Goal: Task Accomplishment & Management: Complete application form

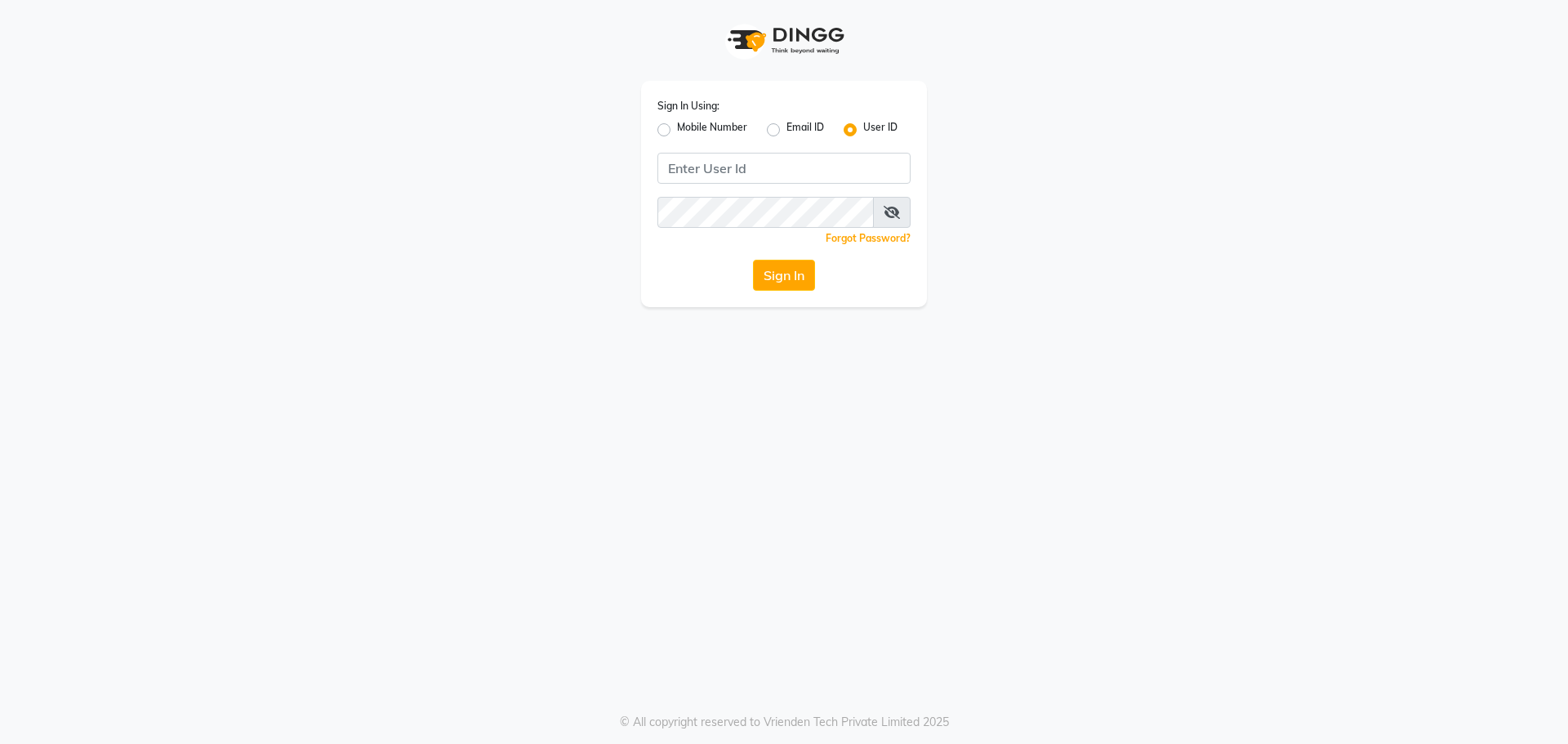
click at [677, 126] on label "Mobile Number" at bounding box center [711, 129] width 70 height 20
click at [677, 126] on input "Mobile Number" at bounding box center [681, 124] width 10 height 10
radio input "true"
radio input "false"
click at [744, 161] on input "Username" at bounding box center [811, 167] width 198 height 31
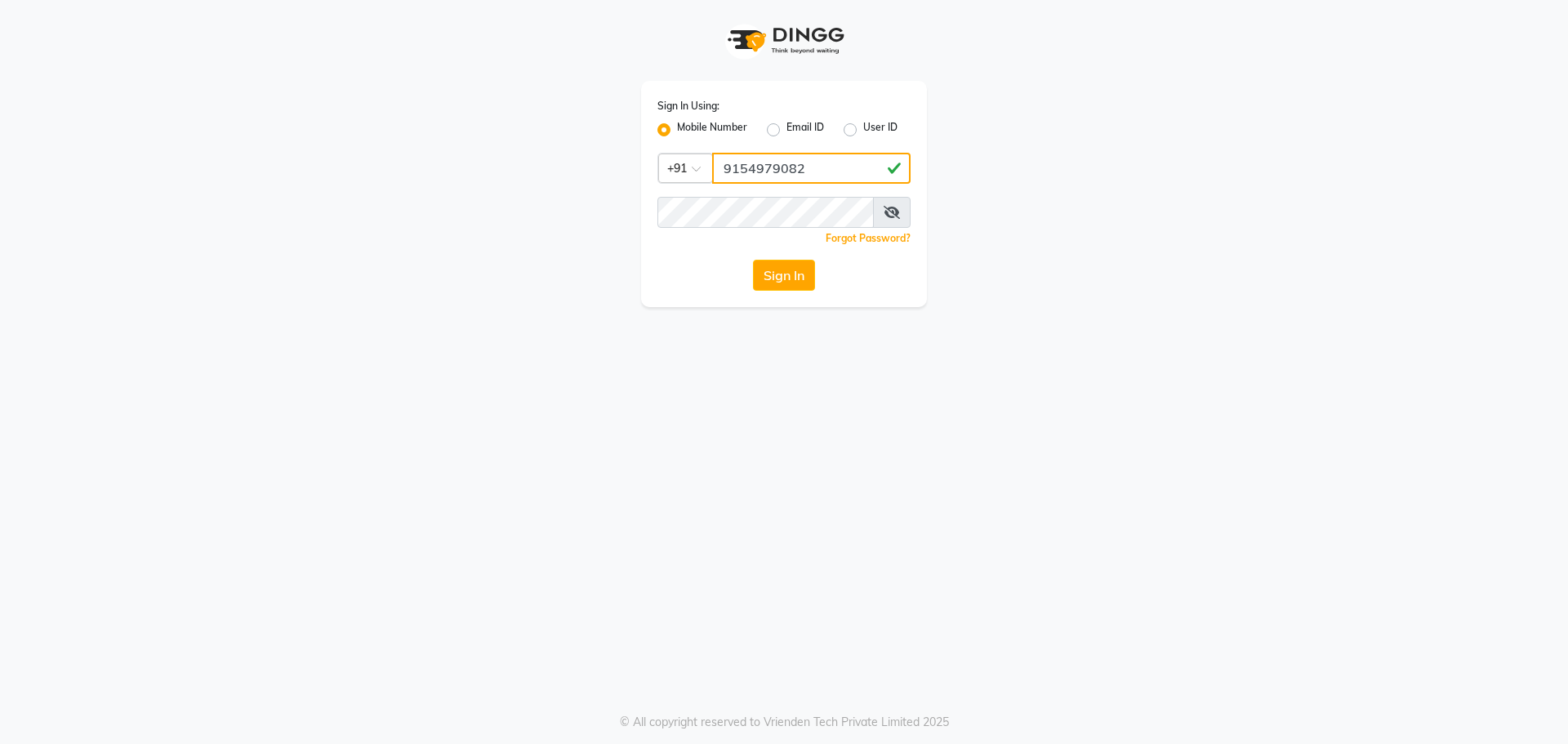
type input "9154979082"
click at [753, 260] on button "Sign In" at bounding box center [784, 275] width 62 height 31
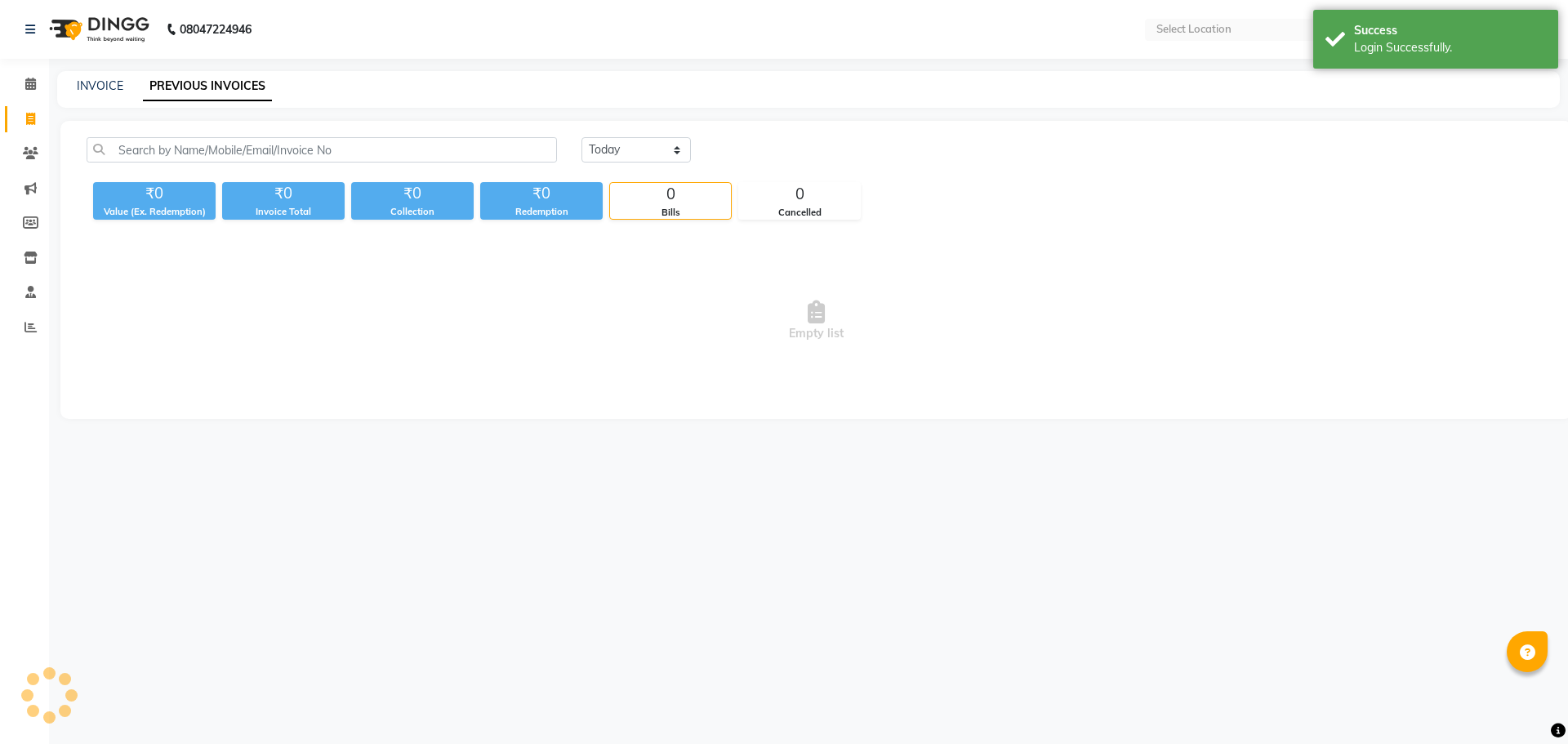
select select "en"
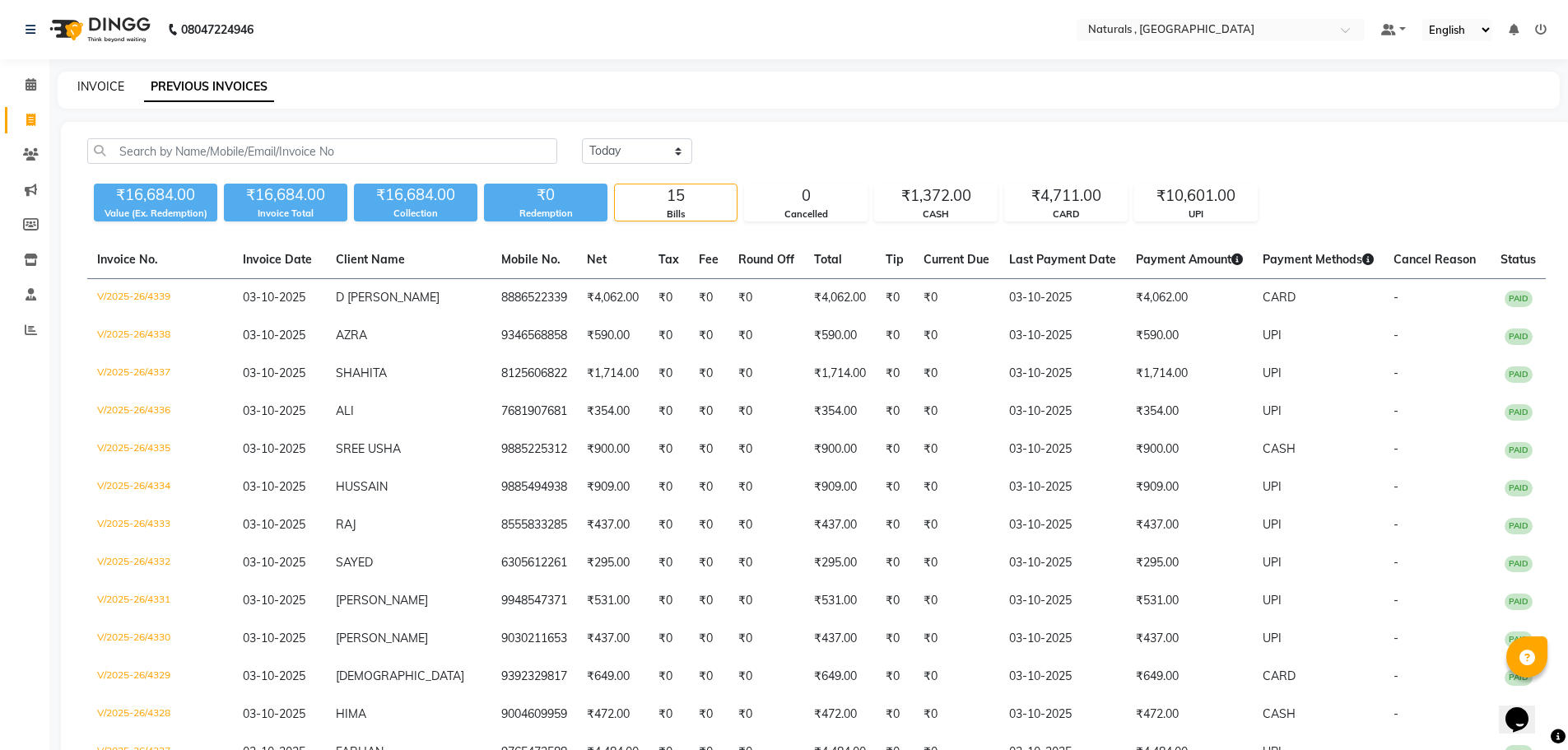
click at [100, 81] on link "INVOICE" at bounding box center [101, 87] width 47 height 15
select select "service"
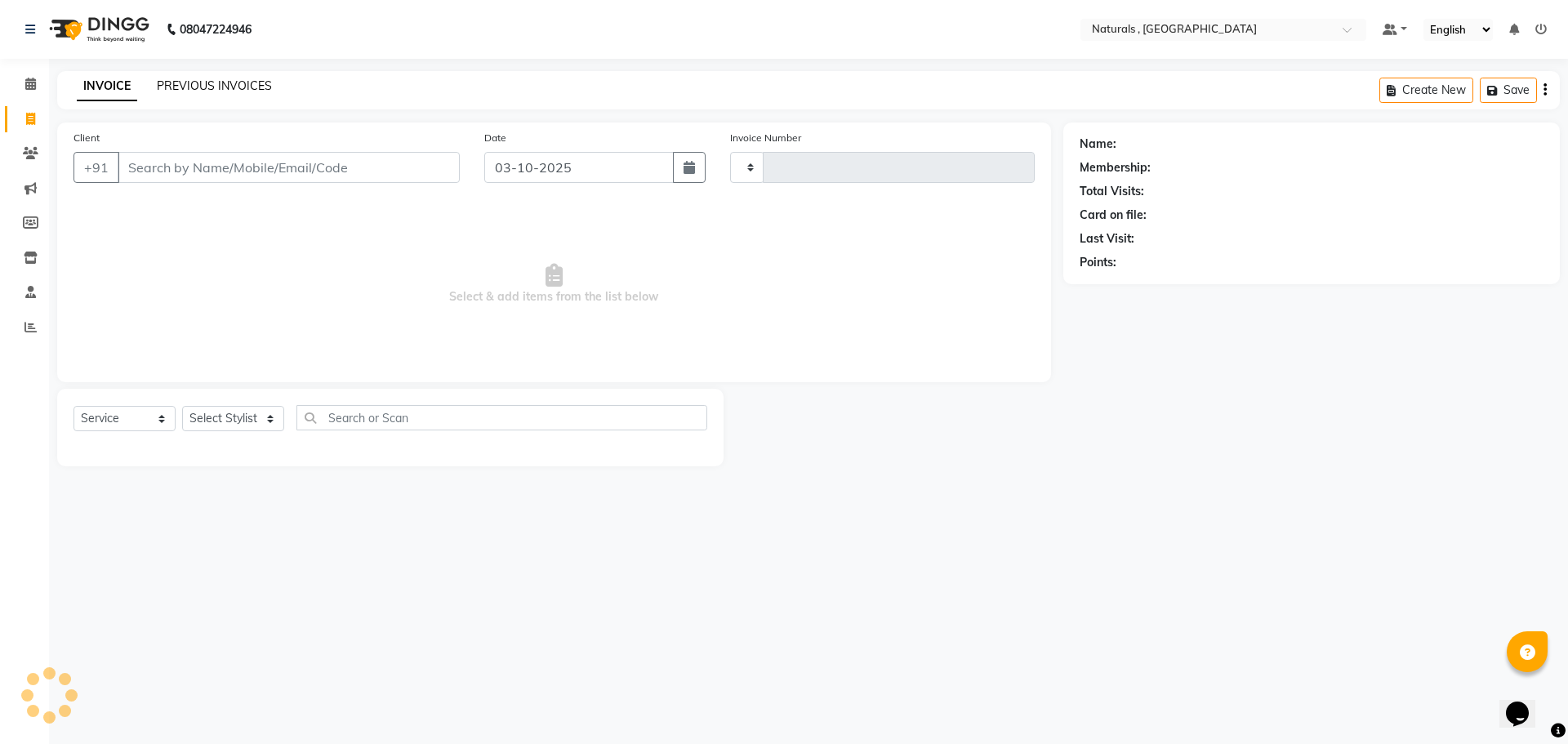
type input "4340"
select select "5818"
click at [236, 91] on link "PREVIOUS INVOICES" at bounding box center [214, 86] width 115 height 15
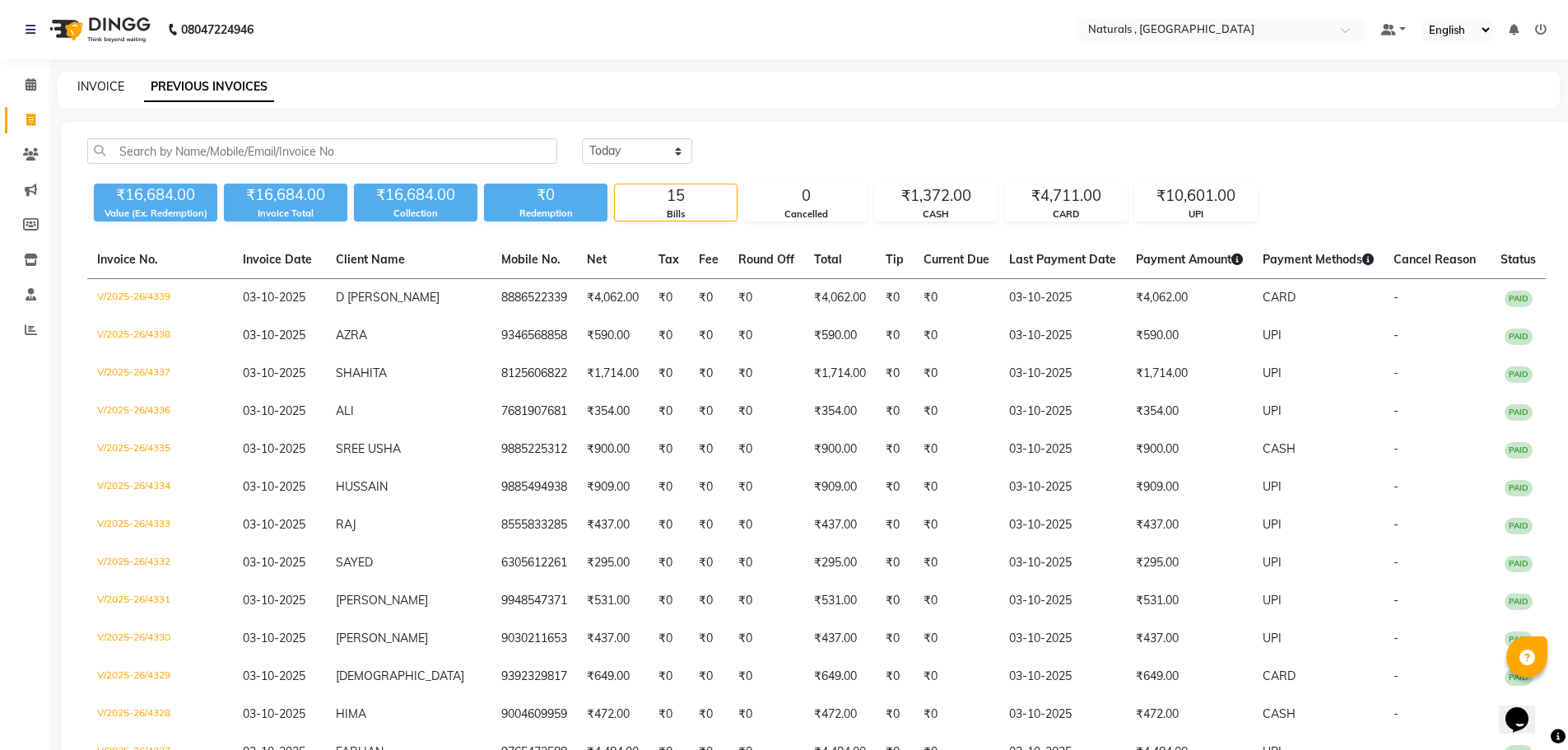
click at [105, 86] on link "INVOICE" at bounding box center [101, 87] width 47 height 15
select select "service"
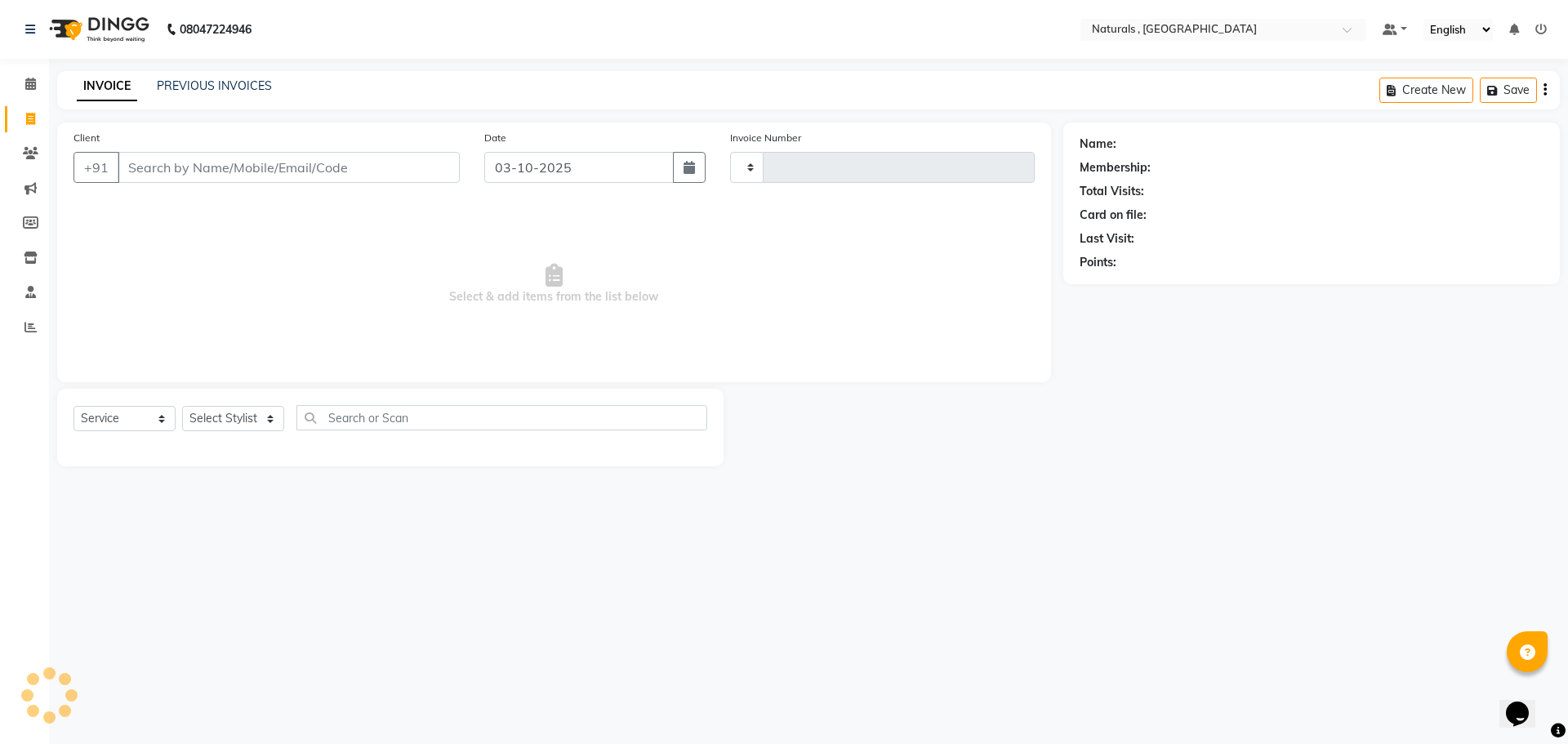
click at [191, 156] on input "Client" at bounding box center [289, 167] width 342 height 31
type input "4340"
select select "5818"
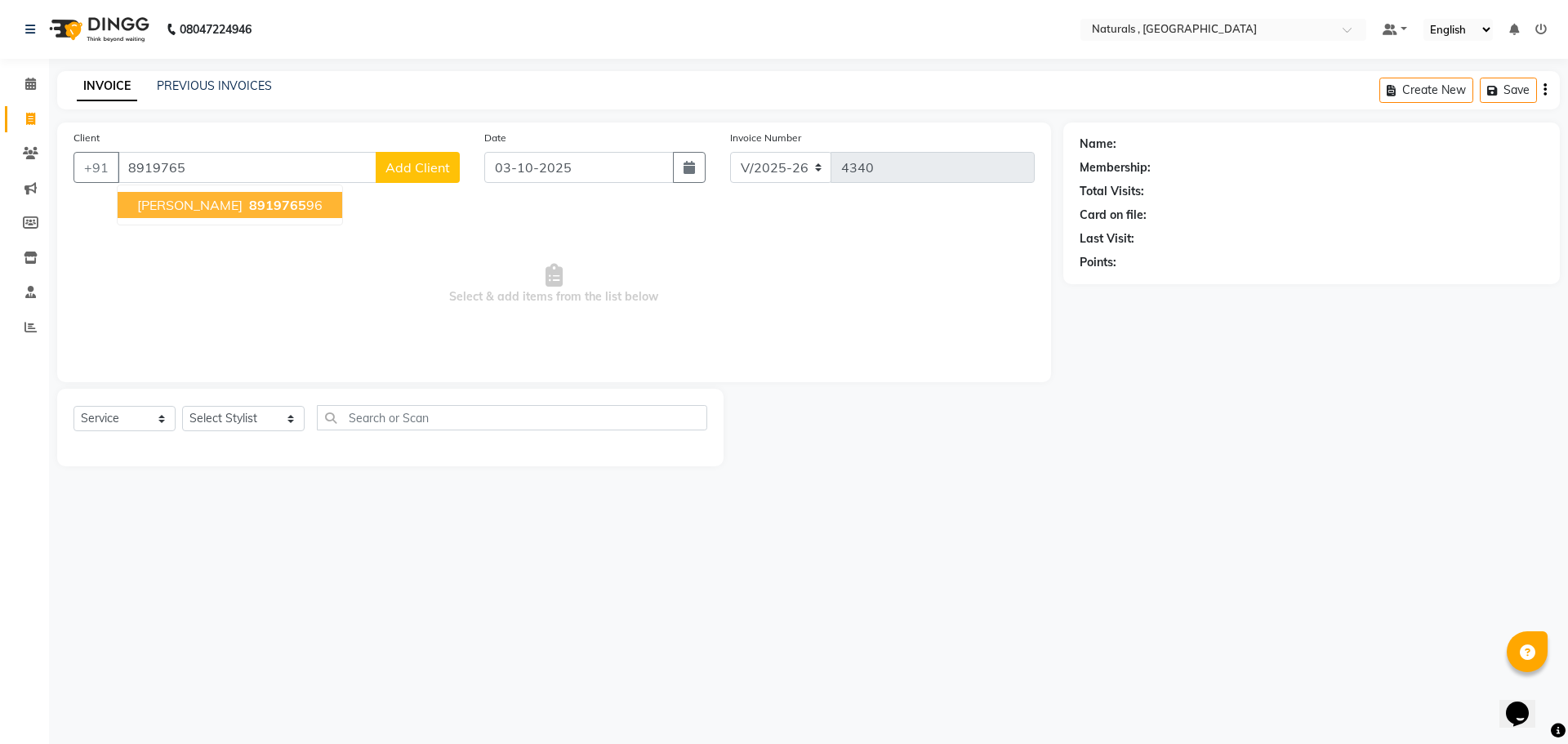
click at [249, 198] on span "8919765" at bounding box center [277, 205] width 57 height 16
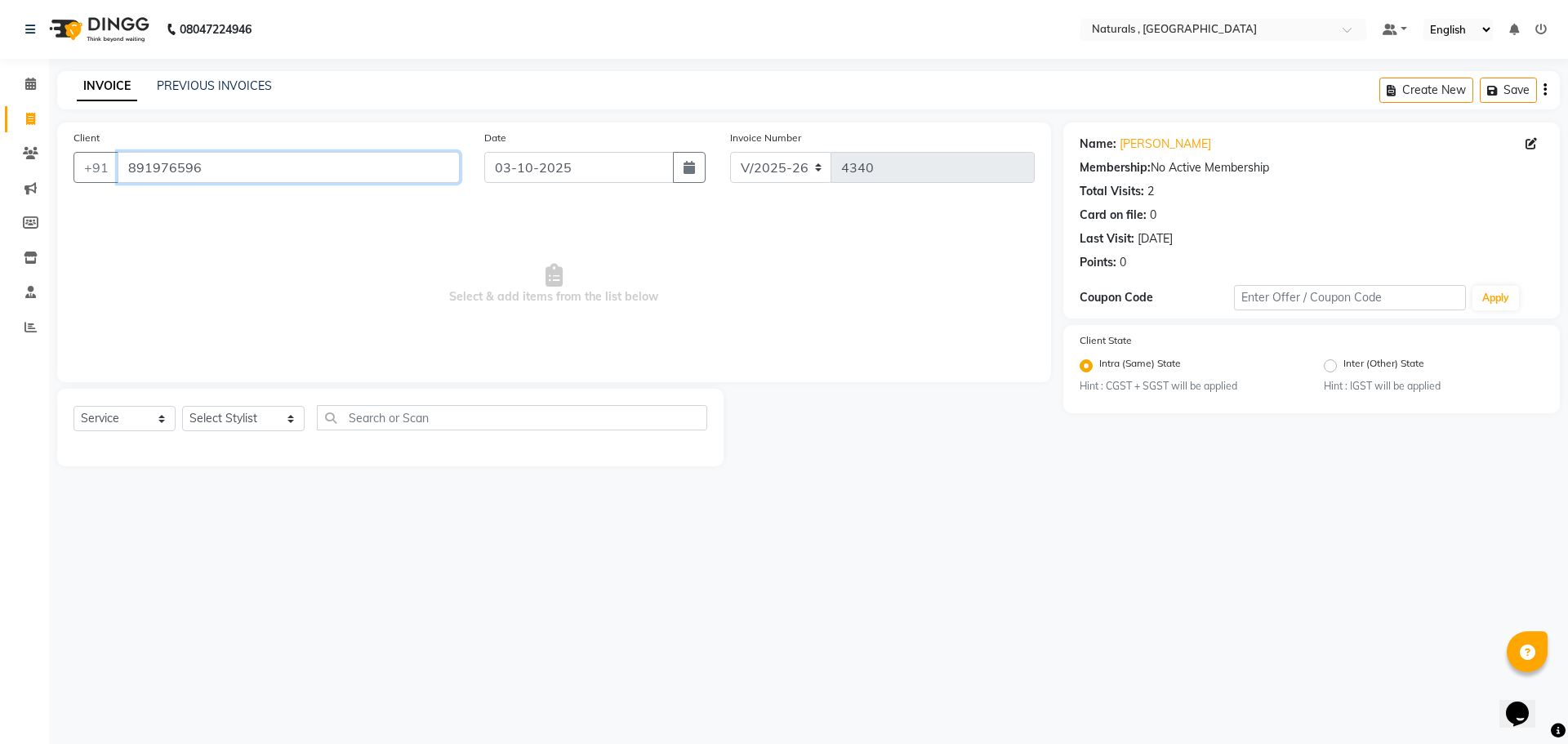
click at [205, 169] on input "891976596" at bounding box center [289, 167] width 342 height 31
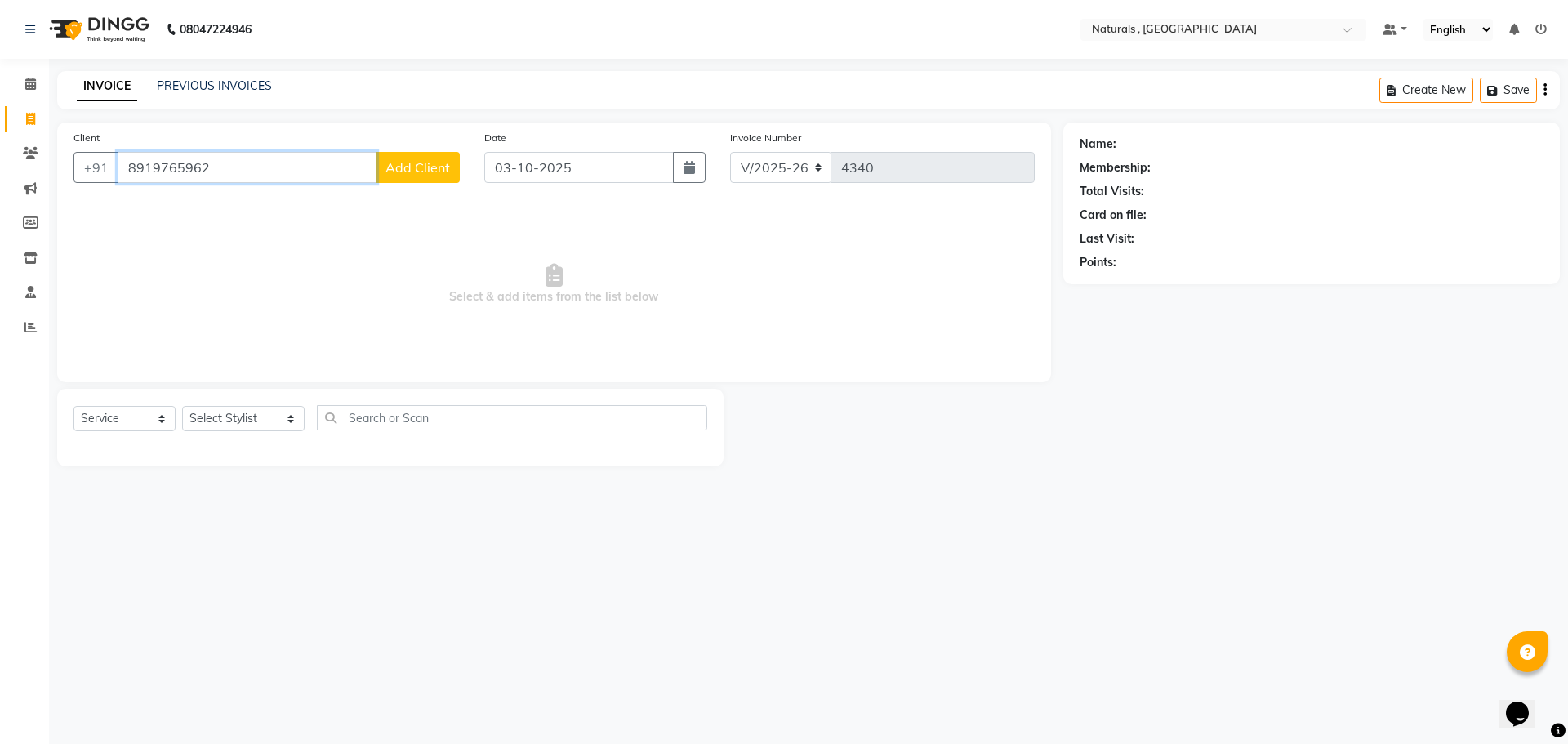
type input "8919765962"
click at [416, 168] on span "Add Client" at bounding box center [417, 166] width 64 height 16
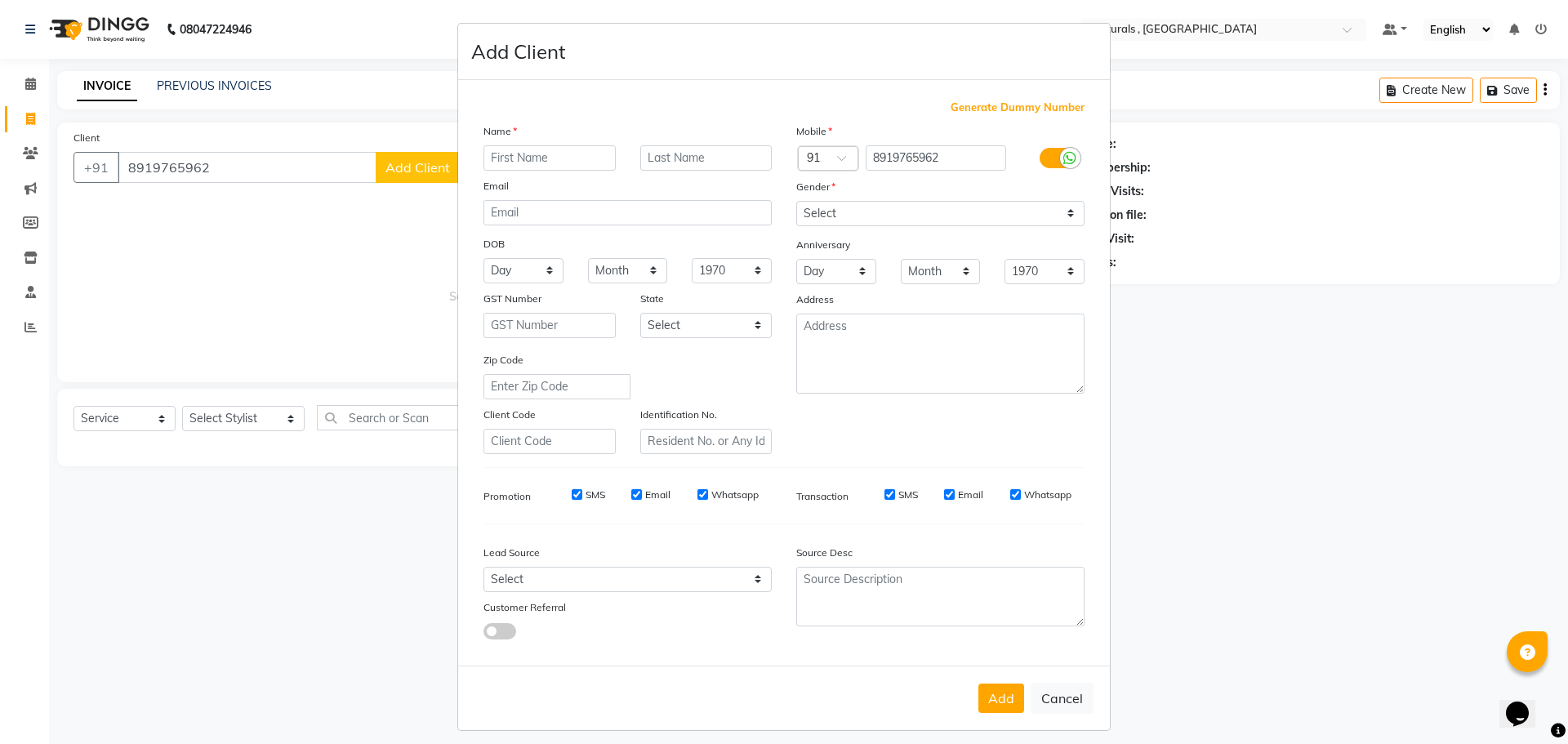
click at [519, 159] on input "text" at bounding box center [549, 158] width 133 height 25
type input "a"
type input "AHAL"
click at [1042, 204] on select "Select [DEMOGRAPHIC_DATA] [DEMOGRAPHIC_DATA] Other Prefer Not To Say" at bounding box center [940, 213] width 288 height 25
select select "[DEMOGRAPHIC_DATA]"
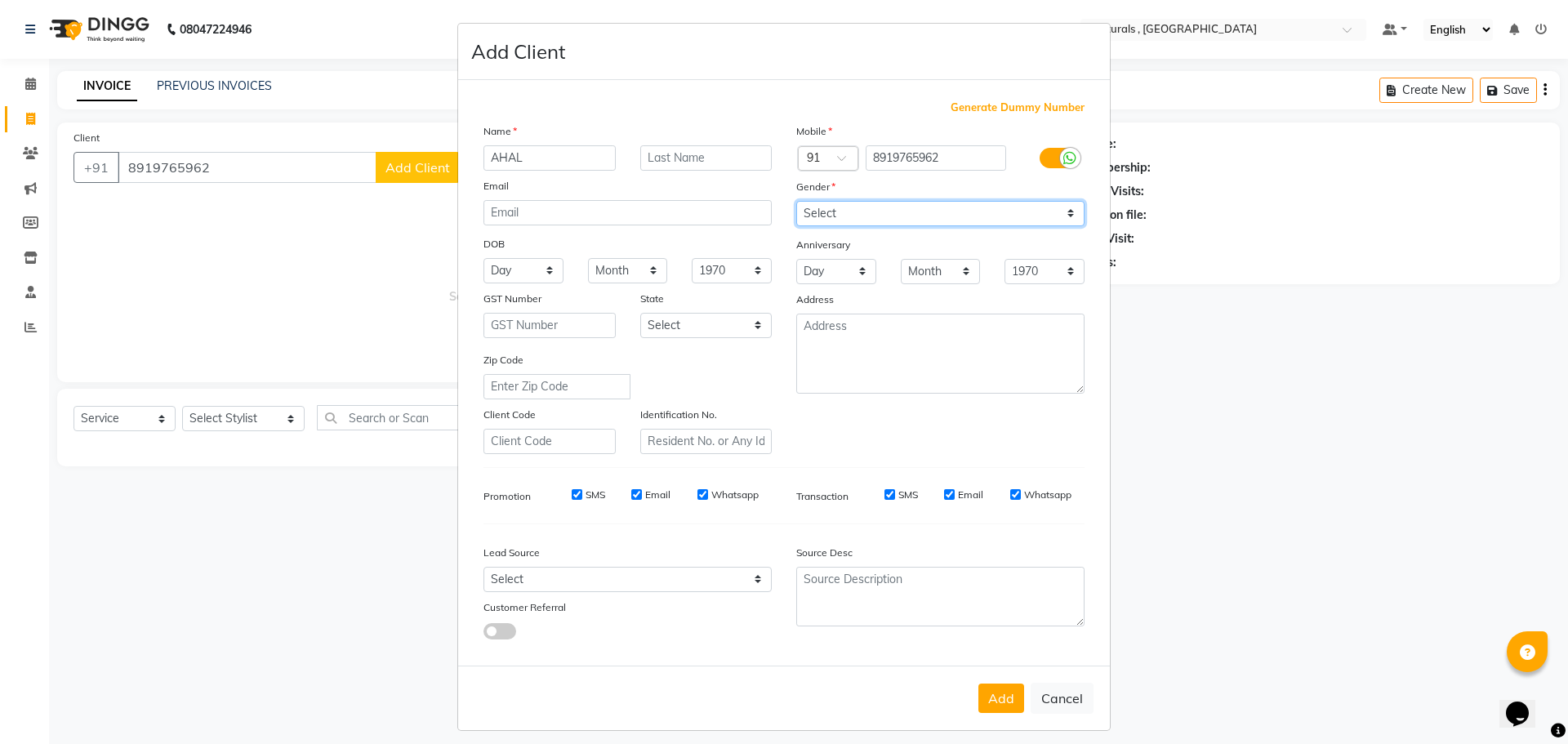
click at [796, 201] on select "Select [DEMOGRAPHIC_DATA] [DEMOGRAPHIC_DATA] Other Prefer Not To Say" at bounding box center [940, 213] width 288 height 25
click at [988, 707] on button "Add" at bounding box center [1001, 697] width 46 height 29
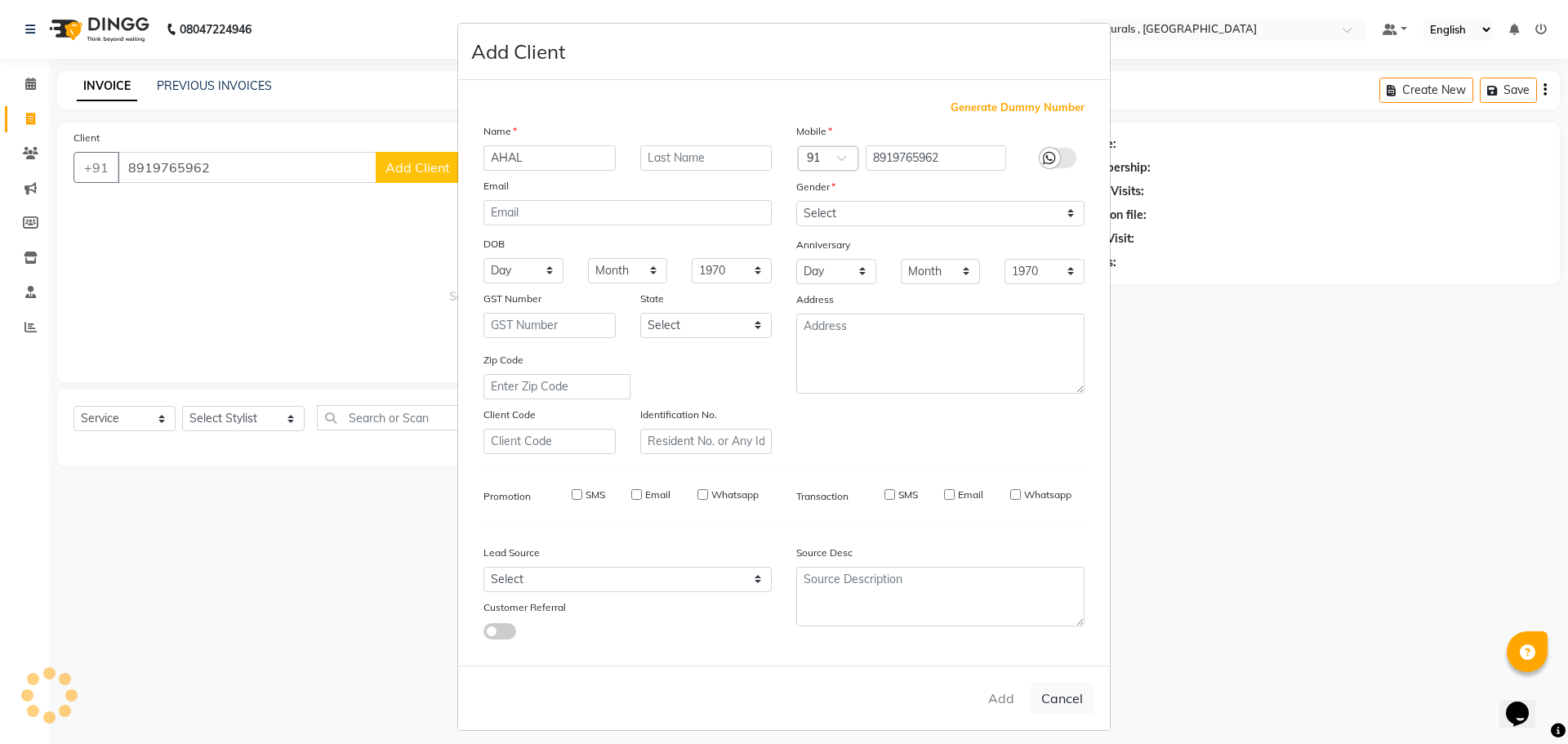
select select
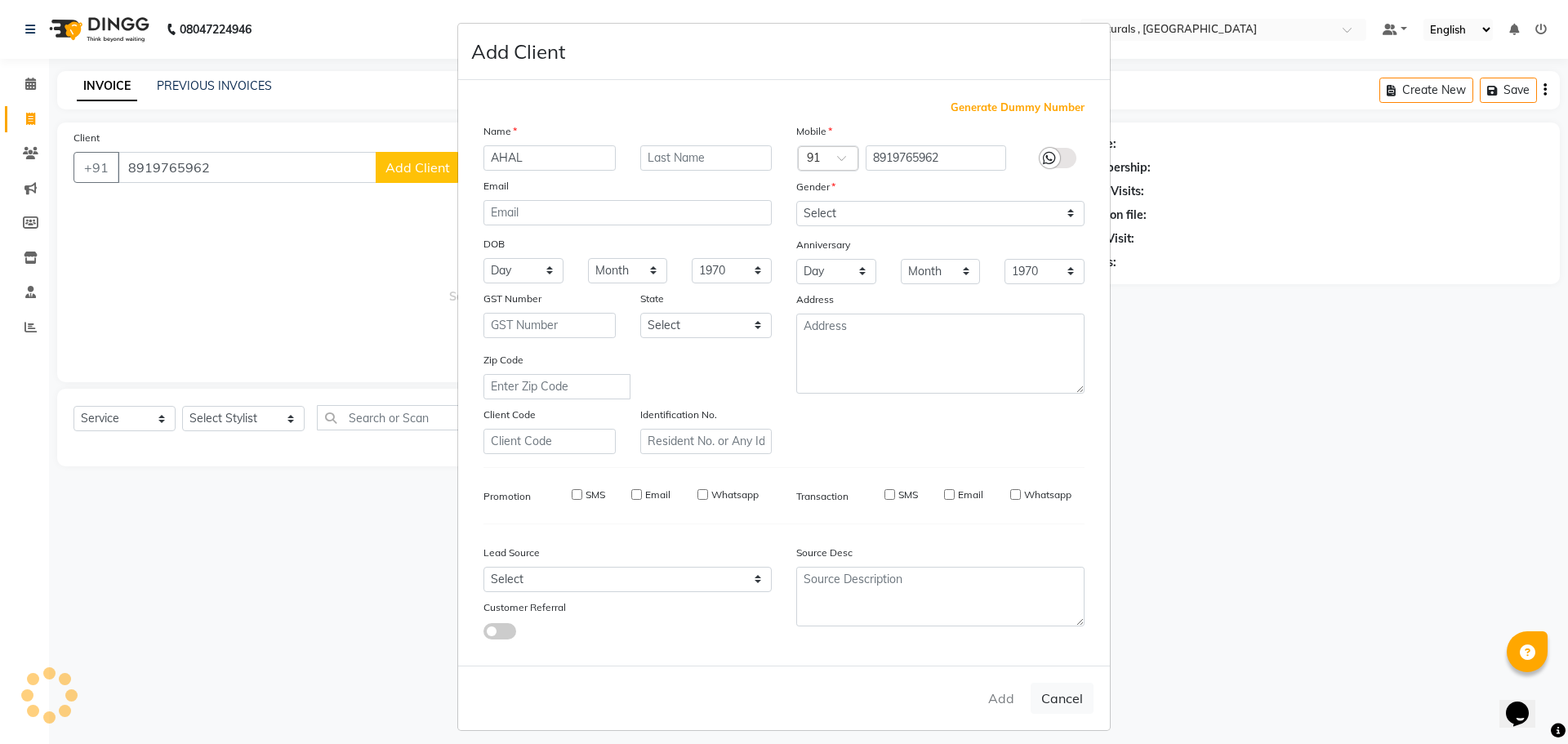
select select
checkbox input "false"
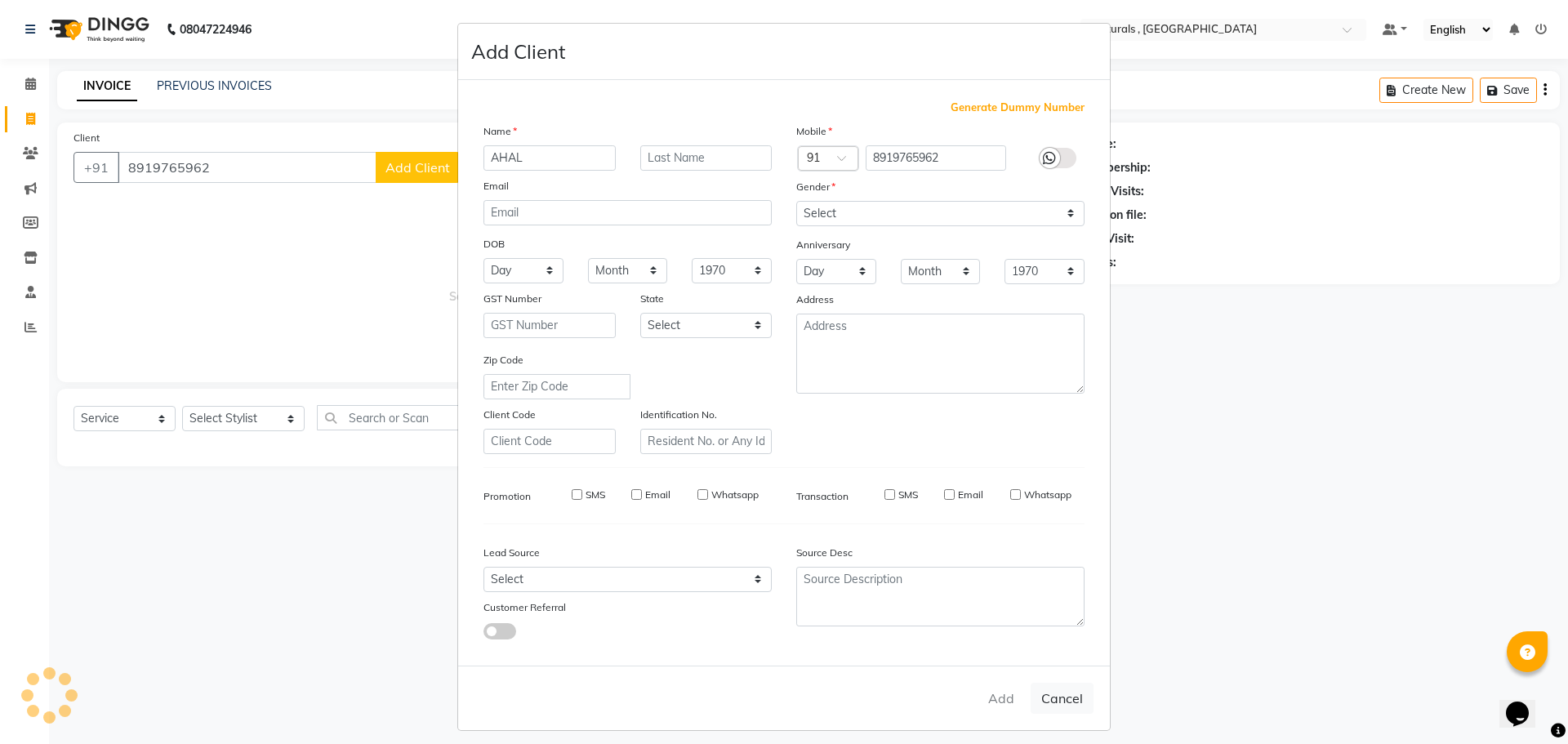
checkbox input "false"
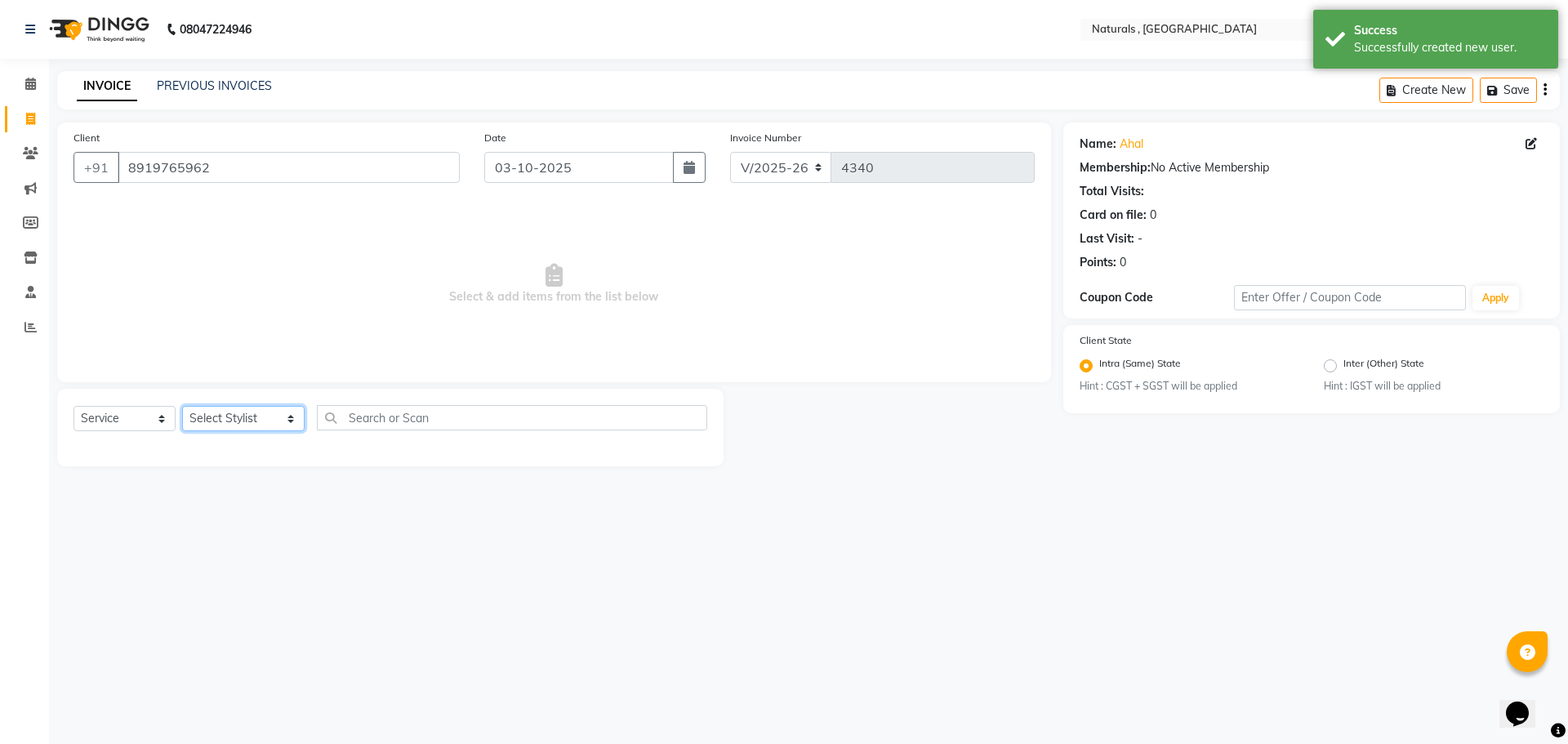
click at [247, 421] on select "Select Stylist ASFIYA (L-3) BHAGYA SHREE GM [PERSON_NAME] (L-2) [PERSON_NAME] (…" at bounding box center [243, 418] width 122 height 25
select select "57907"
click at [182, 406] on select "Select Stylist ASFIYA (L-3) BHAGYA SHREE GM [PERSON_NAME] (L-2) [PERSON_NAME] (…" at bounding box center [243, 418] width 122 height 25
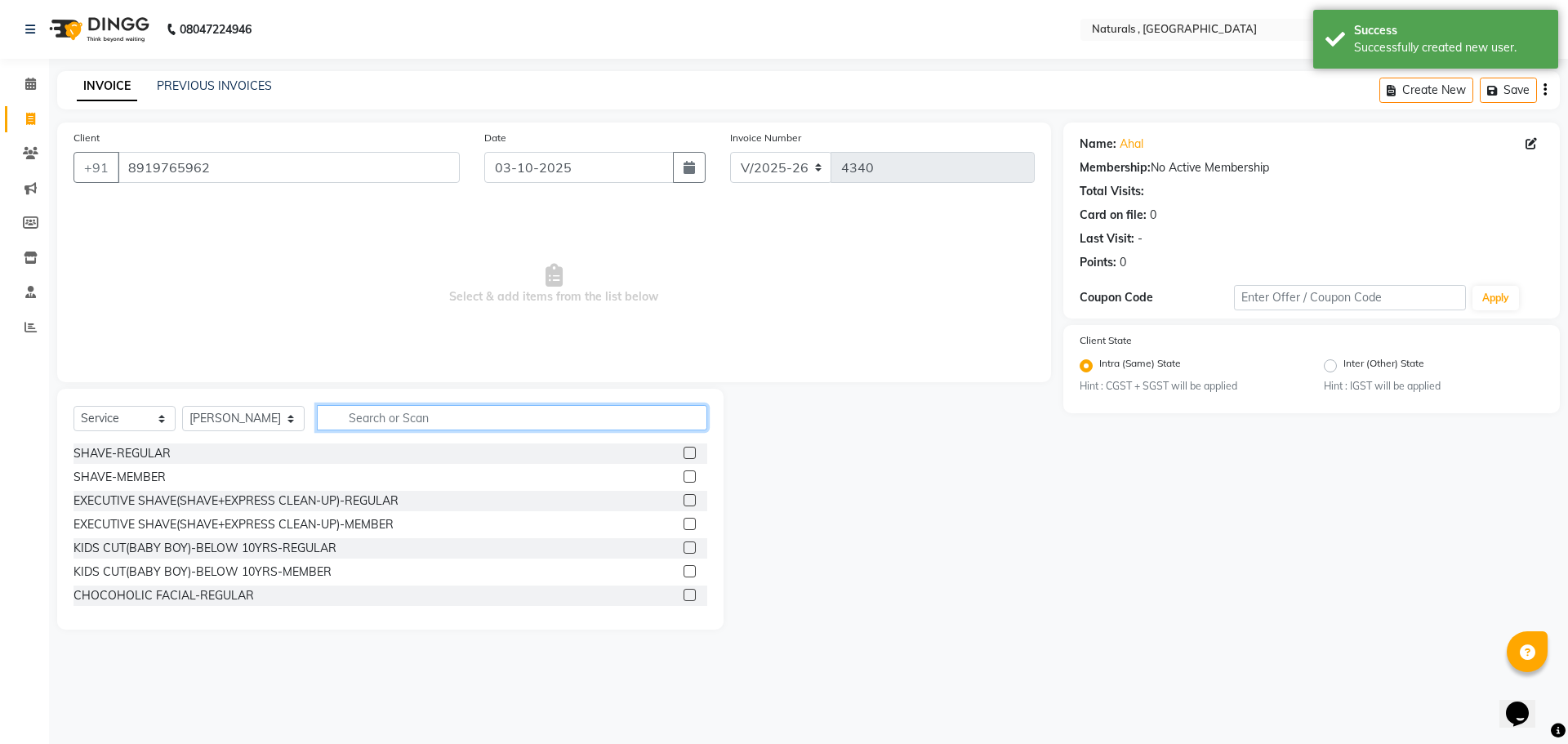
click at [427, 423] on input "text" at bounding box center [512, 417] width 392 height 25
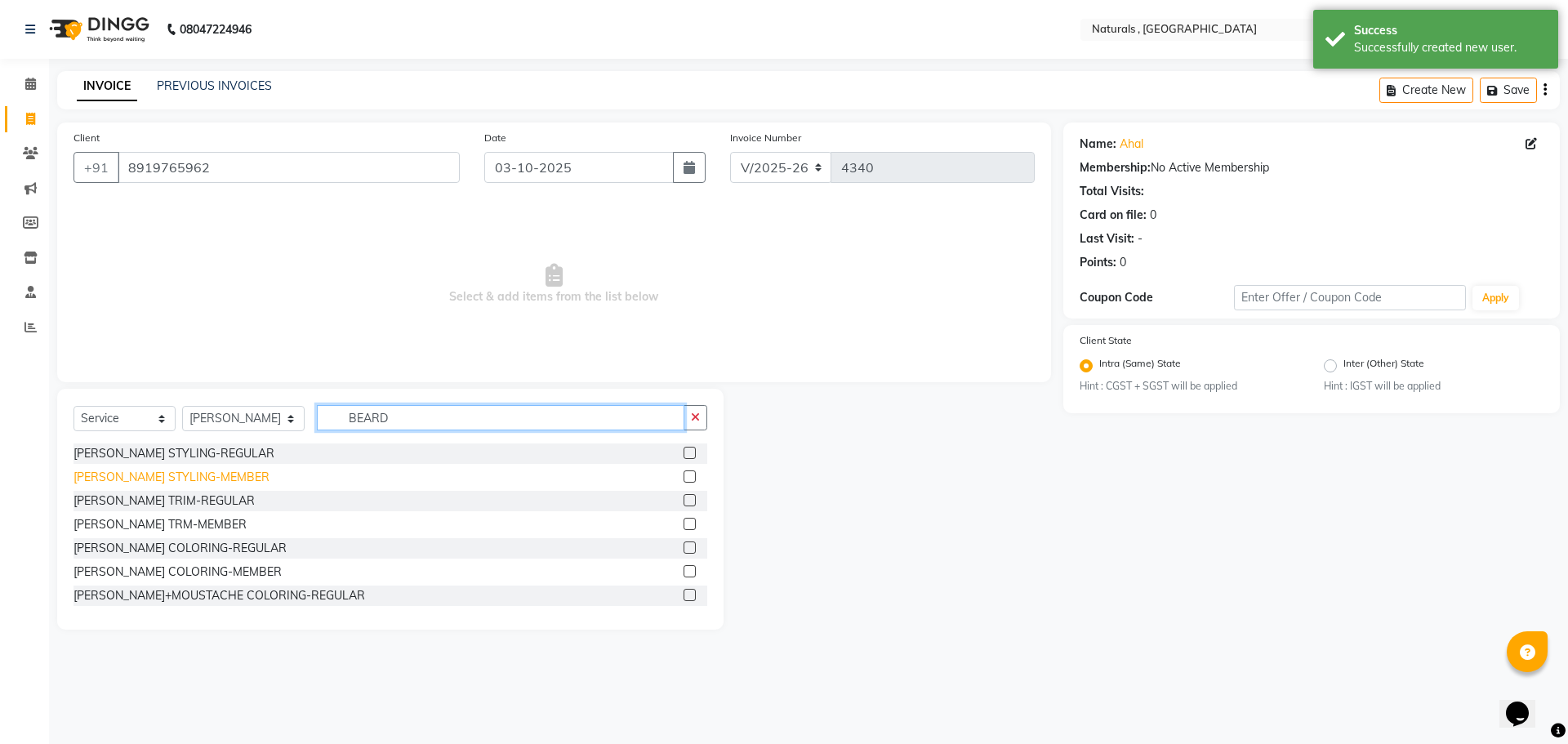
type input "BEARD"
click at [206, 469] on div "[PERSON_NAME] STYLING-MEMBER" at bounding box center [172, 478] width 196 height 17
checkbox input "false"
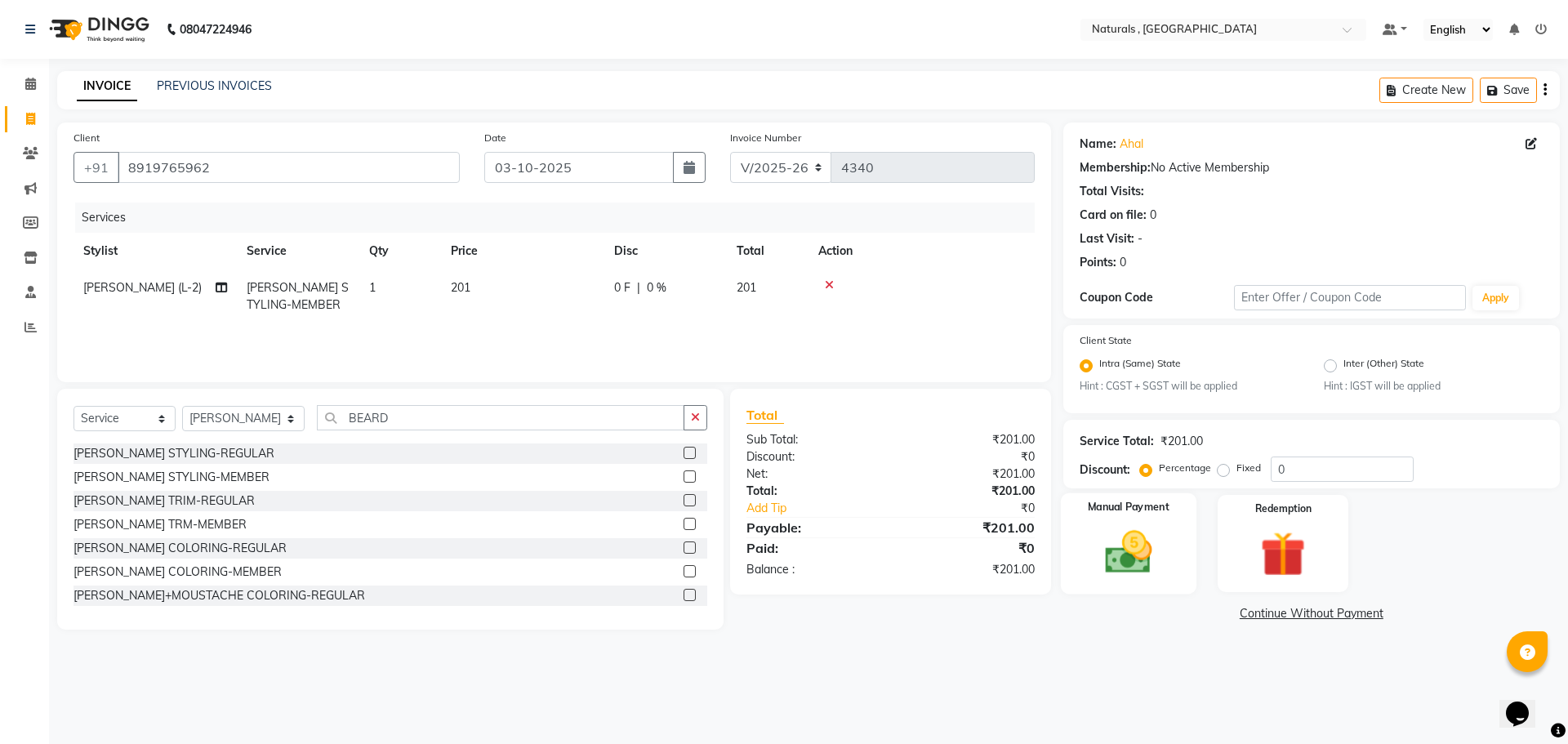
click at [1146, 558] on img at bounding box center [1127, 553] width 76 height 54
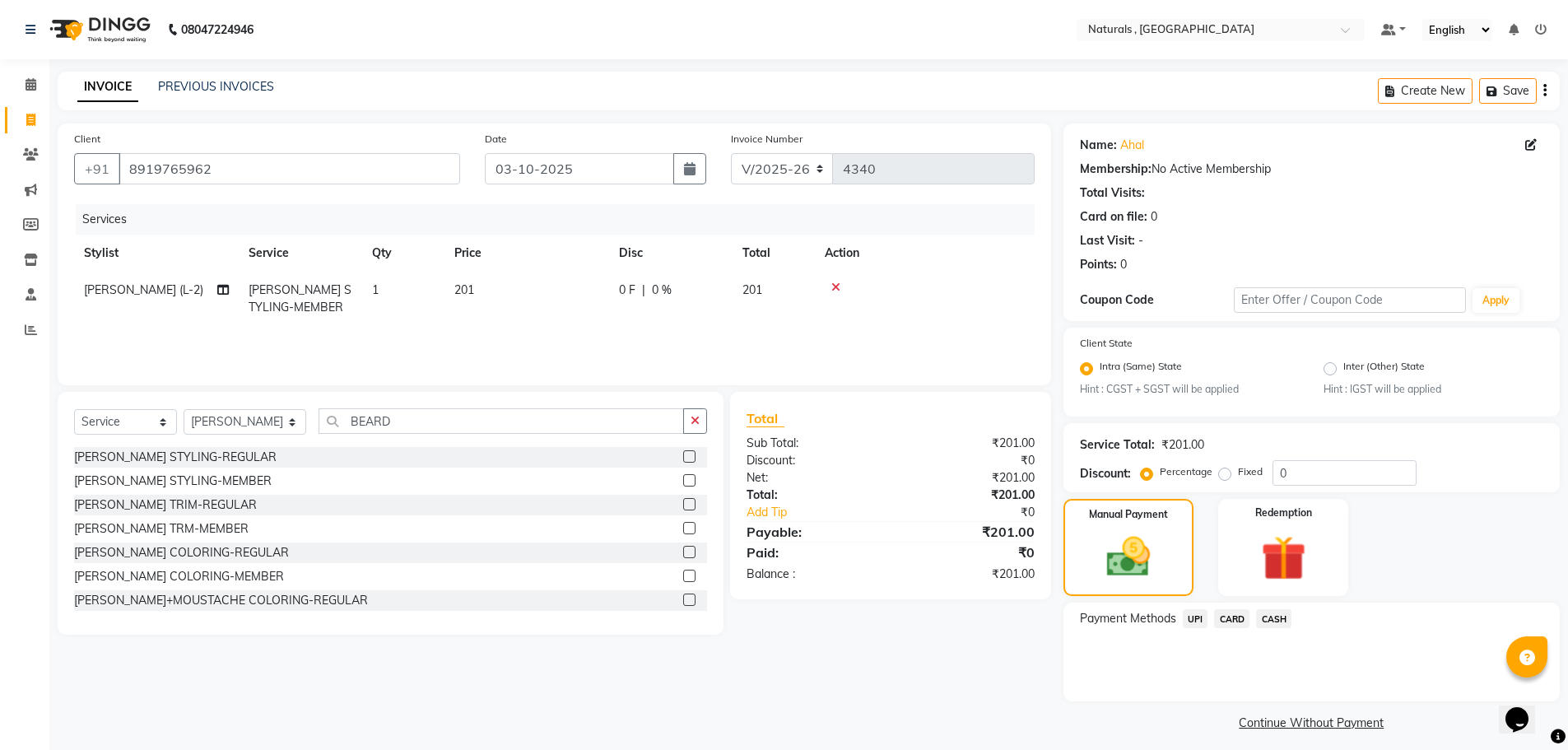
click at [1193, 619] on span "UPI" at bounding box center [1196, 619] width 25 height 19
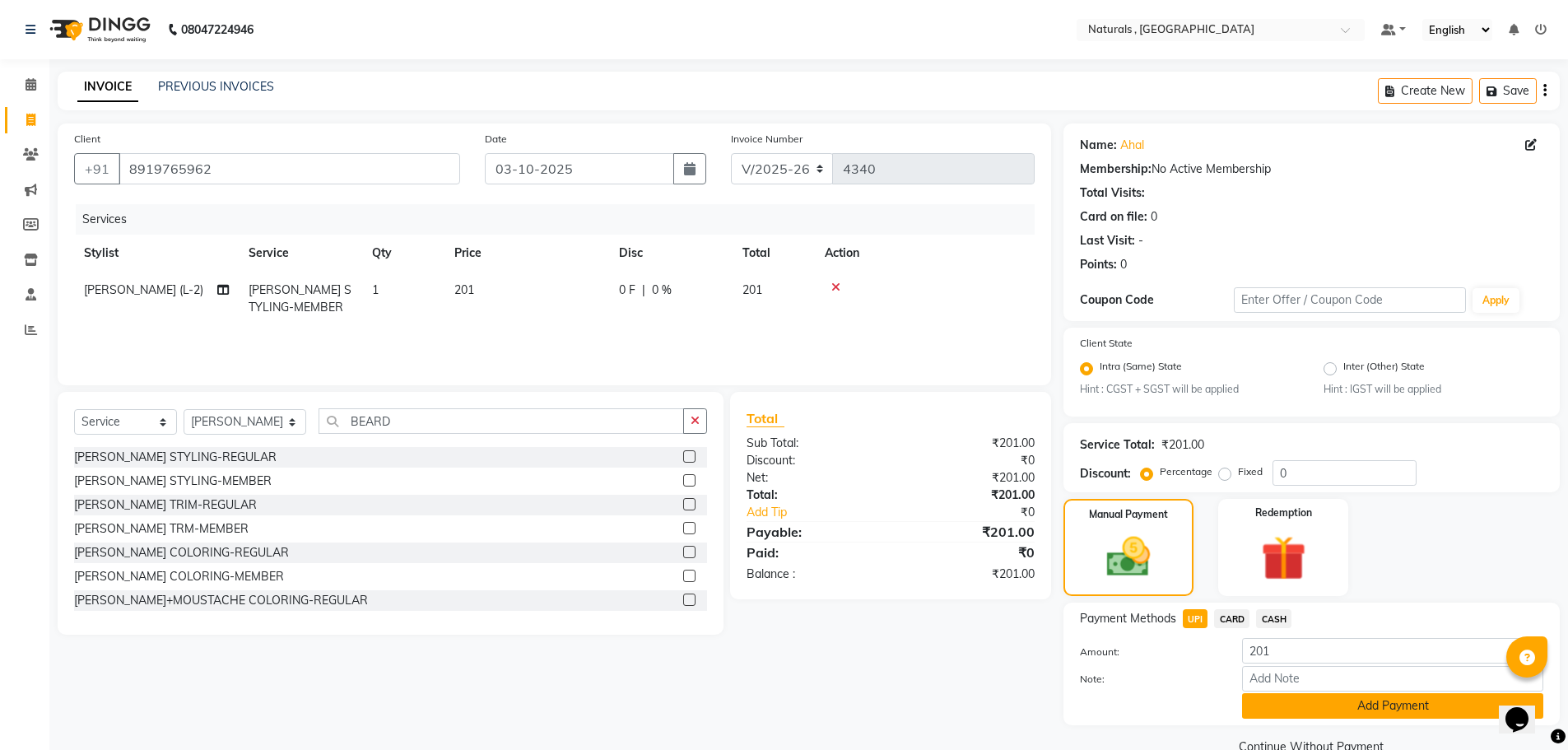
click at [1275, 709] on button "Add Payment" at bounding box center [1393, 706] width 302 height 25
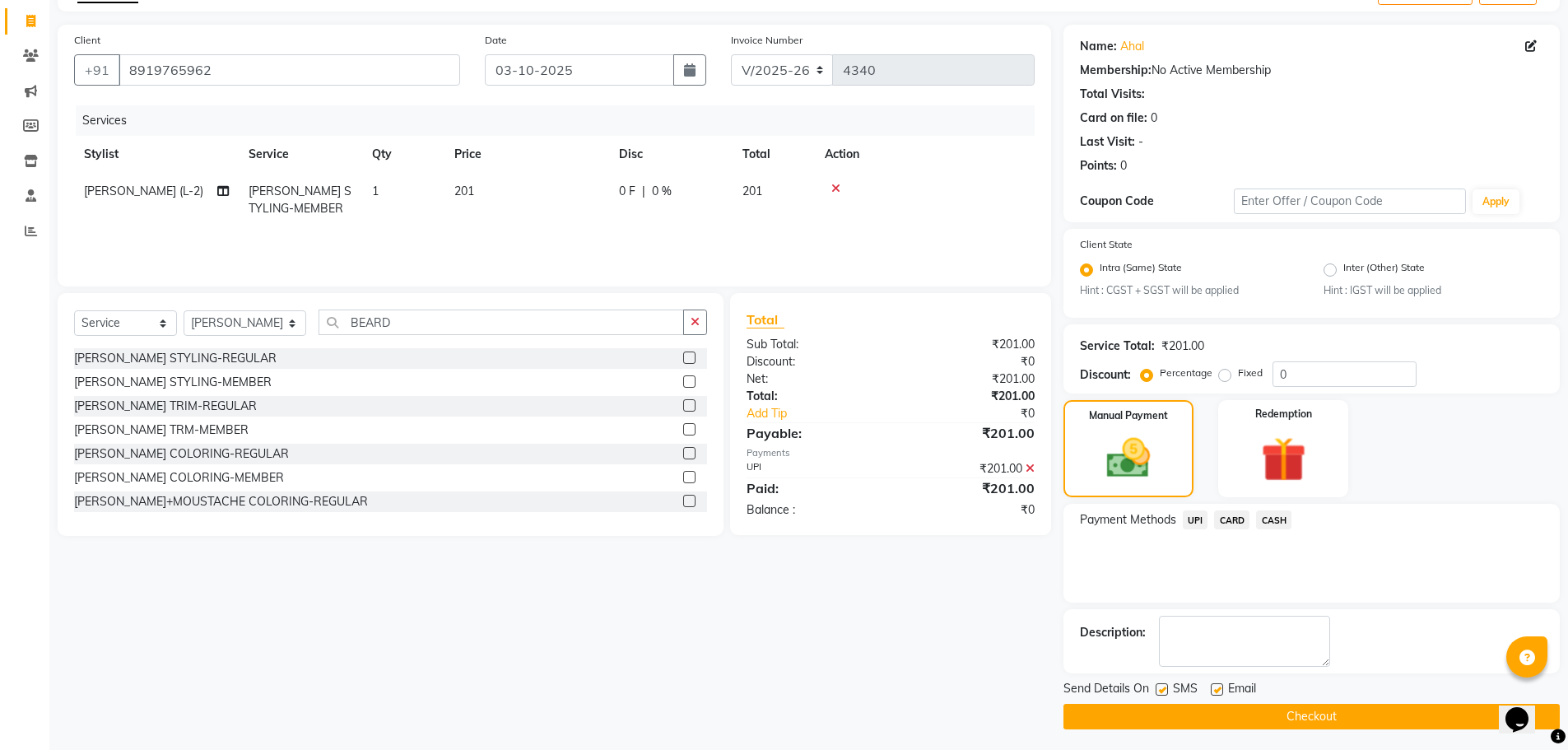
scroll to position [103, 0]
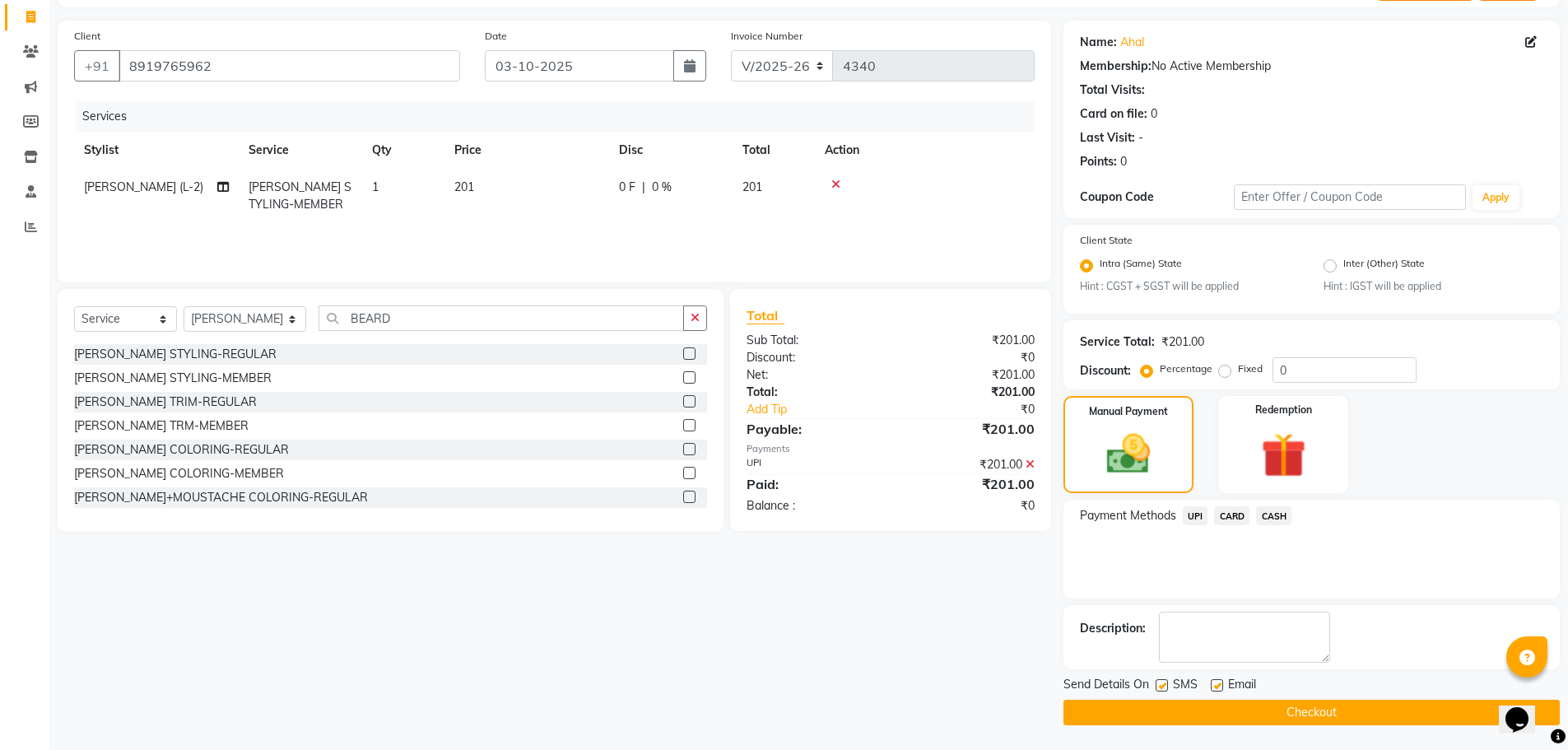
click at [1269, 711] on button "Checkout" at bounding box center [1312, 712] width 497 height 25
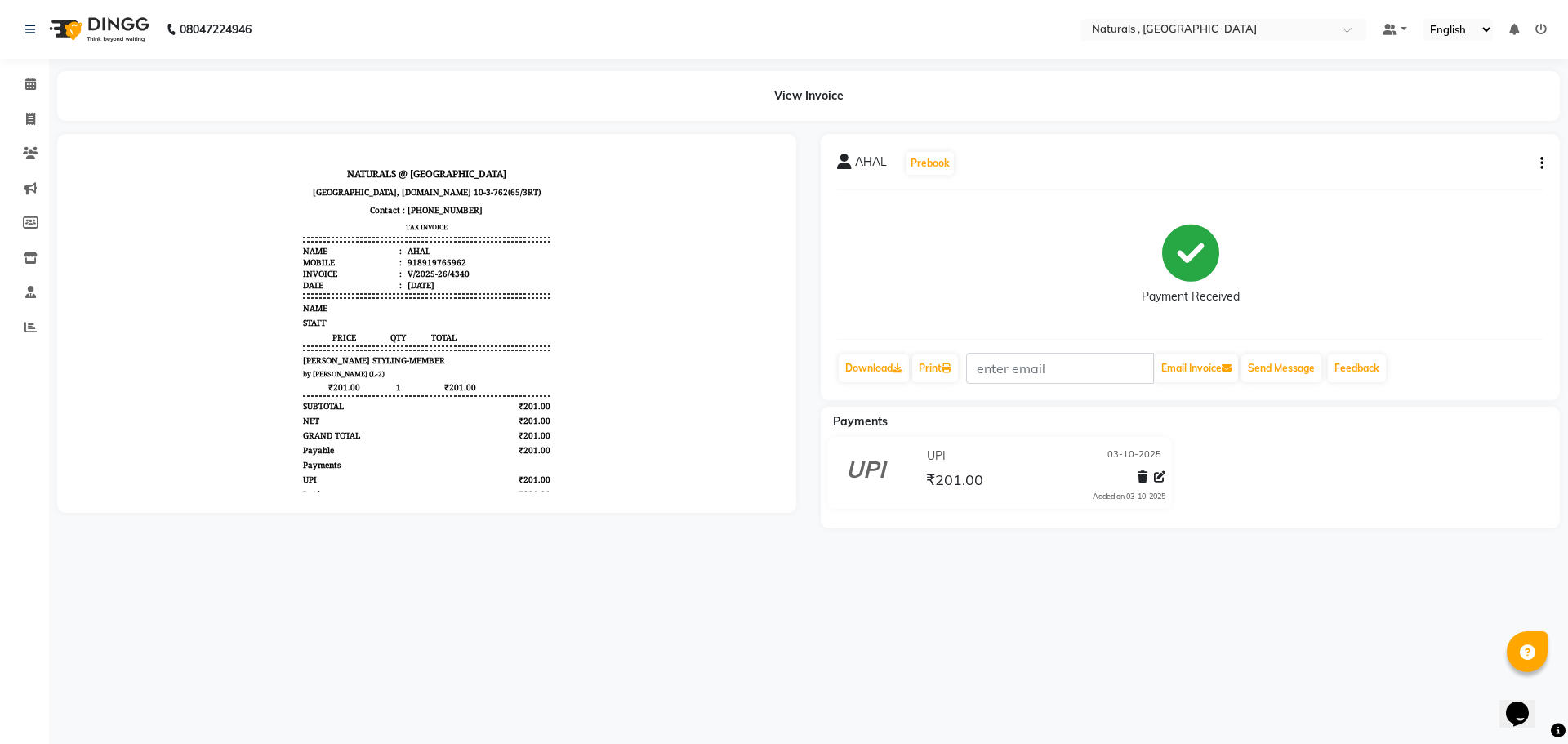
click at [1342, 620] on div "08047224946 Select Location × Naturals , Vijay Nagar Colony Default Panel My Pa…" at bounding box center [784, 372] width 1568 height 744
click at [35, 116] on icon at bounding box center [31, 119] width 9 height 12
select select "service"
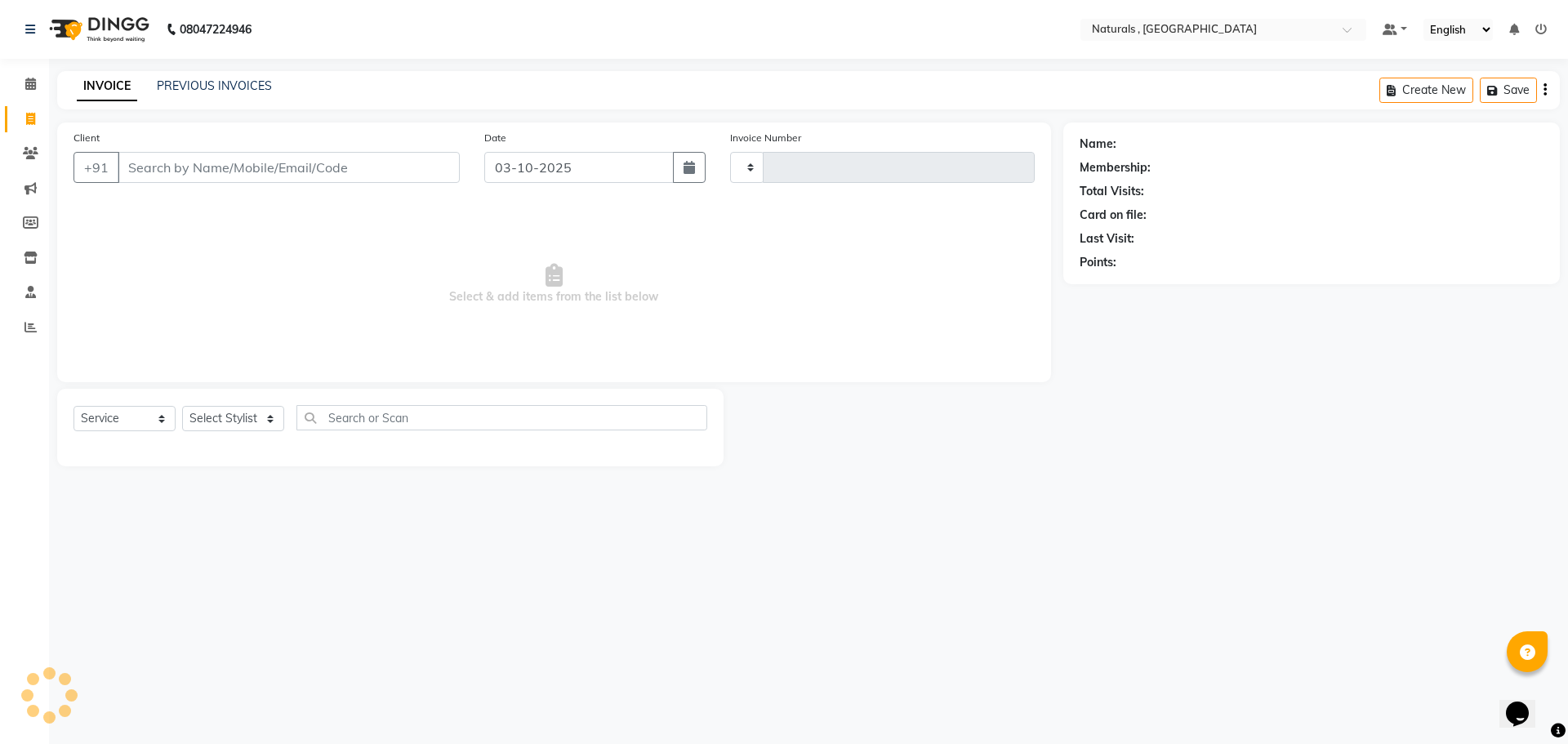
type input "4341"
select select "5818"
click at [210, 81] on link "PREVIOUS INVOICES" at bounding box center [214, 86] width 115 height 15
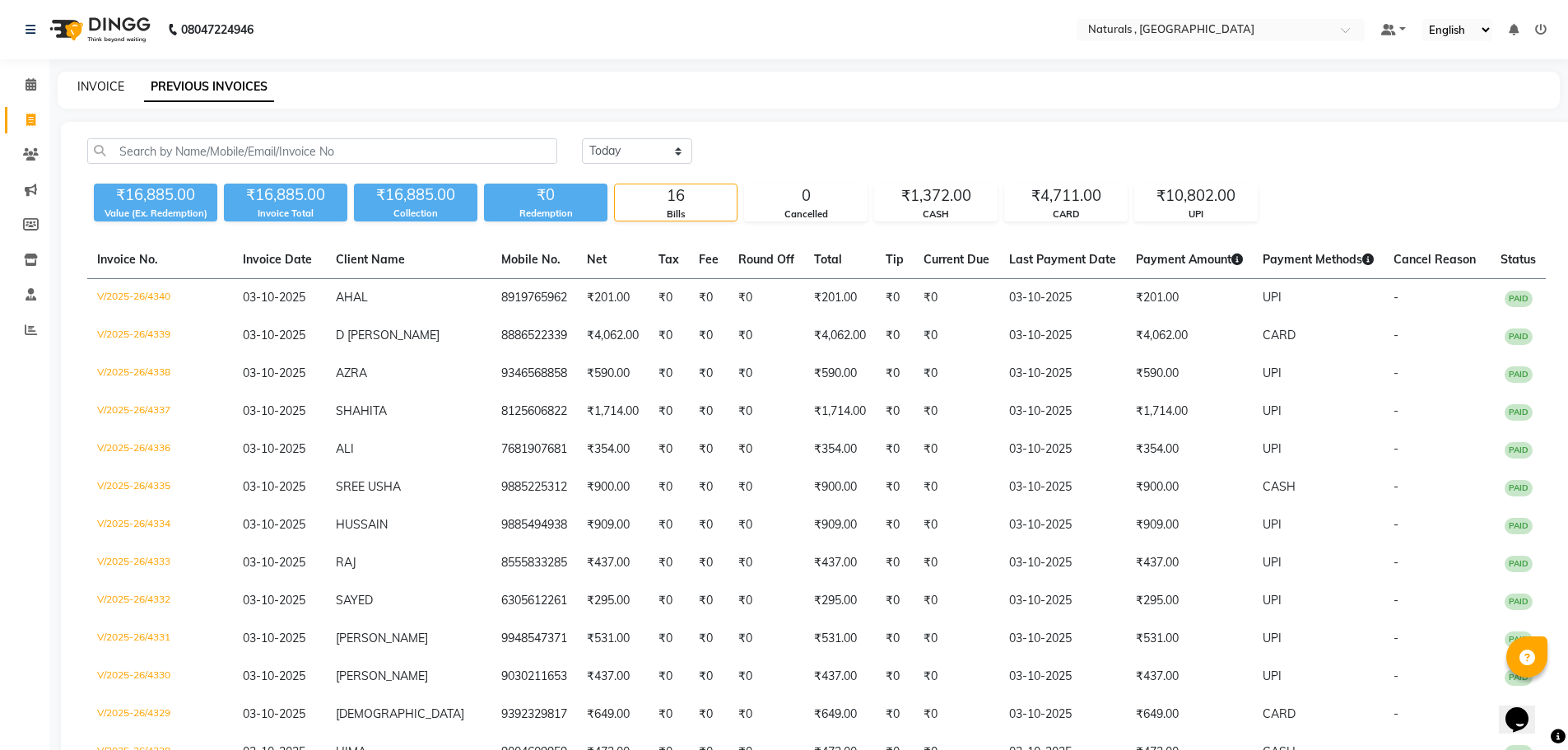
click at [107, 84] on link "INVOICE" at bounding box center [101, 87] width 47 height 15
select select "service"
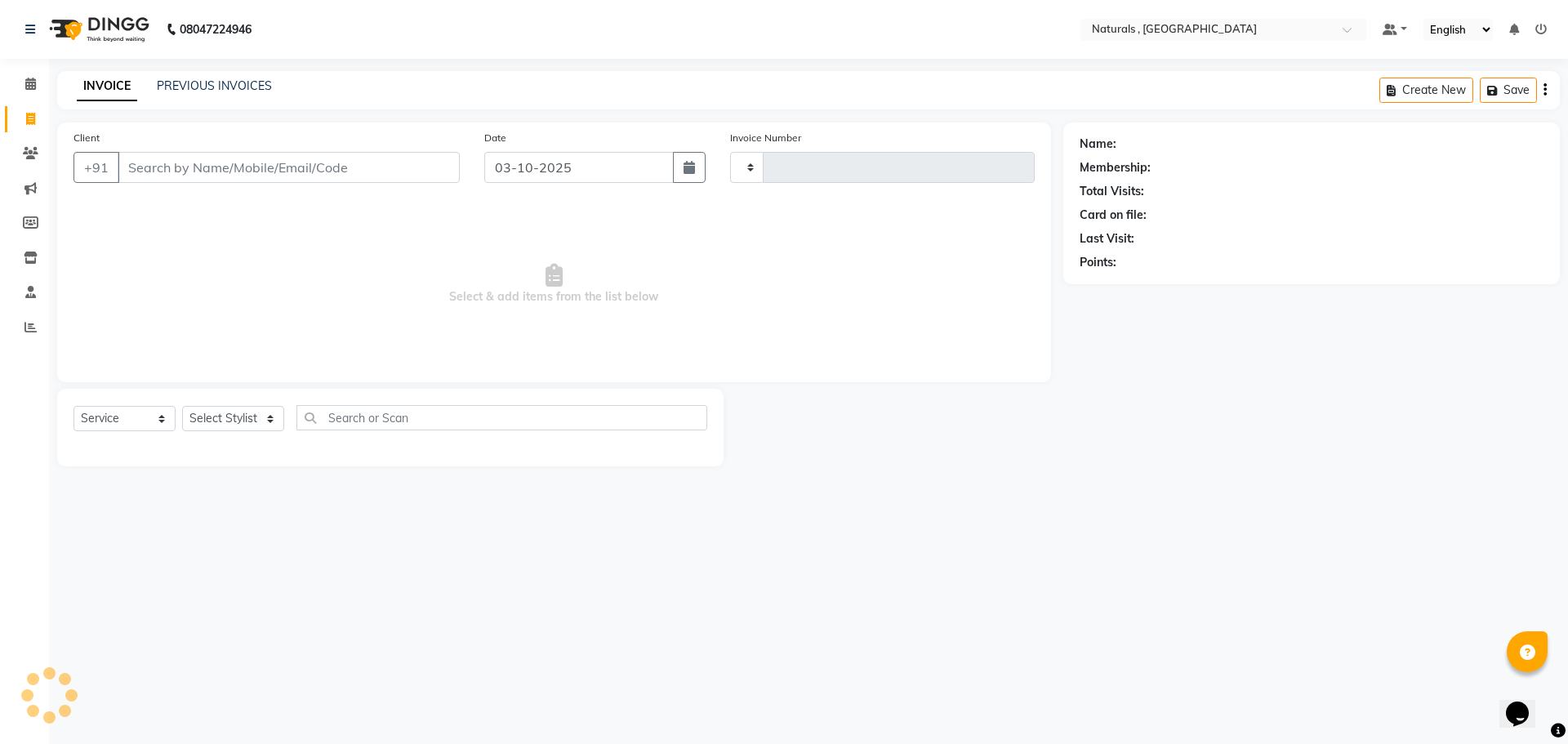
type input "4341"
select select "5818"
click at [187, 162] on input "Client" at bounding box center [289, 167] width 342 height 31
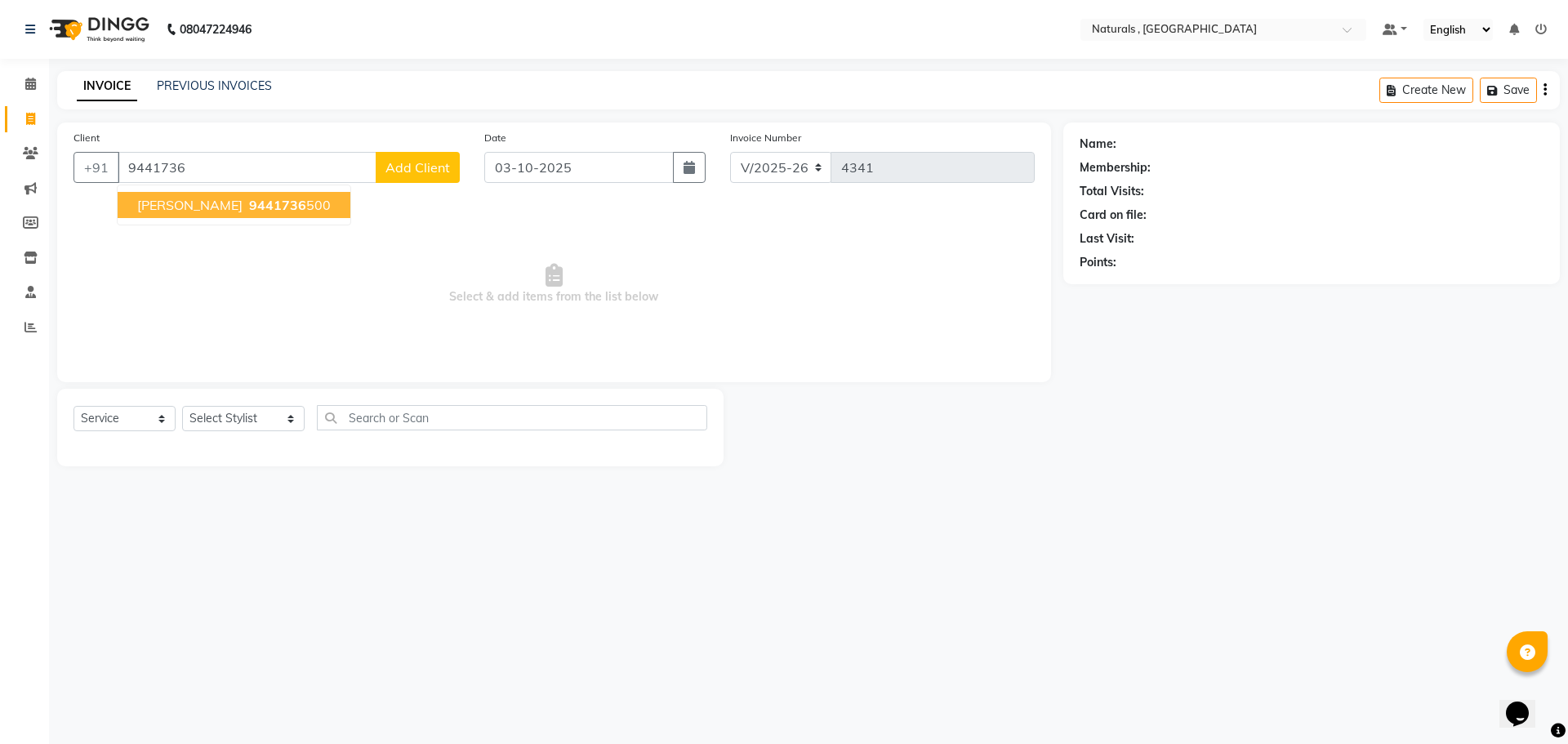
click at [249, 203] on span "9441736" at bounding box center [277, 205] width 57 height 16
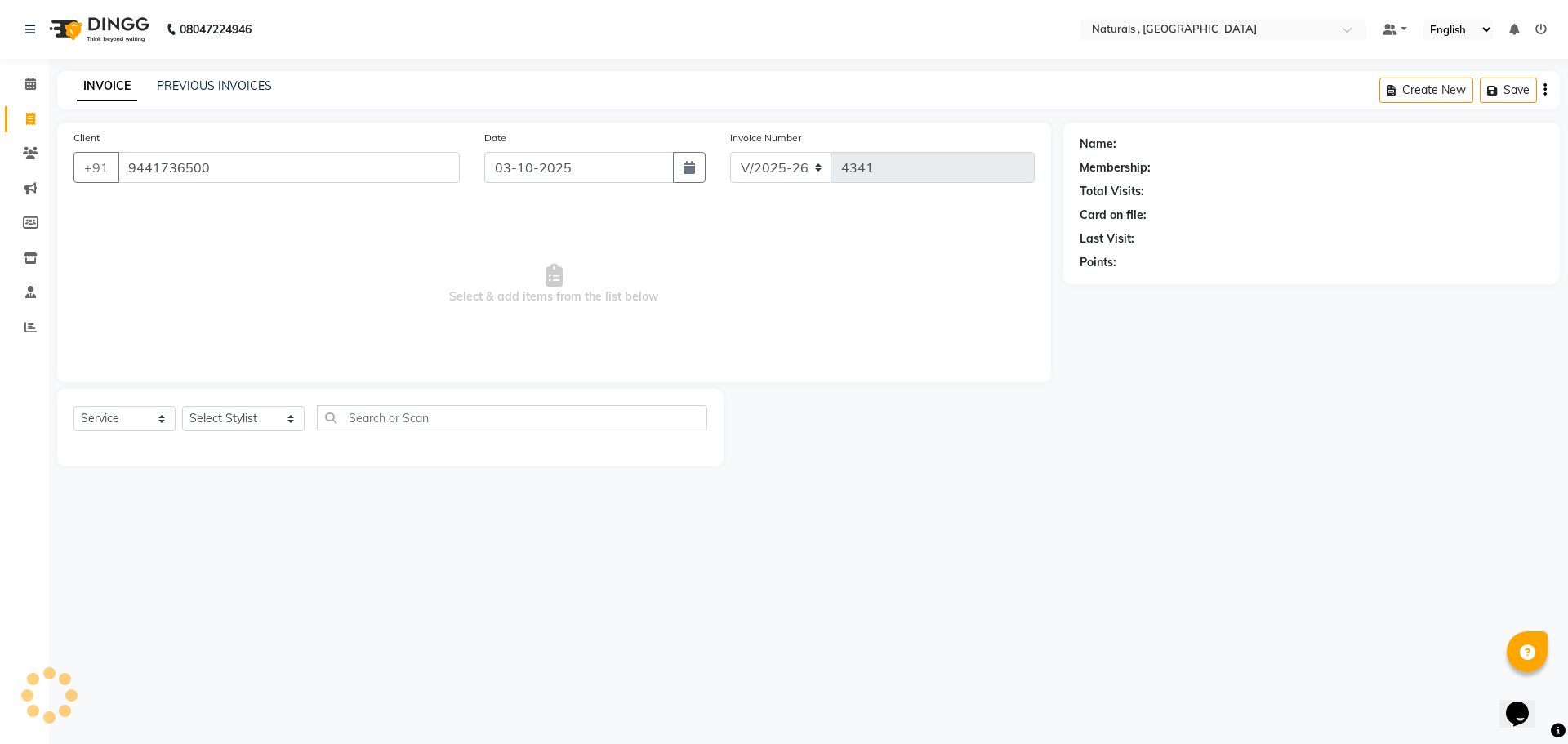
type input "9441736500"
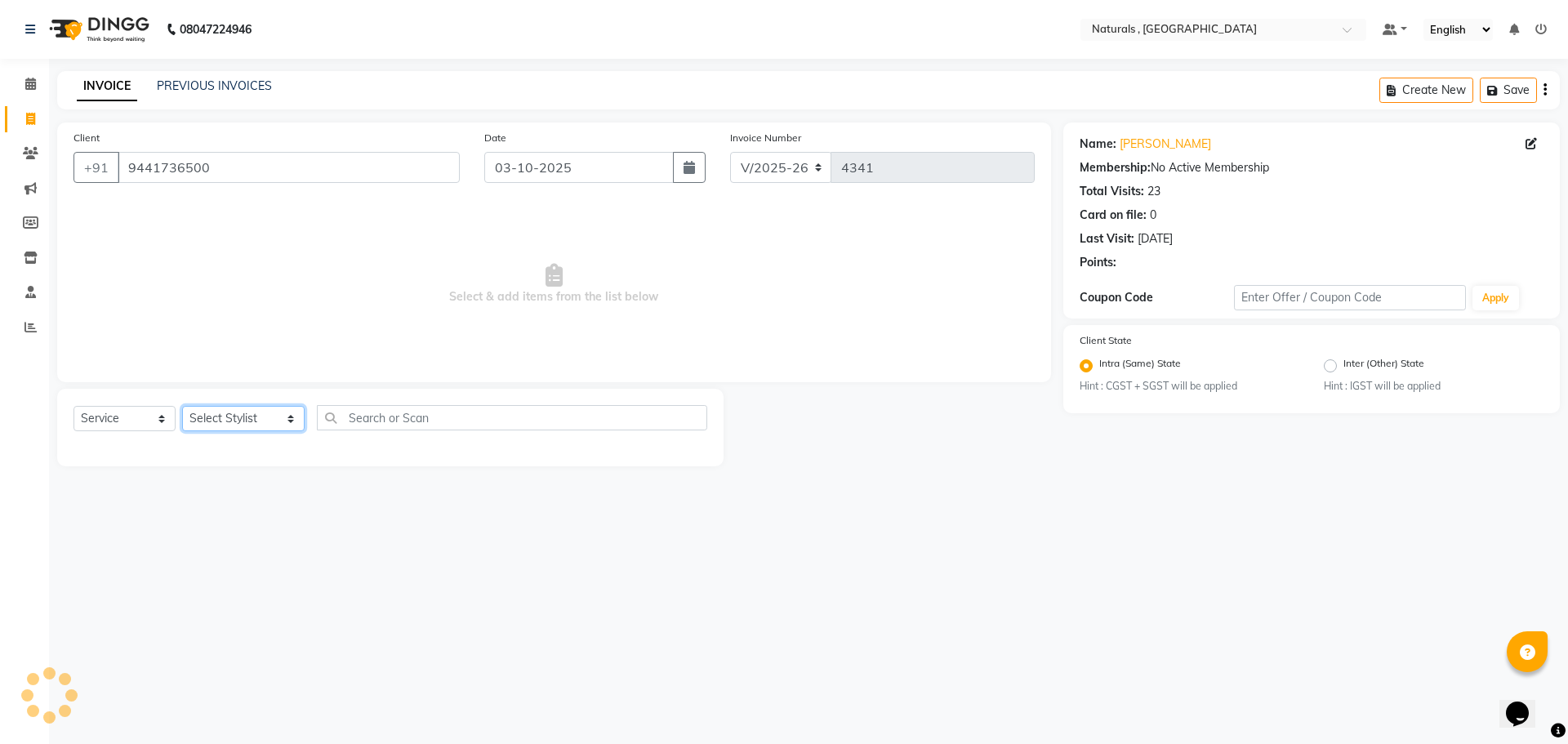
click at [271, 421] on select "Select Stylist ASFIYA (L-3) BHAGYA SHREE GM [PERSON_NAME] (L-2) [PERSON_NAME] (…" at bounding box center [243, 418] width 122 height 25
select select "40710"
click at [182, 406] on select "Select Stylist ASFIYA (L-3) BHAGYA SHREE GM [PERSON_NAME] (L-2) [PERSON_NAME] (…" at bounding box center [243, 418] width 122 height 25
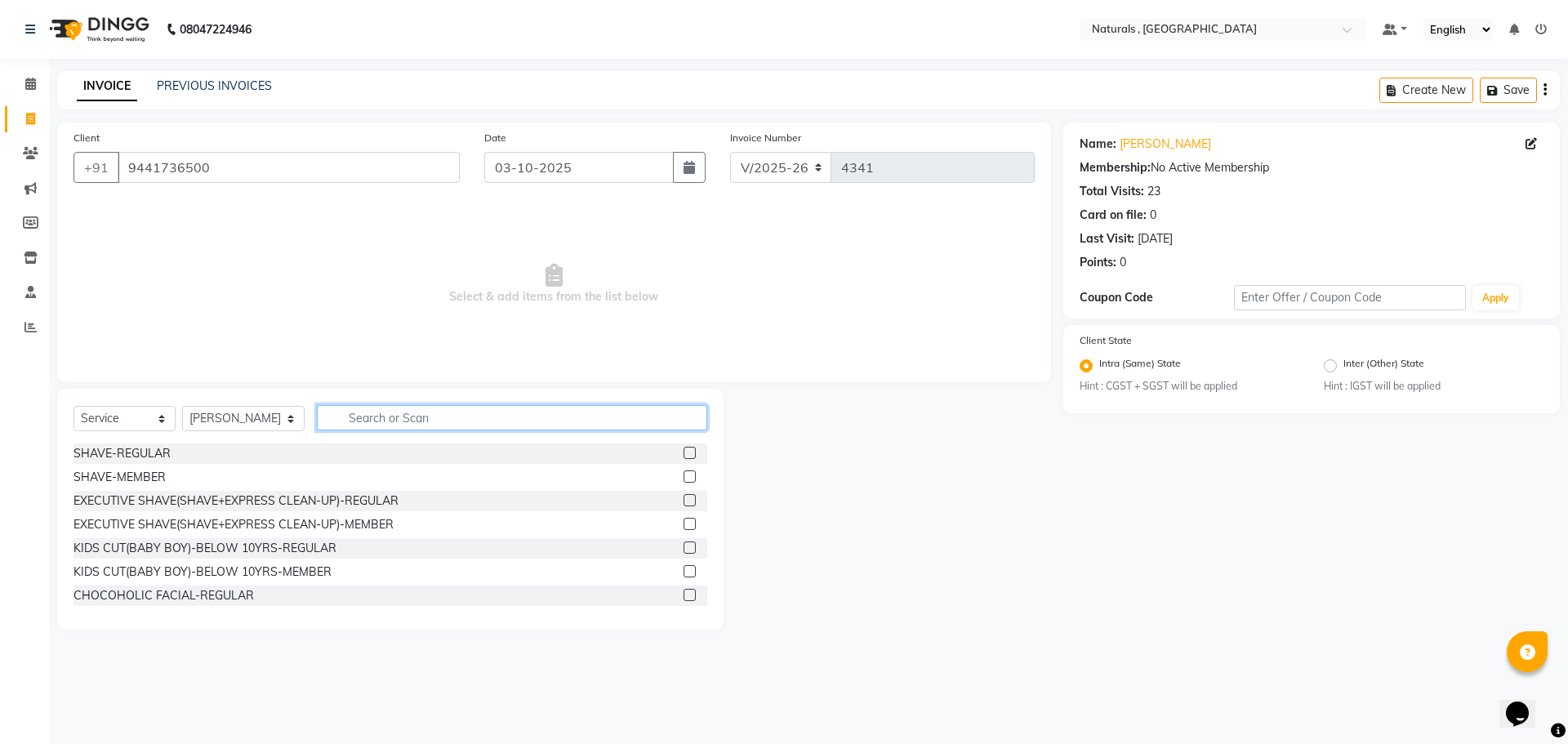
click at [438, 422] on input "text" at bounding box center [512, 417] width 392 height 25
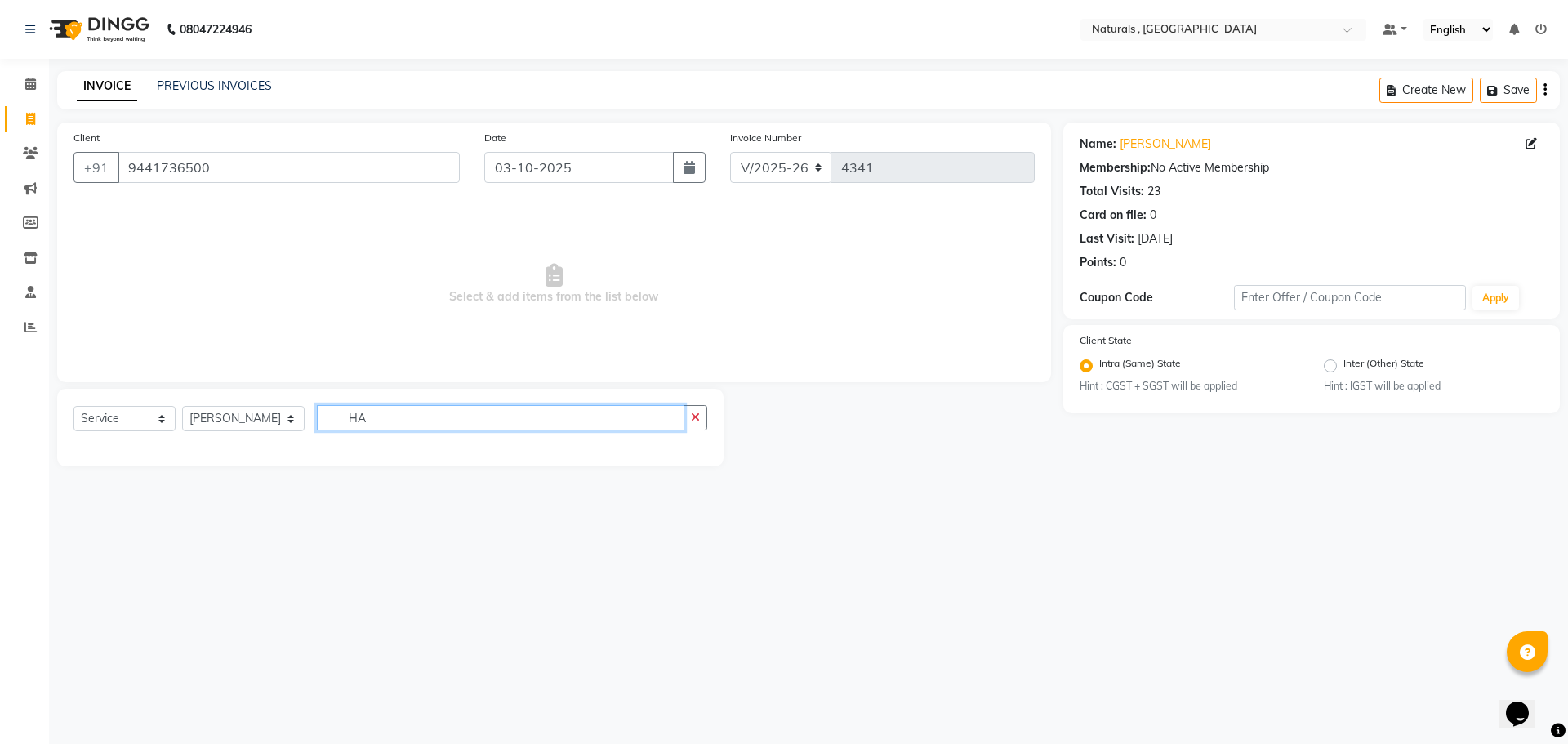
type input "H"
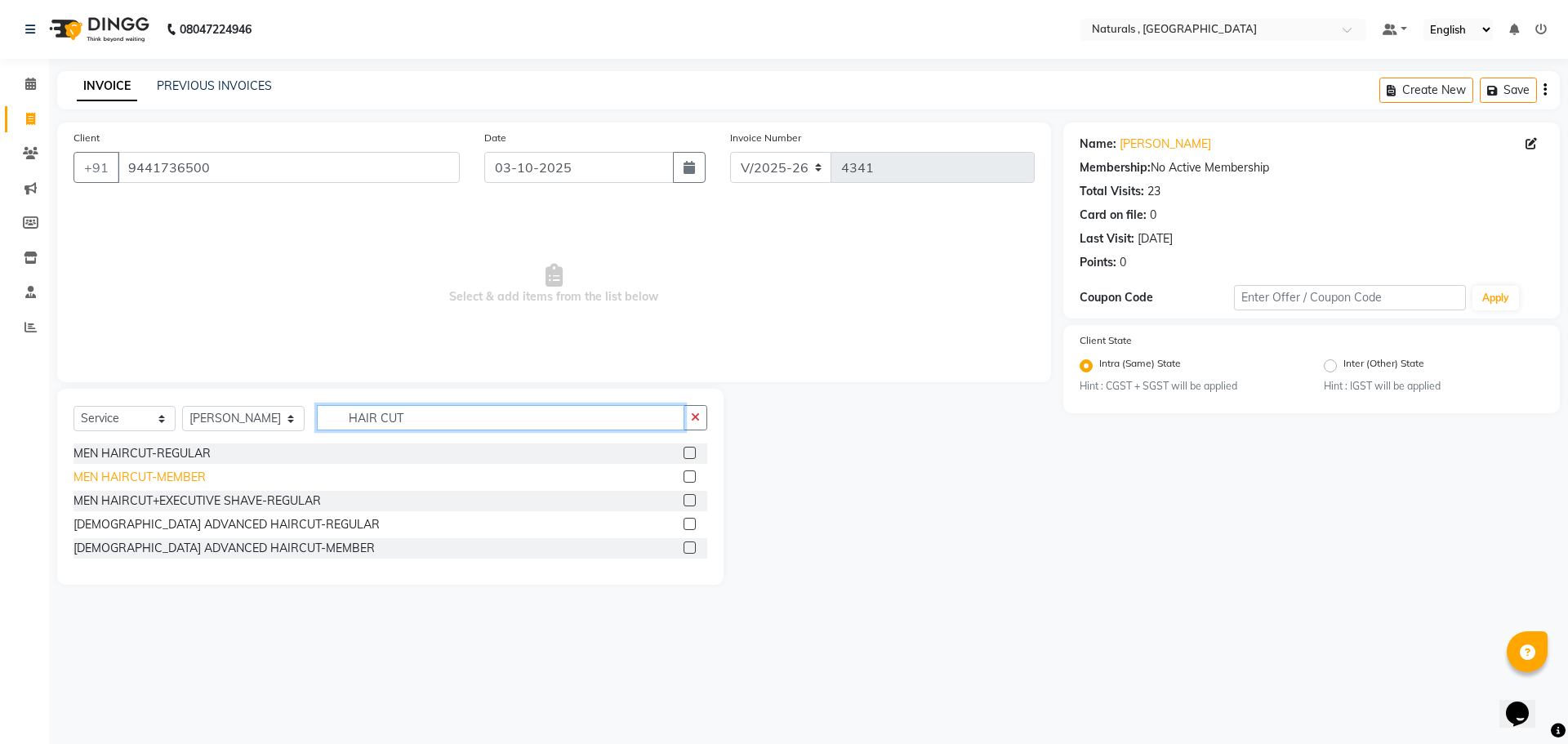
type input "HAIR CUT"
click at [126, 476] on div "MEN HAIRCUT-MEMBER" at bounding box center [140, 478] width 133 height 17
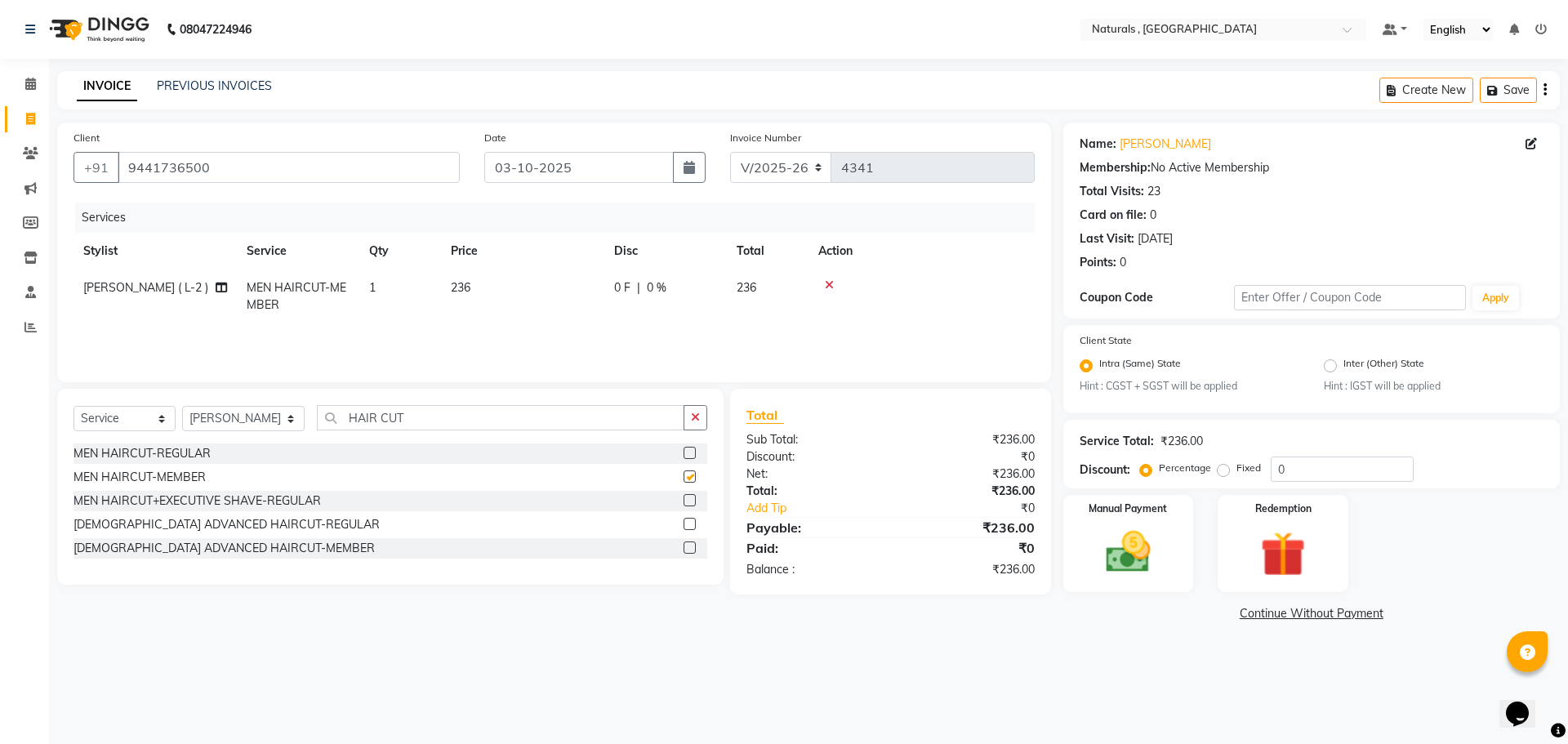
checkbox input "false"
click at [190, 450] on div "MEN HAIRCUT-REGULAR" at bounding box center [142, 453] width 137 height 17
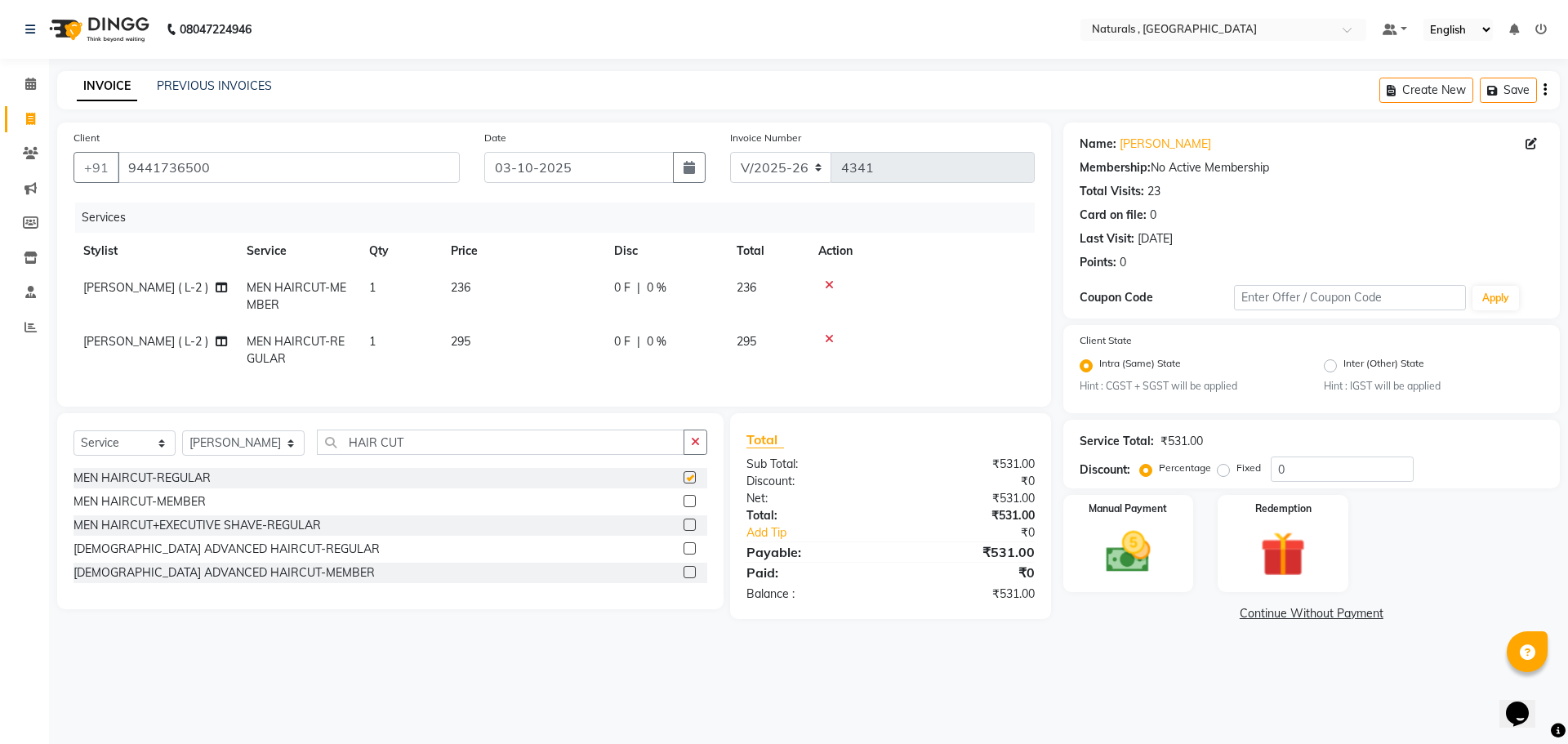
checkbox input "false"
click at [825, 281] on icon at bounding box center [829, 285] width 9 height 11
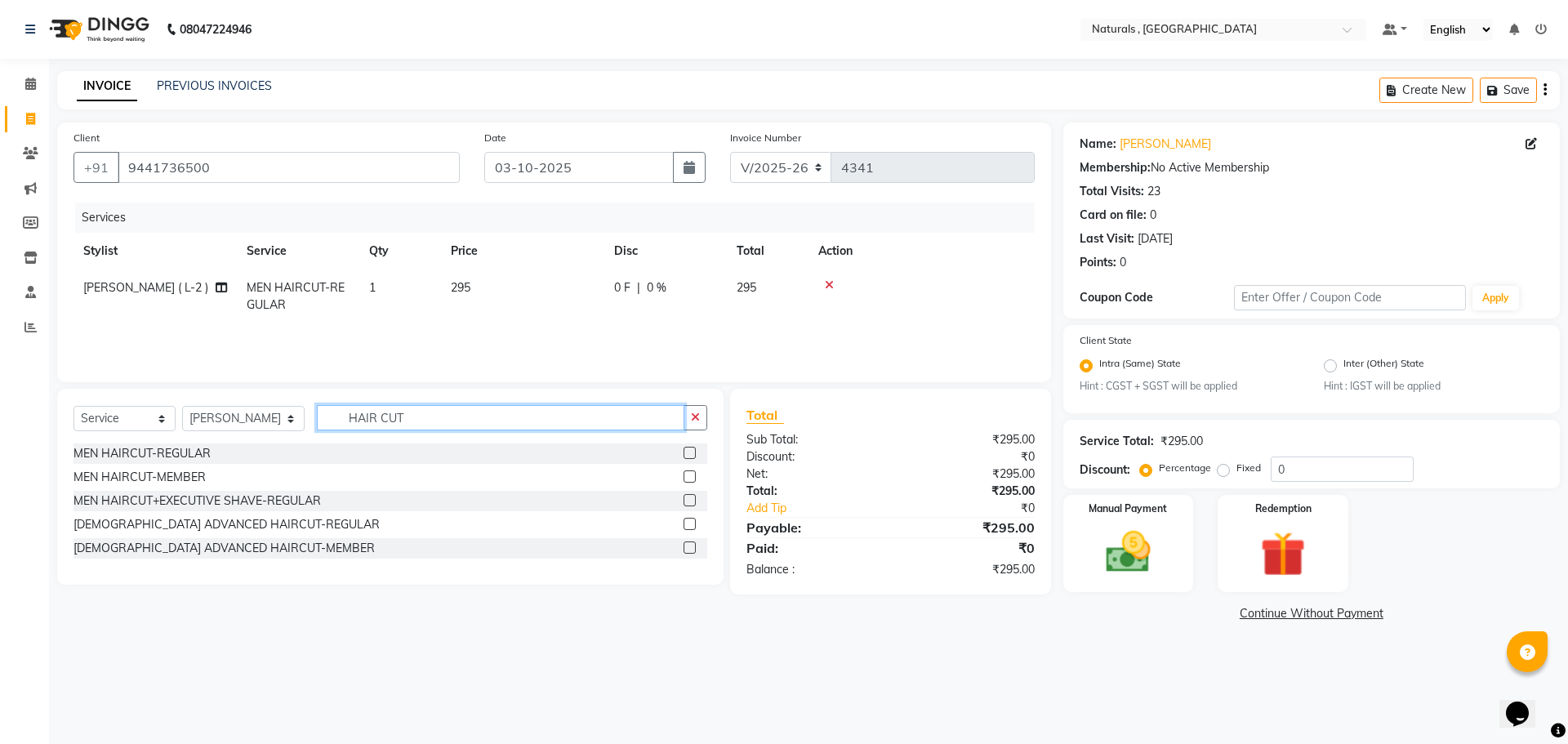
click at [457, 416] on input "HAIR CUT" at bounding box center [501, 417] width 368 height 25
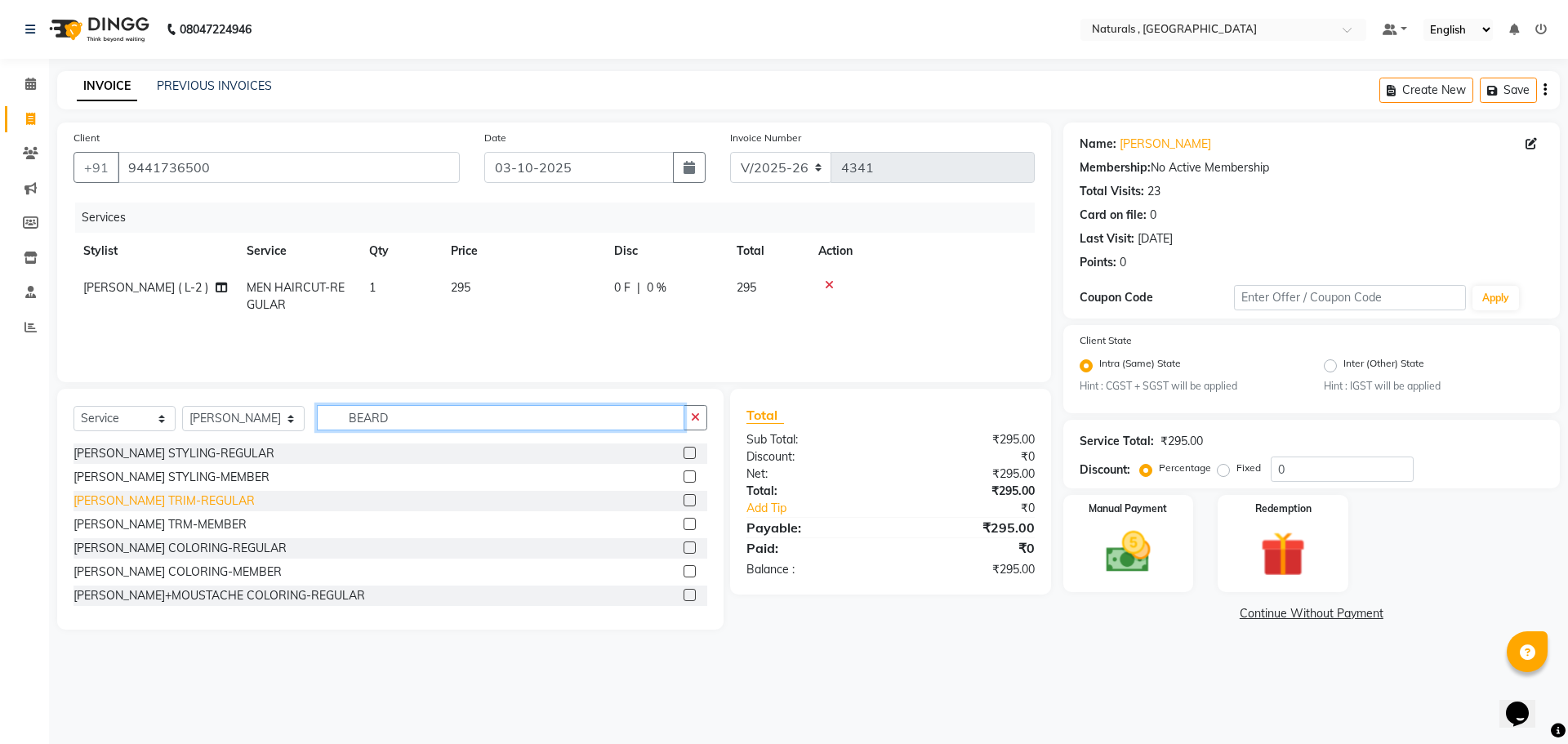
type input "BEARD"
click at [164, 500] on div "[PERSON_NAME] TRIM-REGULAR" at bounding box center [164, 501] width 181 height 17
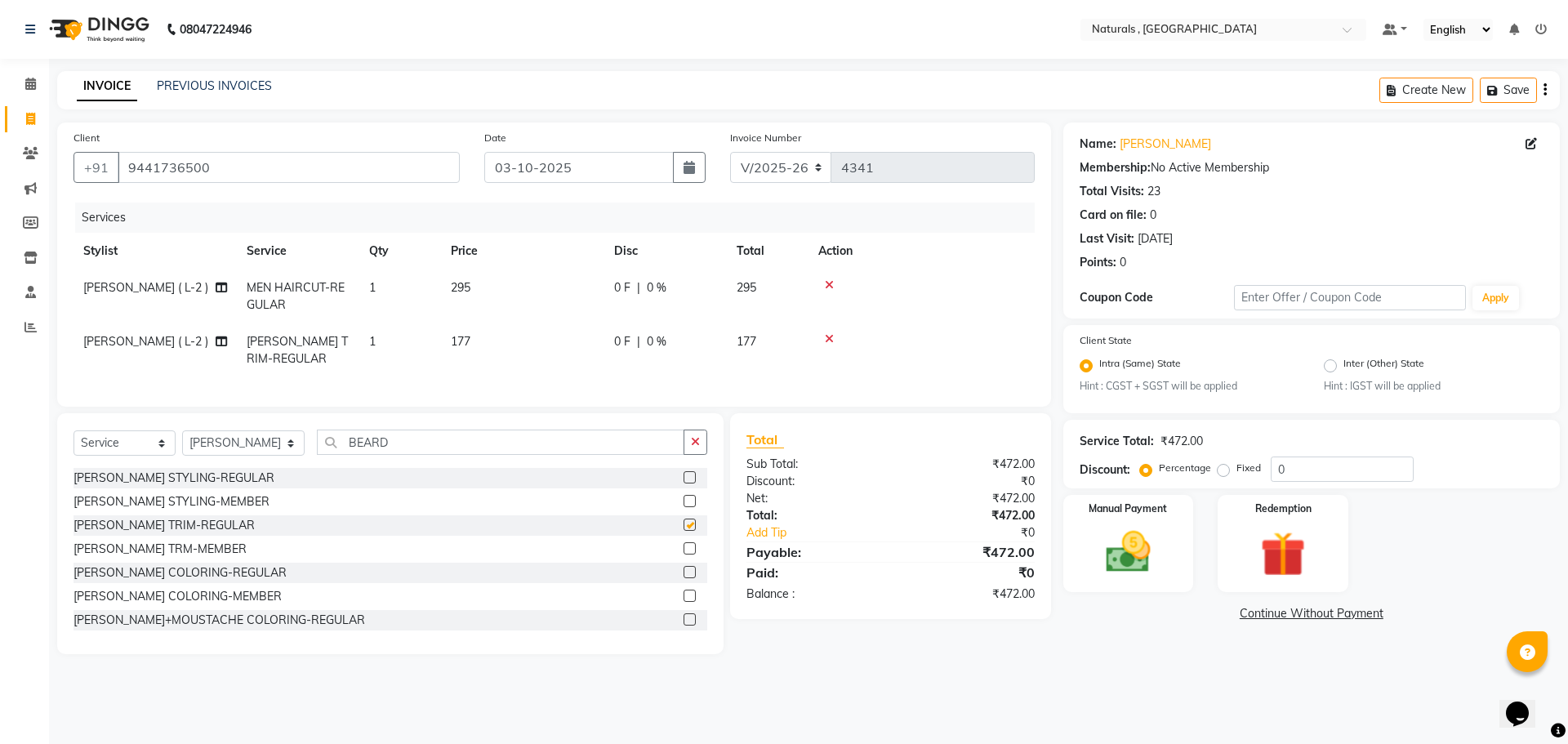
checkbox input "false"
click at [421, 447] on input "BEARD" at bounding box center [501, 442] width 368 height 25
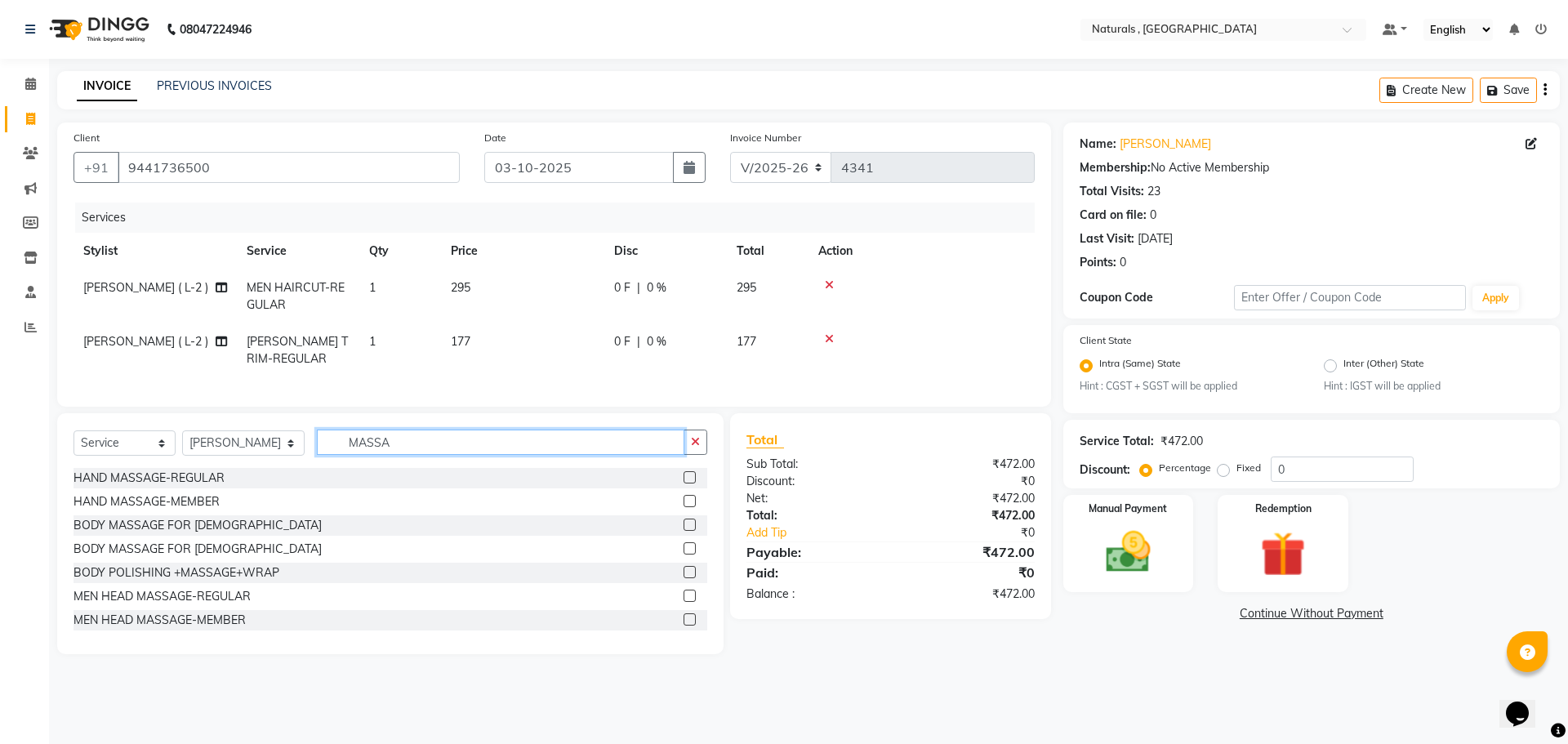
type input "MASSA"
click at [146, 607] on div "MEN HEAD MASSAGE-REGULAR" at bounding box center [391, 596] width 634 height 21
drag, startPoint x: 163, startPoint y: 608, endPoint x: 422, endPoint y: 554, distance: 264.6
click at [164, 605] on div "MEN HEAD MASSAGE-REGULAR" at bounding box center [163, 596] width 178 height 17
checkbox input "false"
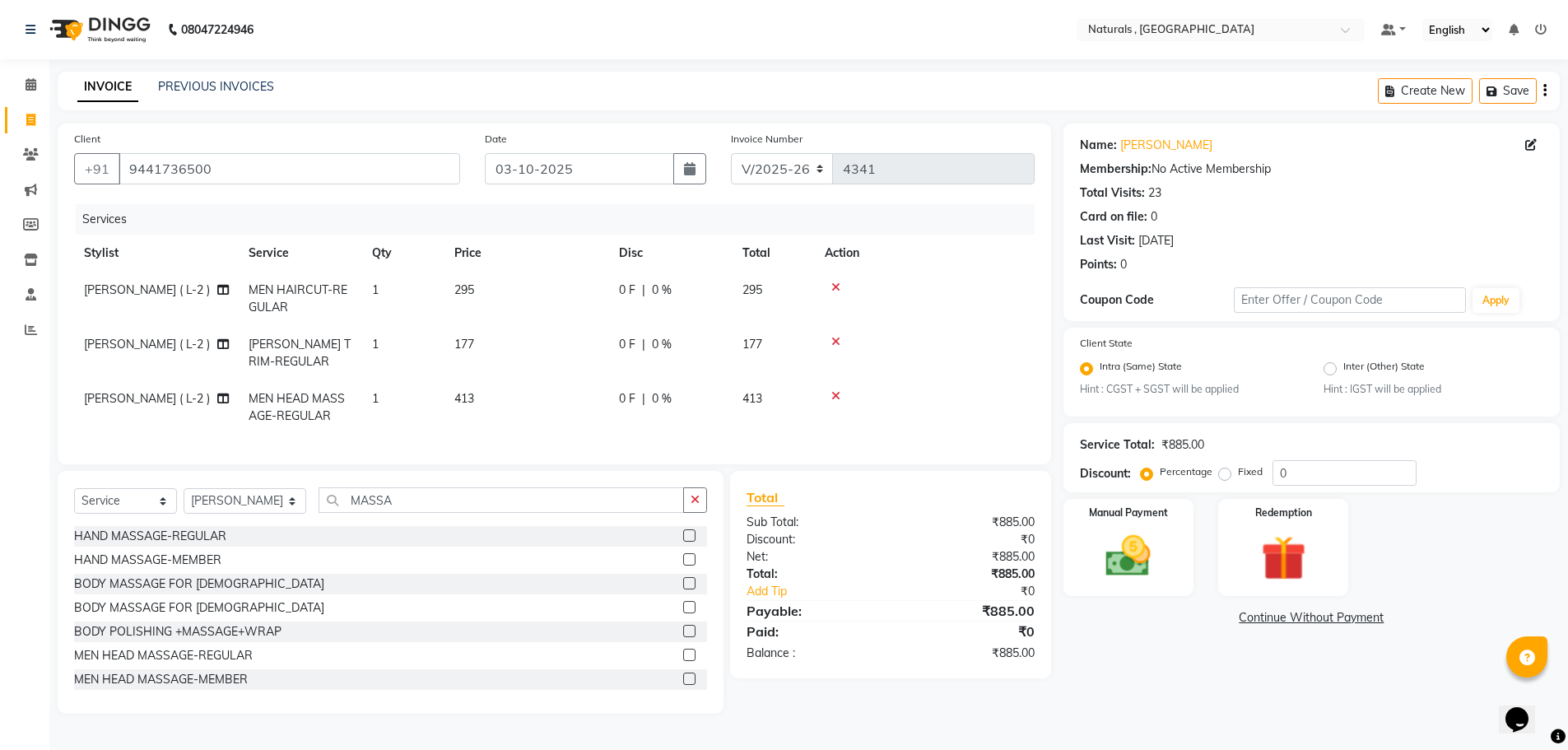
click at [498, 408] on td "413" at bounding box center [527, 408] width 165 height 55
select select "40710"
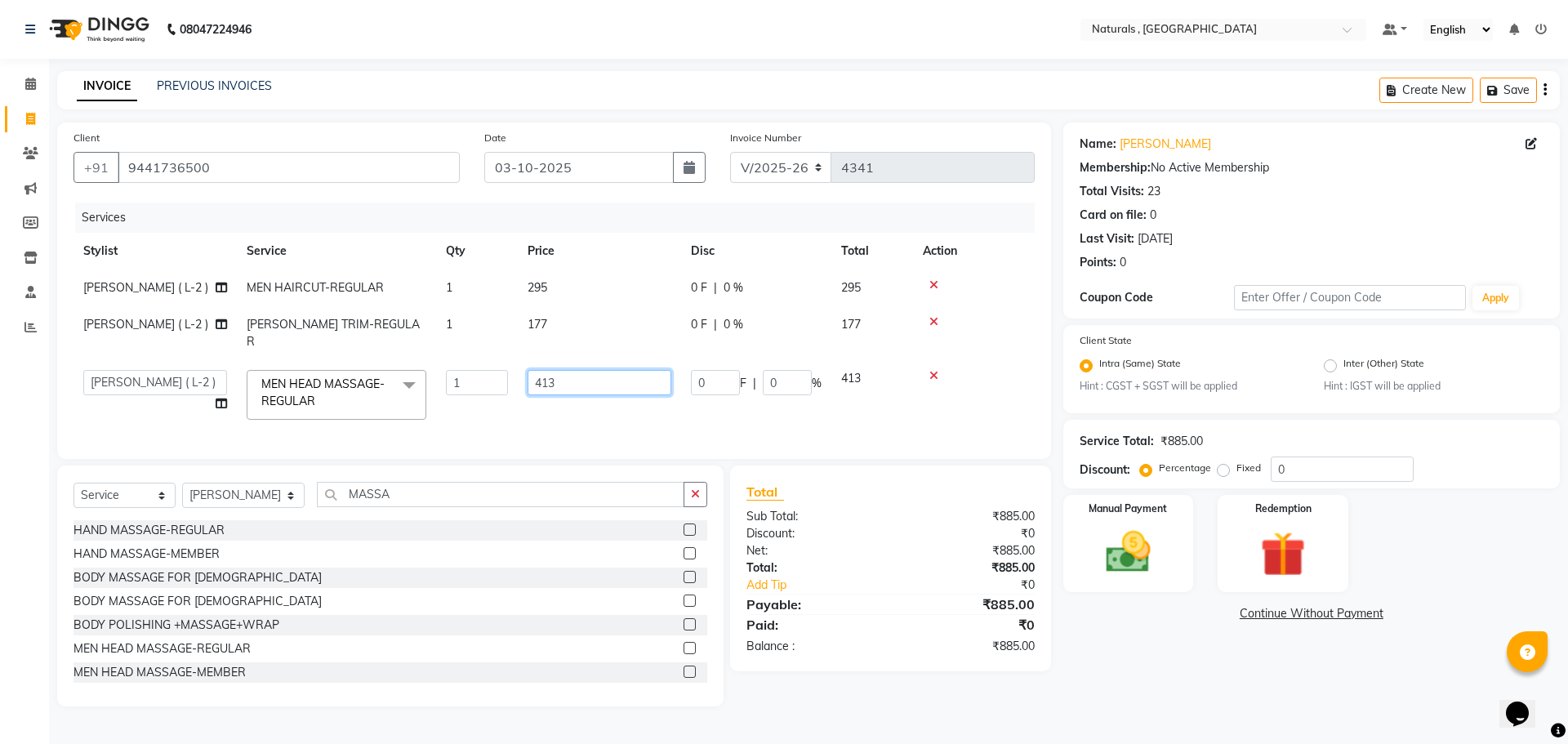
click at [590, 378] on input "413" at bounding box center [599, 382] width 144 height 25
type input "472"
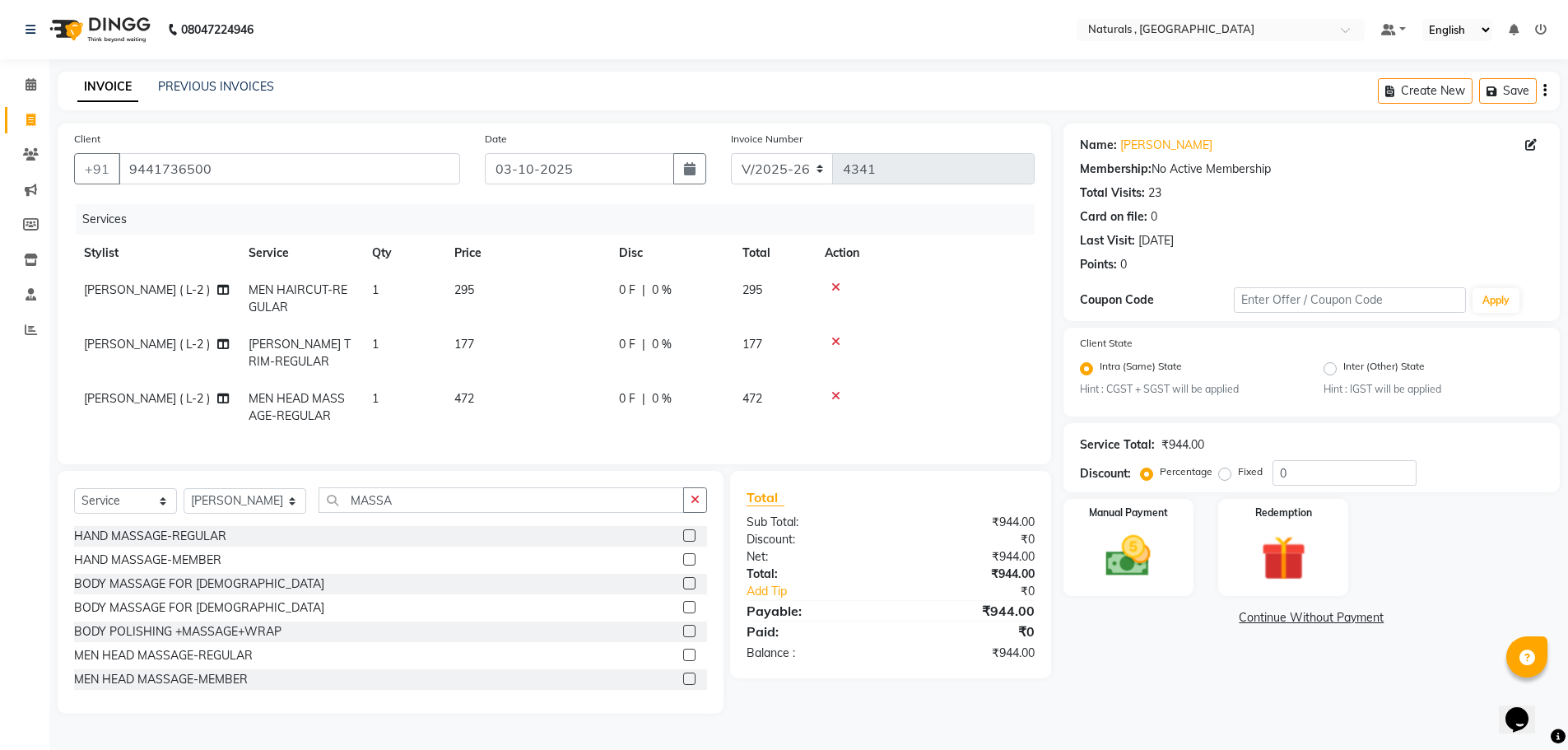
click at [522, 667] on div "HAND MASSAGE-REGULAR HAND MASSAGE-MEMBER BODY MASSAGE FOR FEMALE BODY MASSAGE F…" at bounding box center [391, 608] width 633 height 165
click at [432, 513] on input "MASSA" at bounding box center [501, 499] width 367 height 25
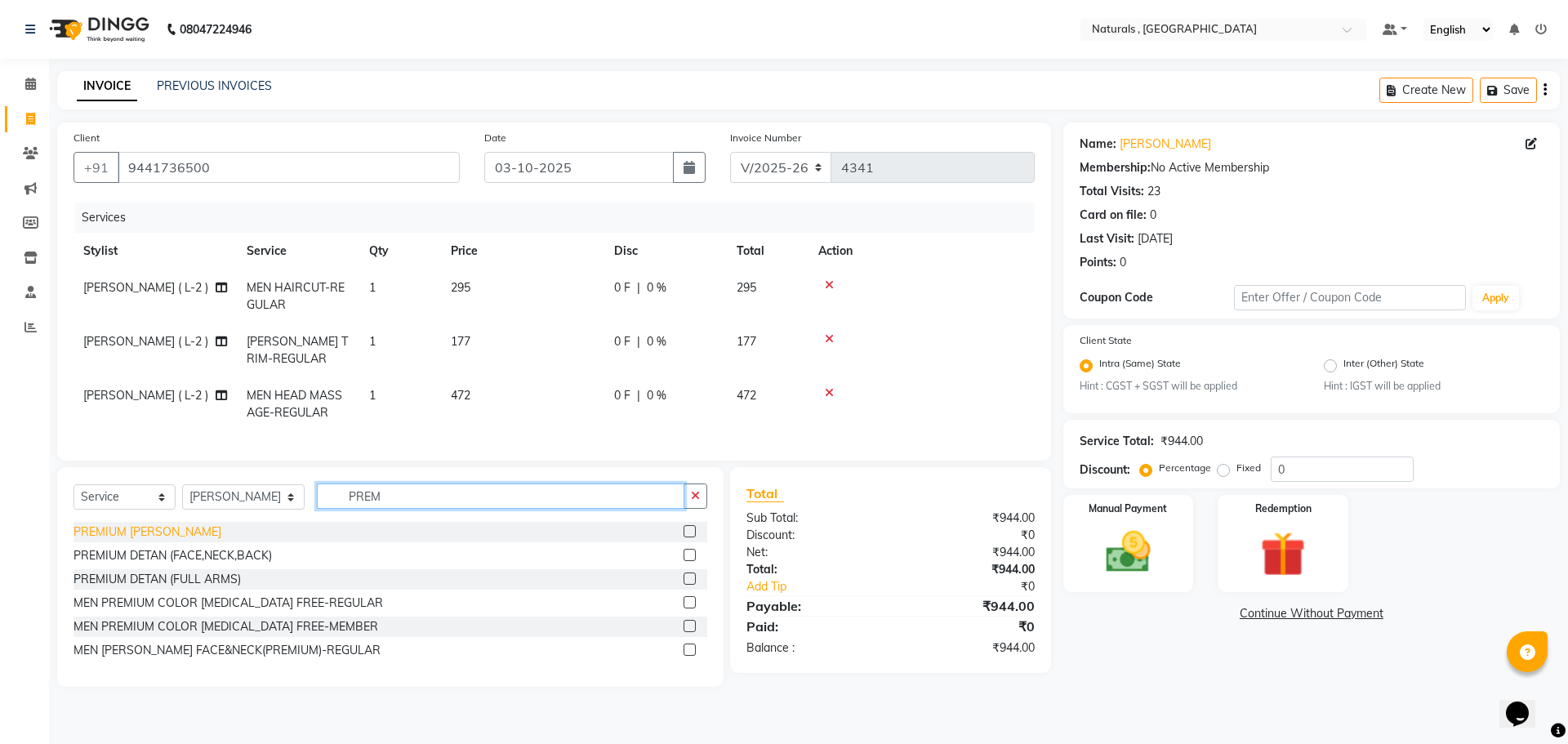
type input "PREM"
click at [148, 540] on div "PREMIUM [PERSON_NAME]" at bounding box center [148, 532] width 148 height 17
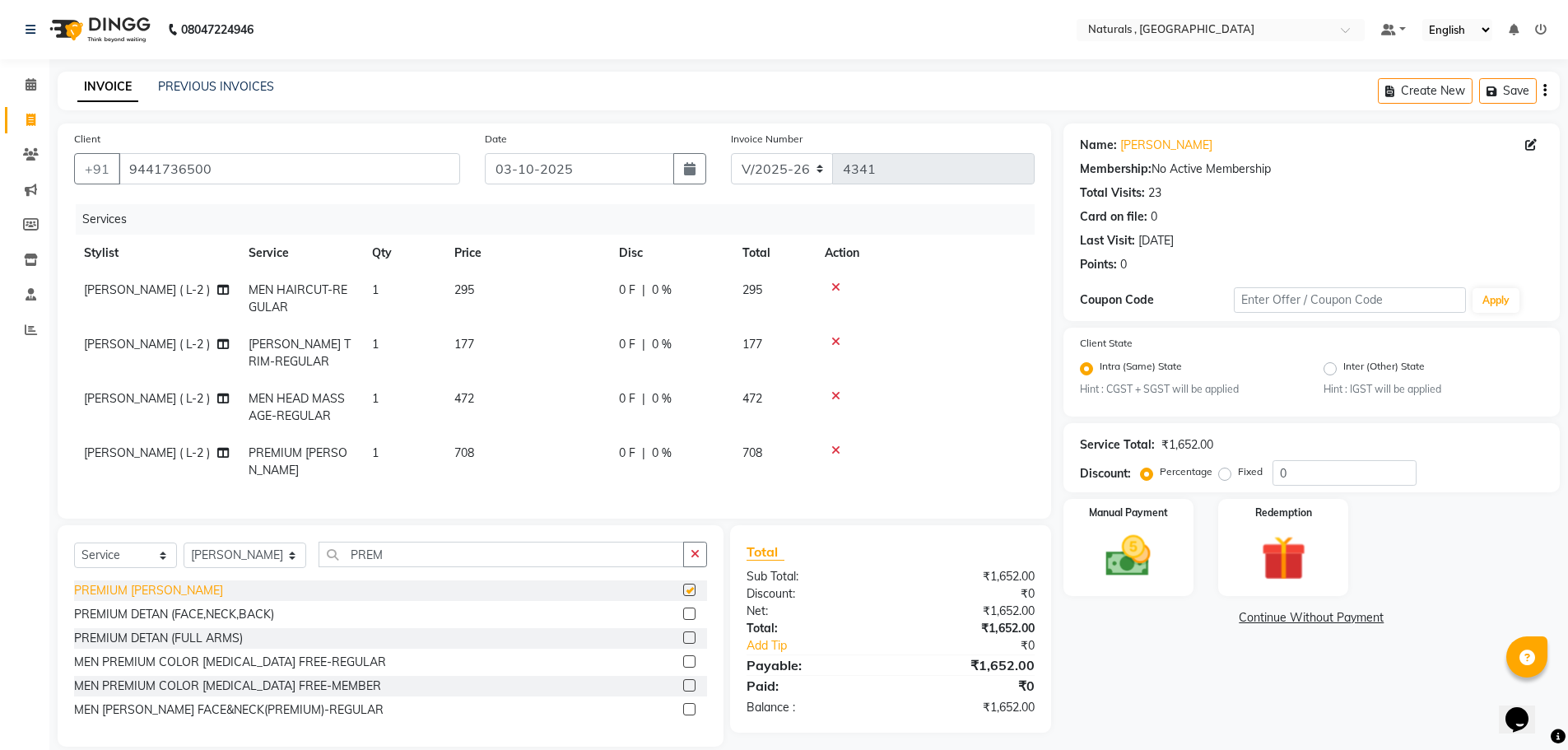
checkbox input "false"
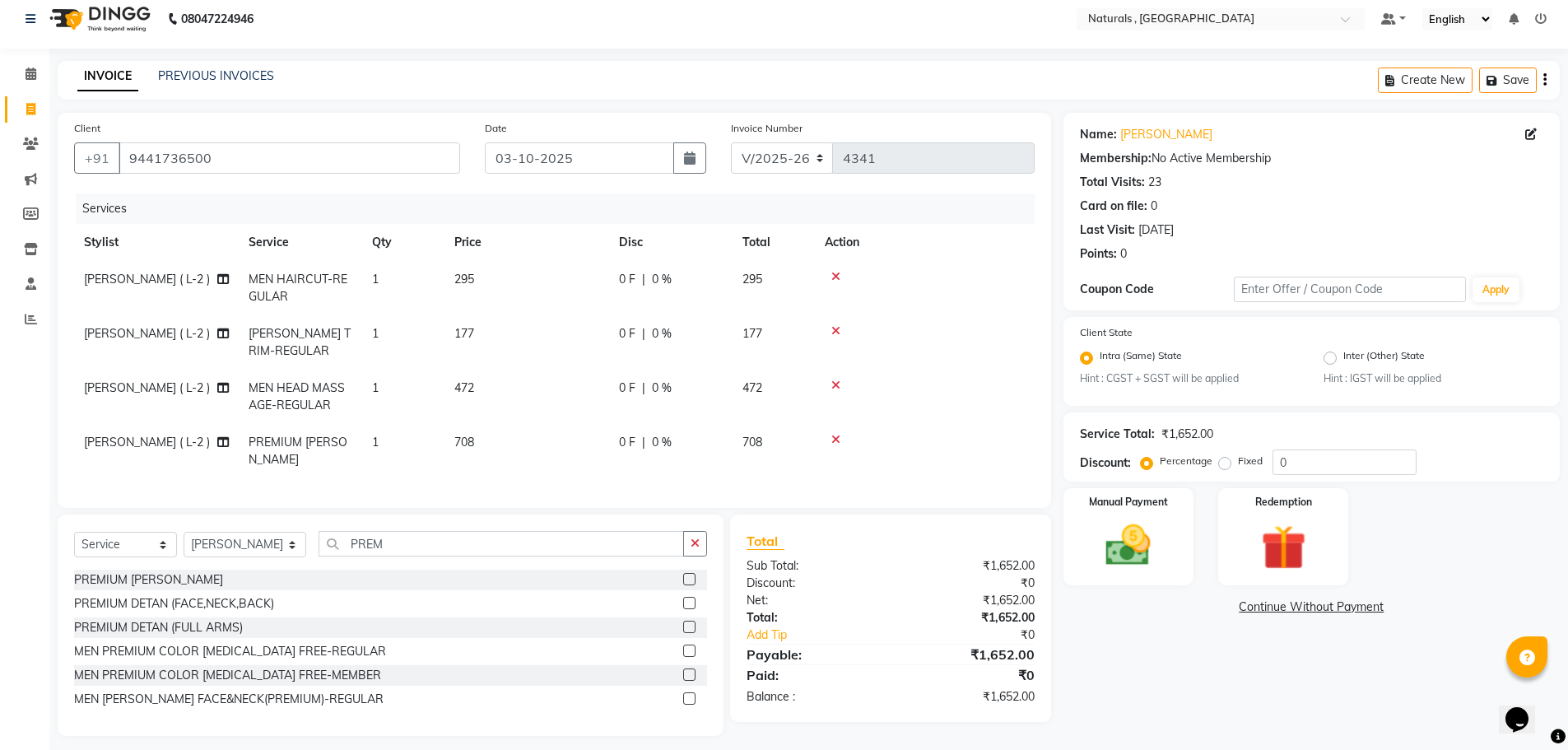
scroll to position [16, 0]
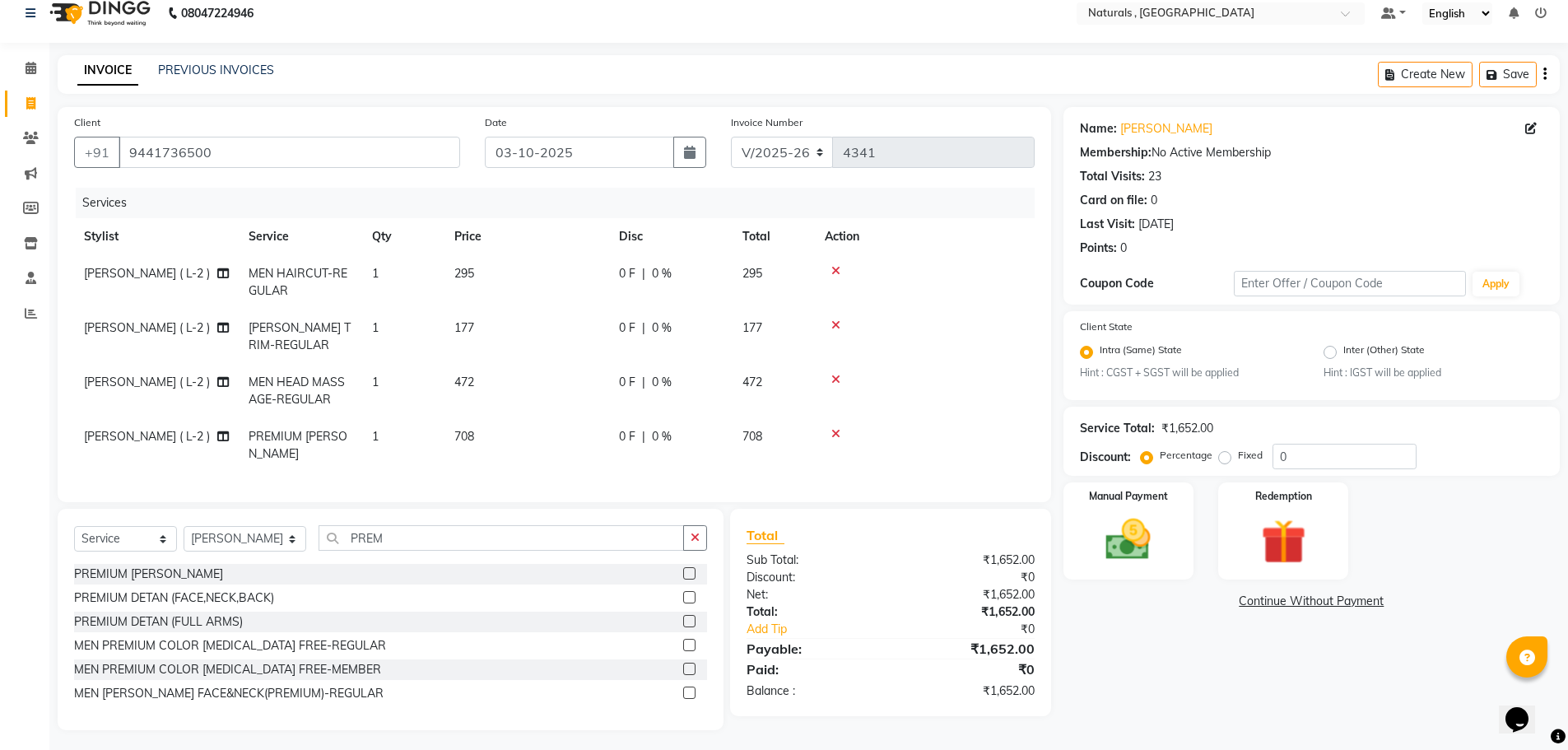
click at [1152, 682] on div "Name: Pruthvi Membership: No Active Membership Total Visits: 23 Card on file: 0…" at bounding box center [1318, 418] width 509 height 623
click at [1172, 544] on div "Manual Payment" at bounding box center [1128, 530] width 136 height 101
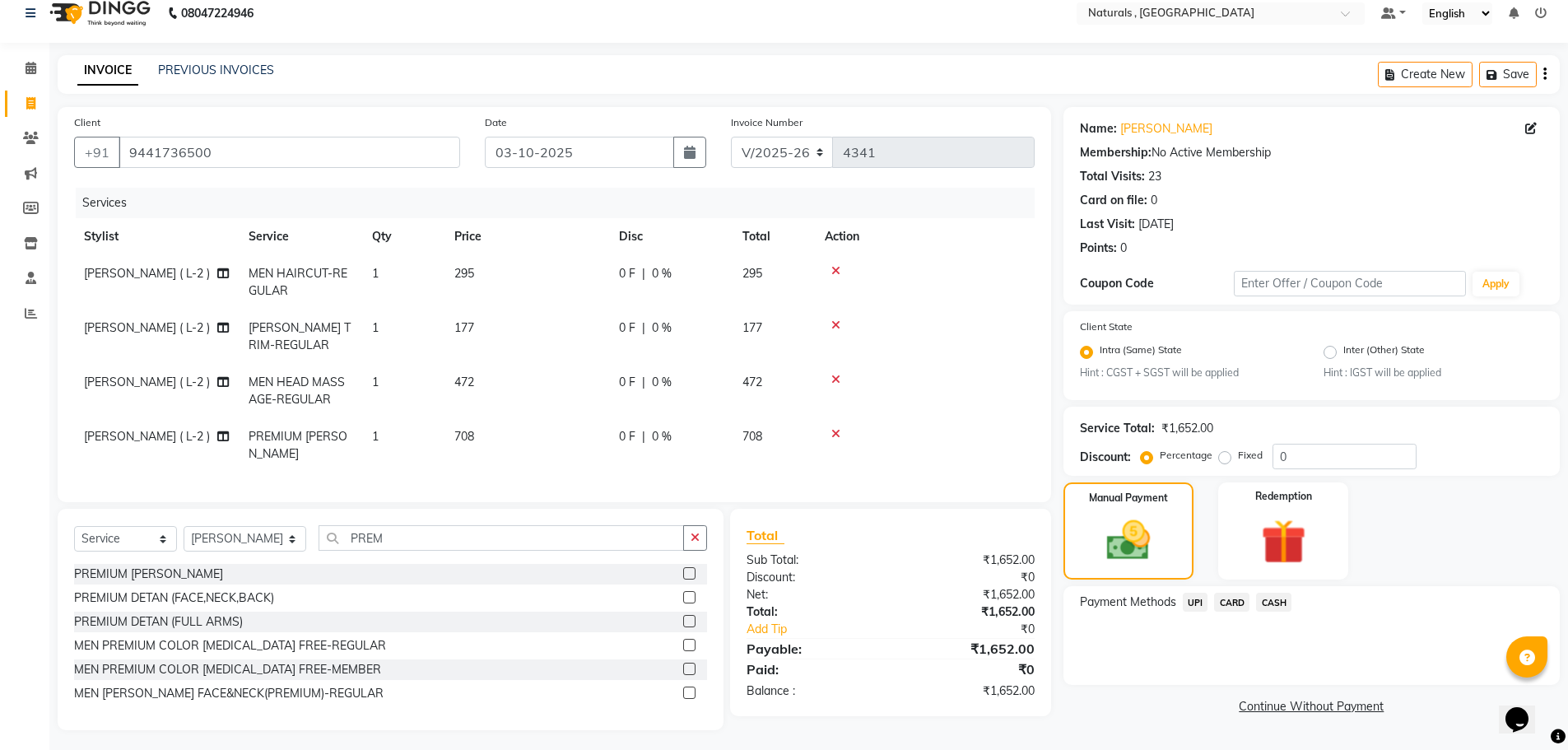
click at [1192, 599] on span "UPI" at bounding box center [1196, 602] width 25 height 19
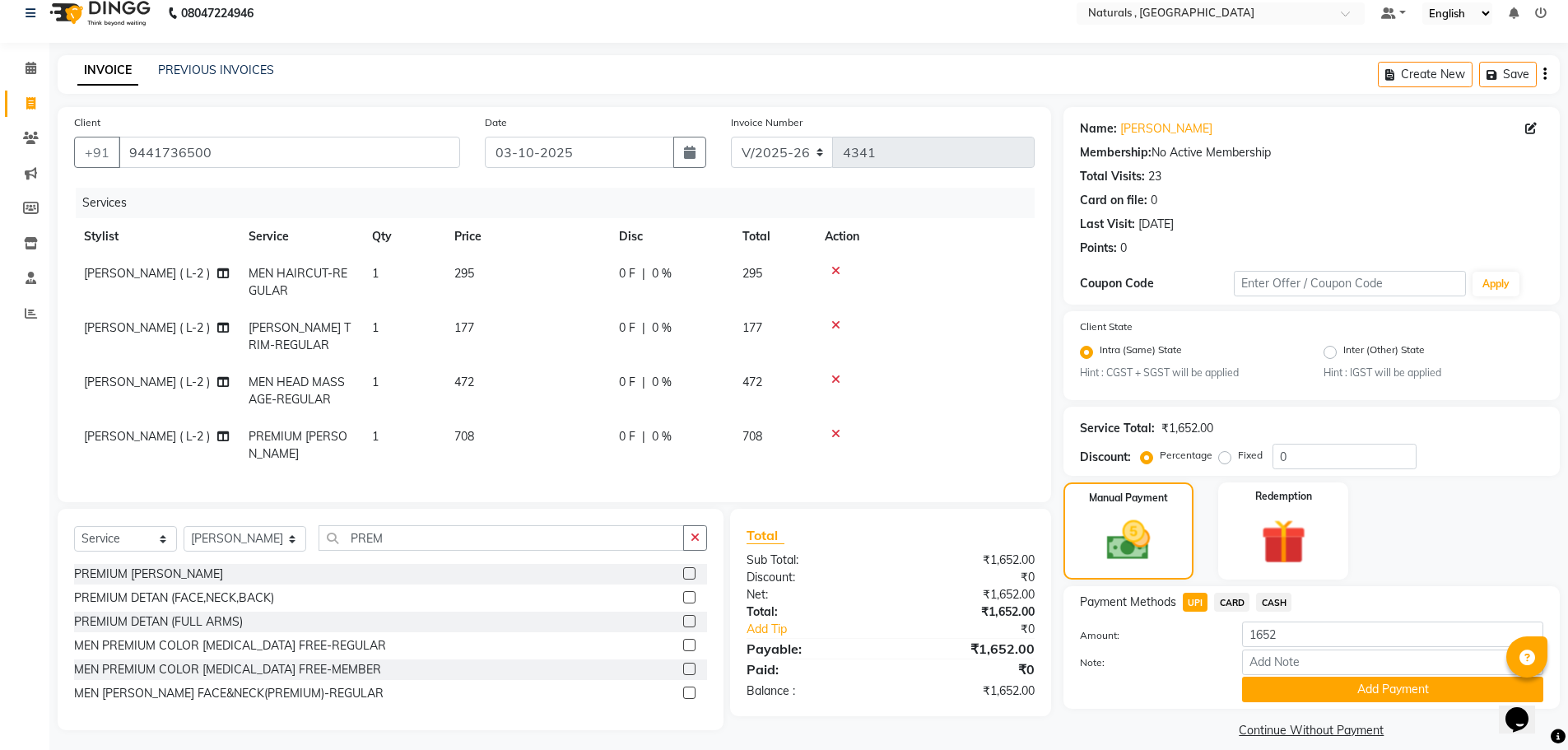
scroll to position [34, 0]
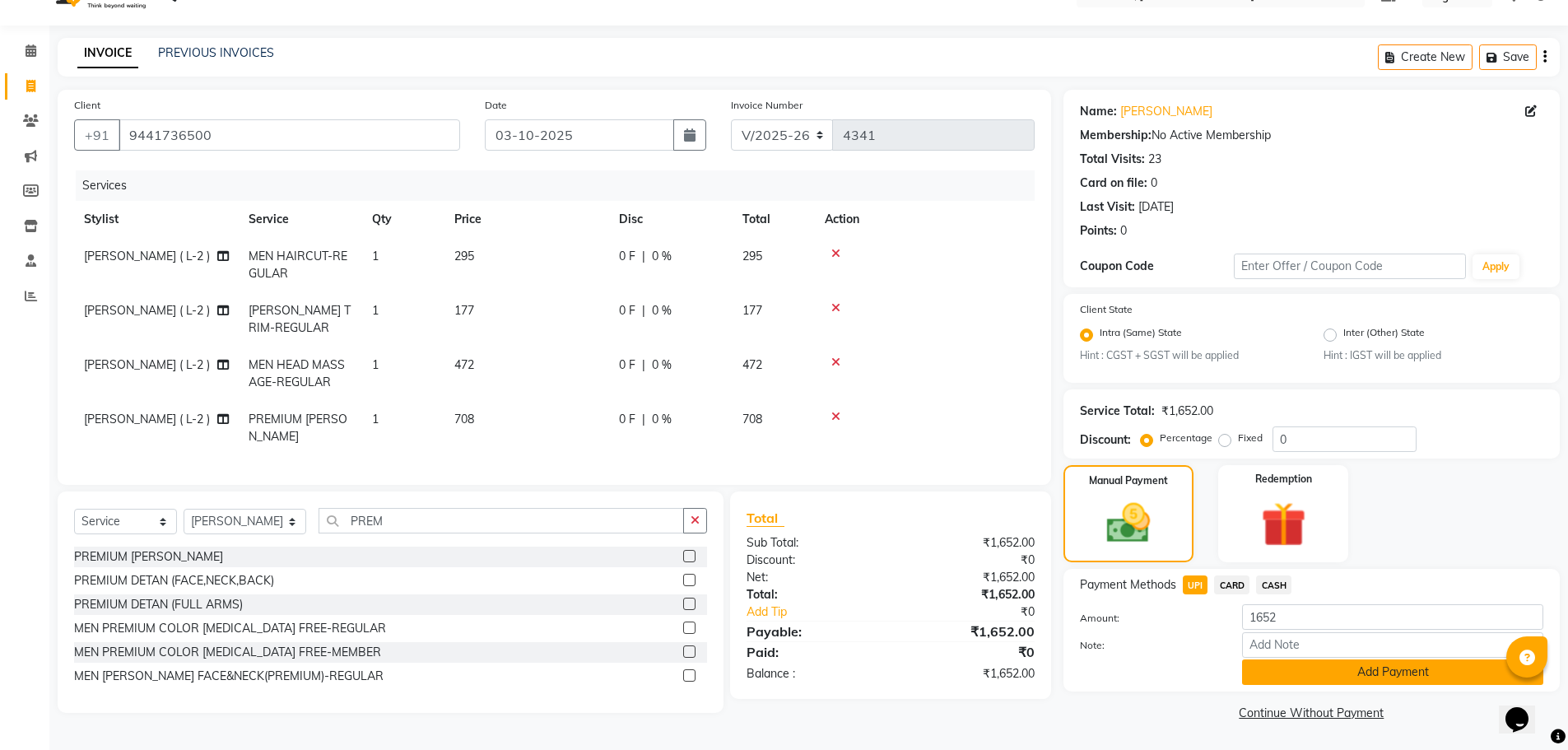
click at [1308, 661] on button "Add Payment" at bounding box center [1393, 672] width 302 height 25
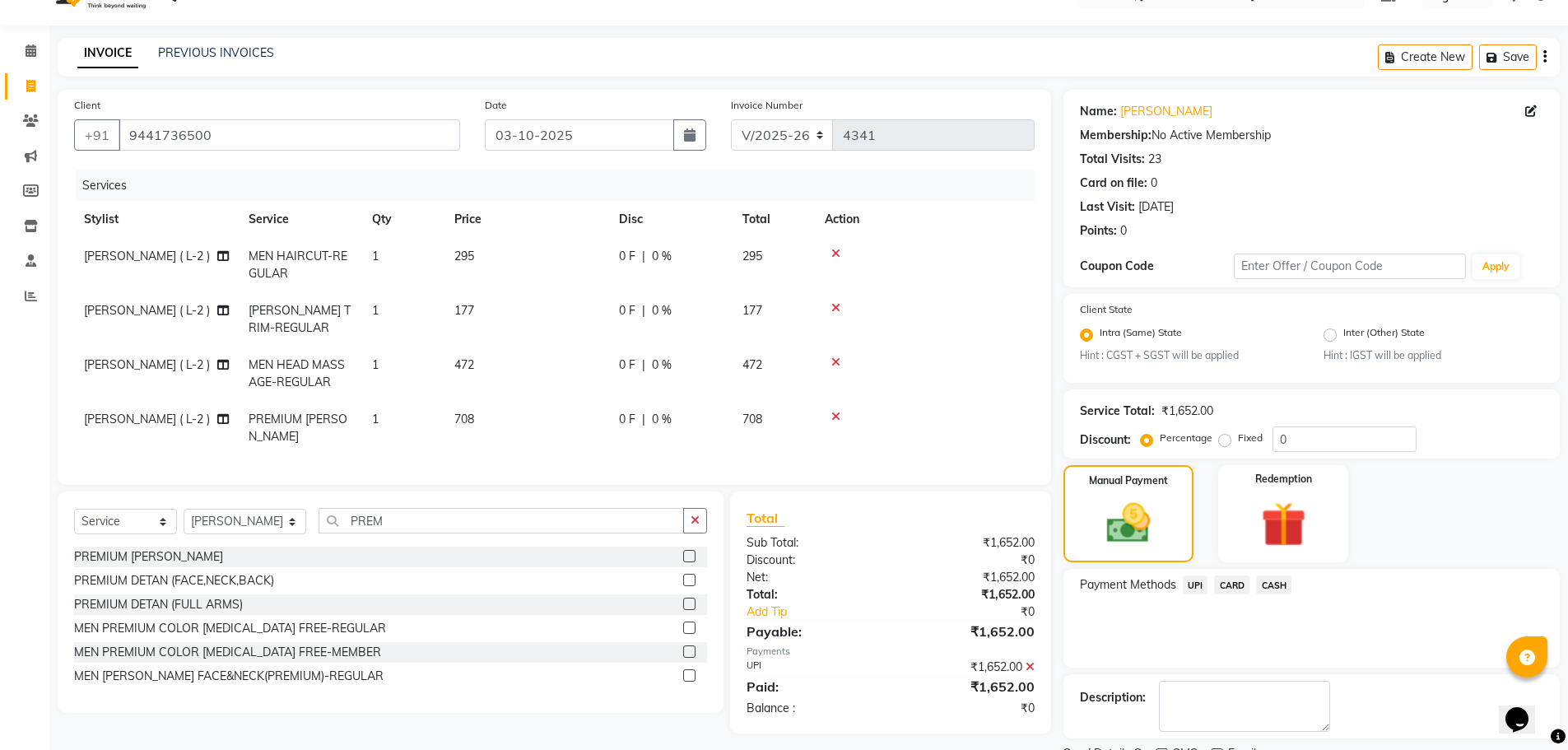
scroll to position [103, 0]
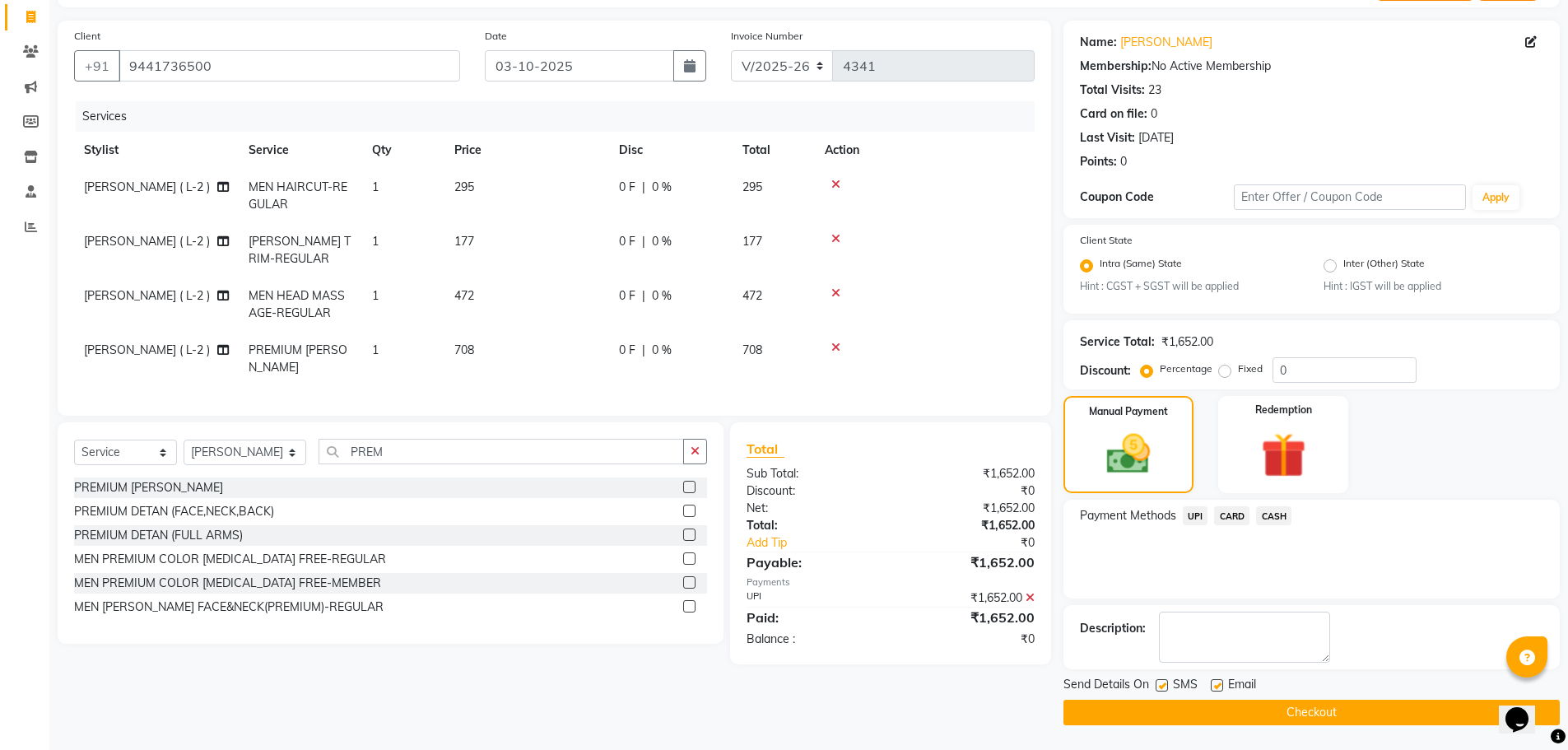
click at [1338, 724] on button "Checkout" at bounding box center [1312, 712] width 497 height 25
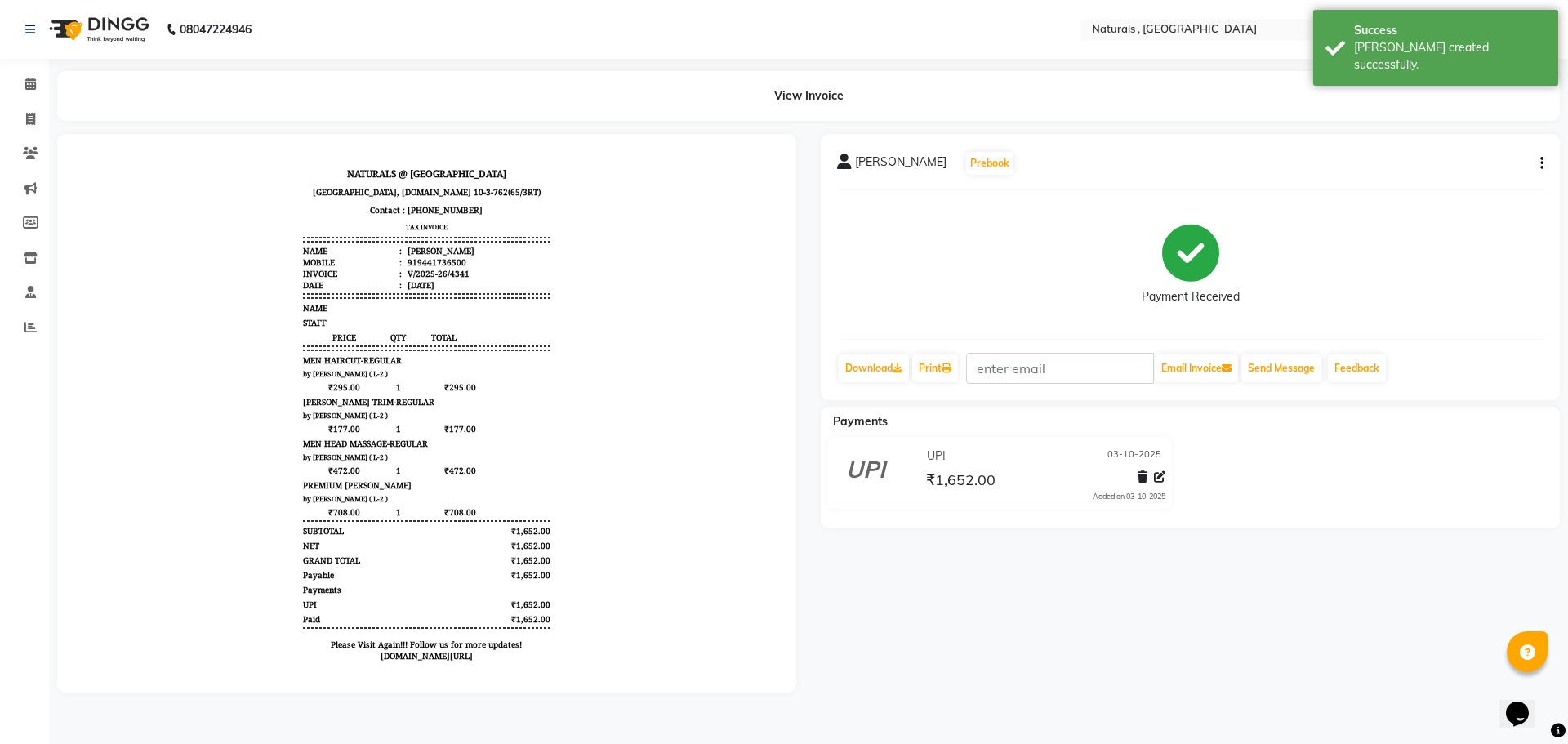
click at [1543, 161] on div "PRUTHVI Prebook Payment Received Download Print Email Invoice Send Message Feed…" at bounding box center [1190, 266] width 739 height 266
click at [1543, 165] on div "PRUTHVI Prebook Payment Received Download Print Email Invoice Send Message Feed…" at bounding box center [1190, 266] width 739 height 266
click at [1541, 165] on icon "button" at bounding box center [1541, 164] width 3 height 1
click at [1440, 192] on div "Edit Invoice" at bounding box center [1461, 194] width 112 height 21
select select "service"
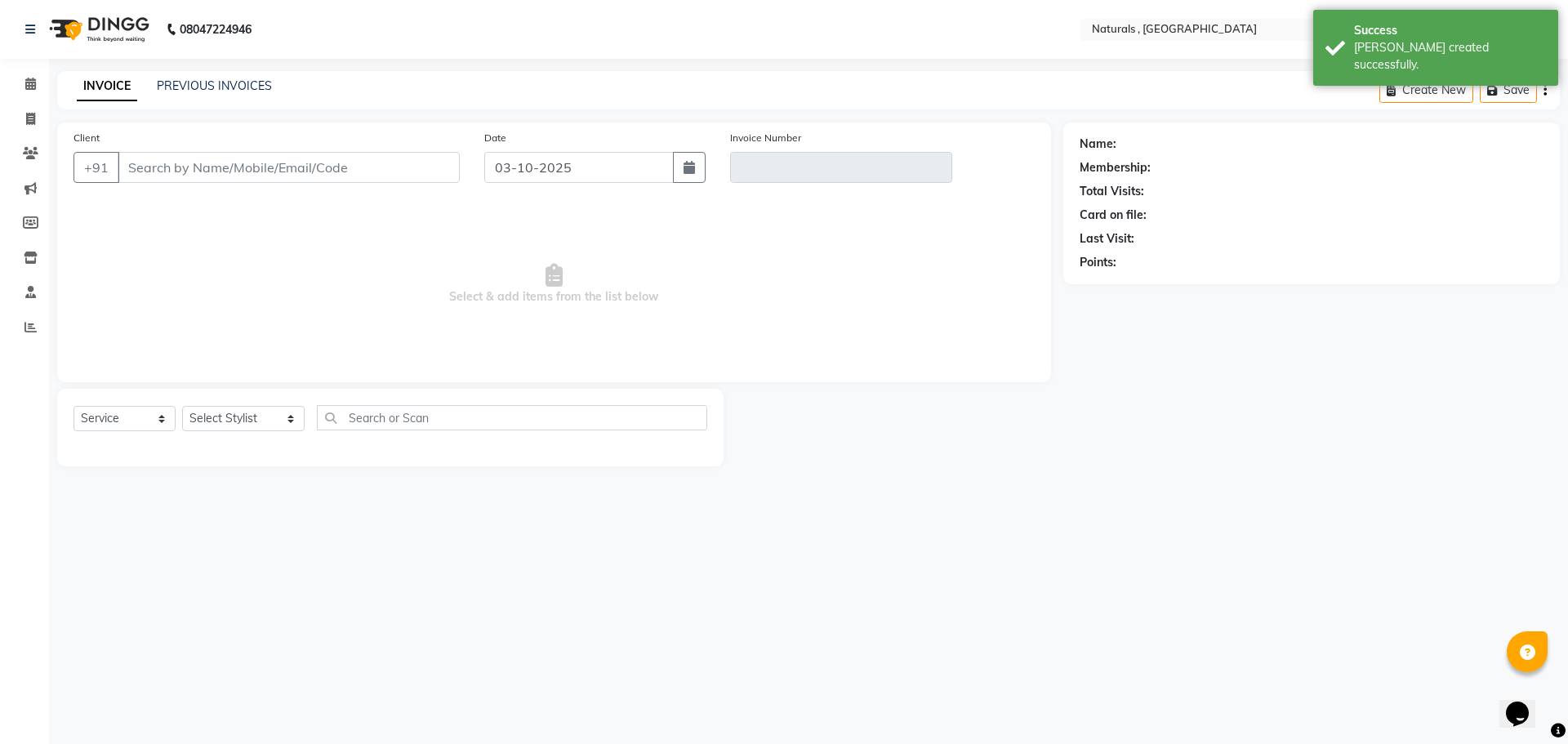
type input "9441736500"
type input "V/2025-26/4341"
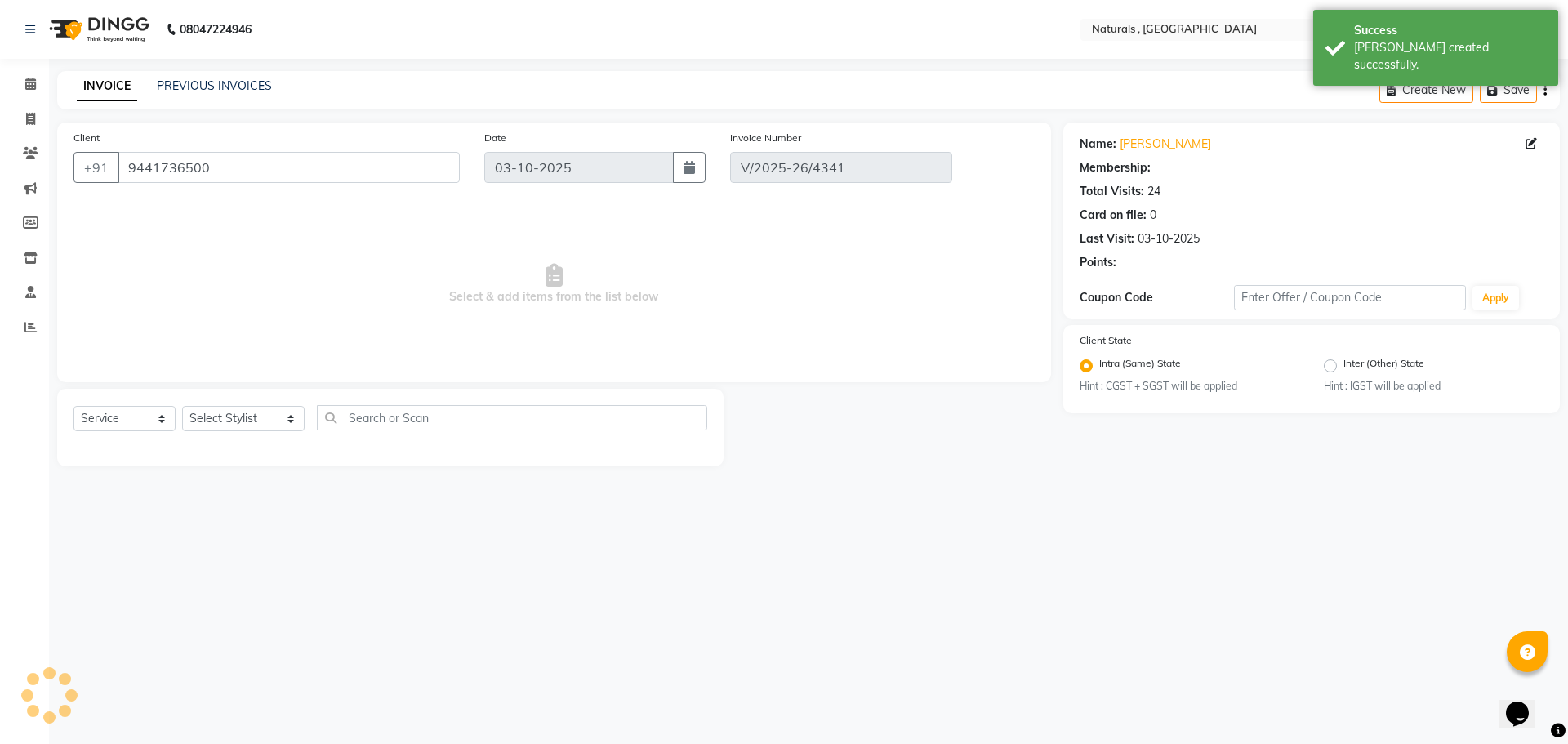
select select "select"
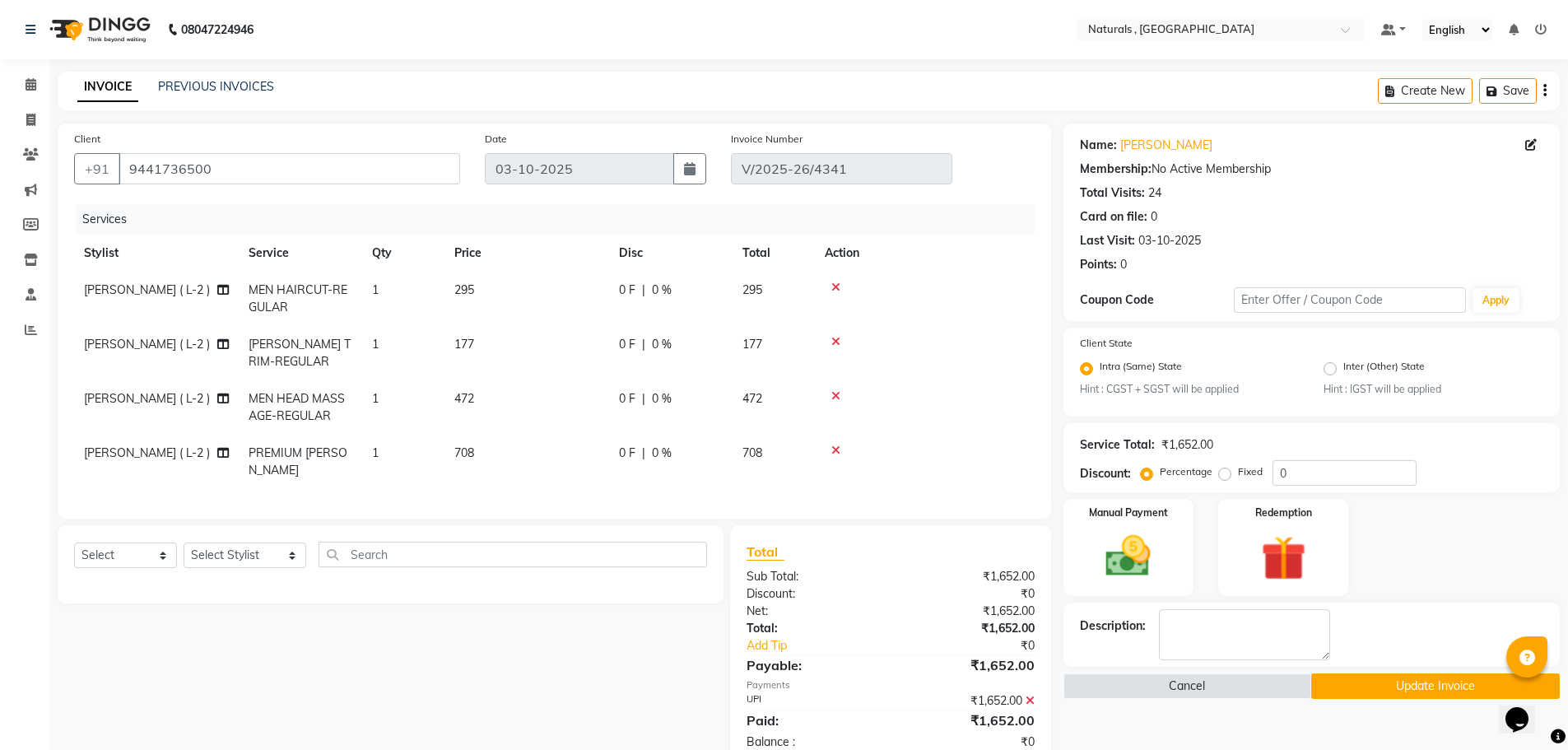
click at [1138, 136] on div "Name: Pruthvi Membership: No Active Membership Total Visits: 24 Card on file: 0…" at bounding box center [1312, 202] width 464 height 143
click at [1129, 144] on link "Pruthvi" at bounding box center [1167, 145] width 92 height 17
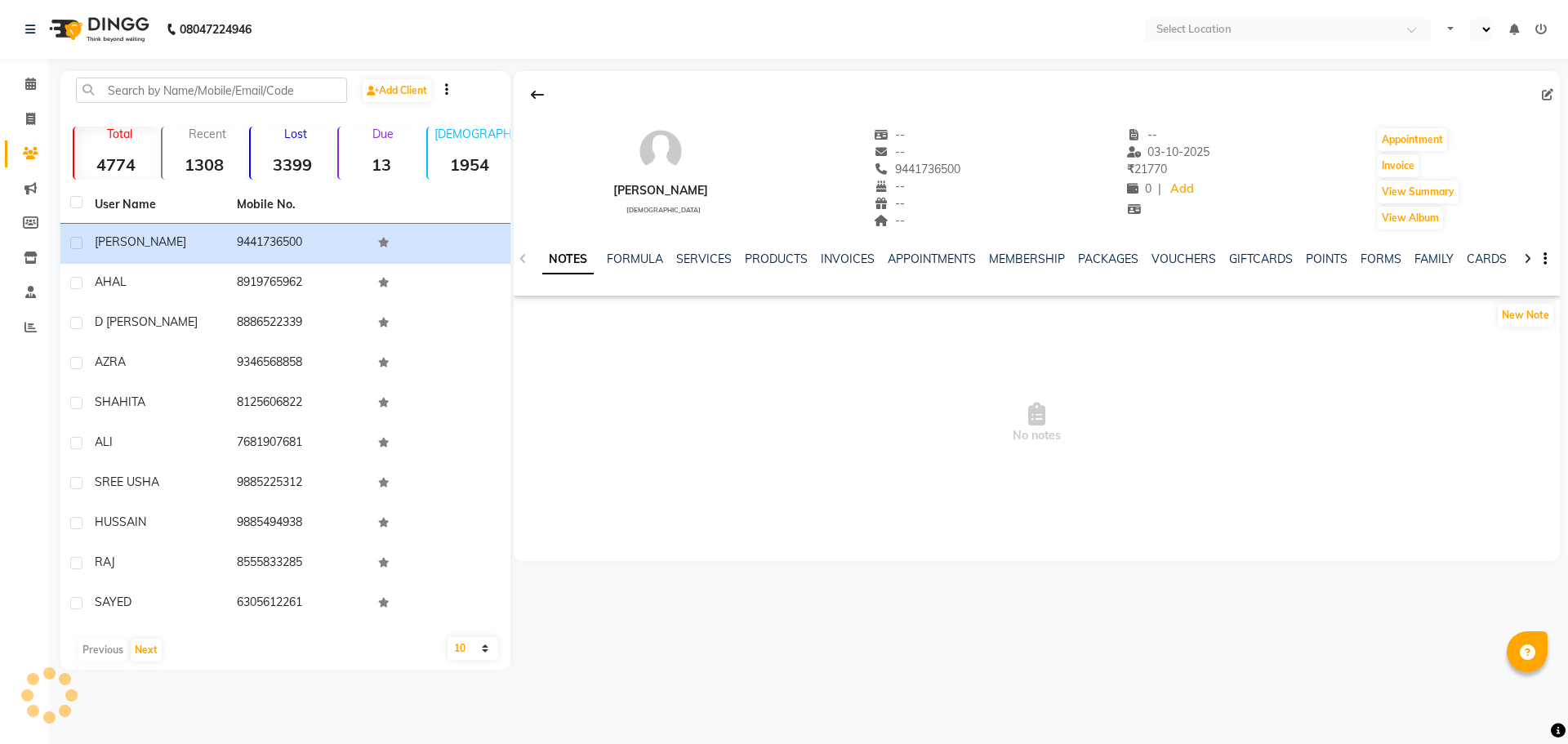
select select "en"
click at [711, 260] on link "SERVICES" at bounding box center [703, 259] width 55 height 15
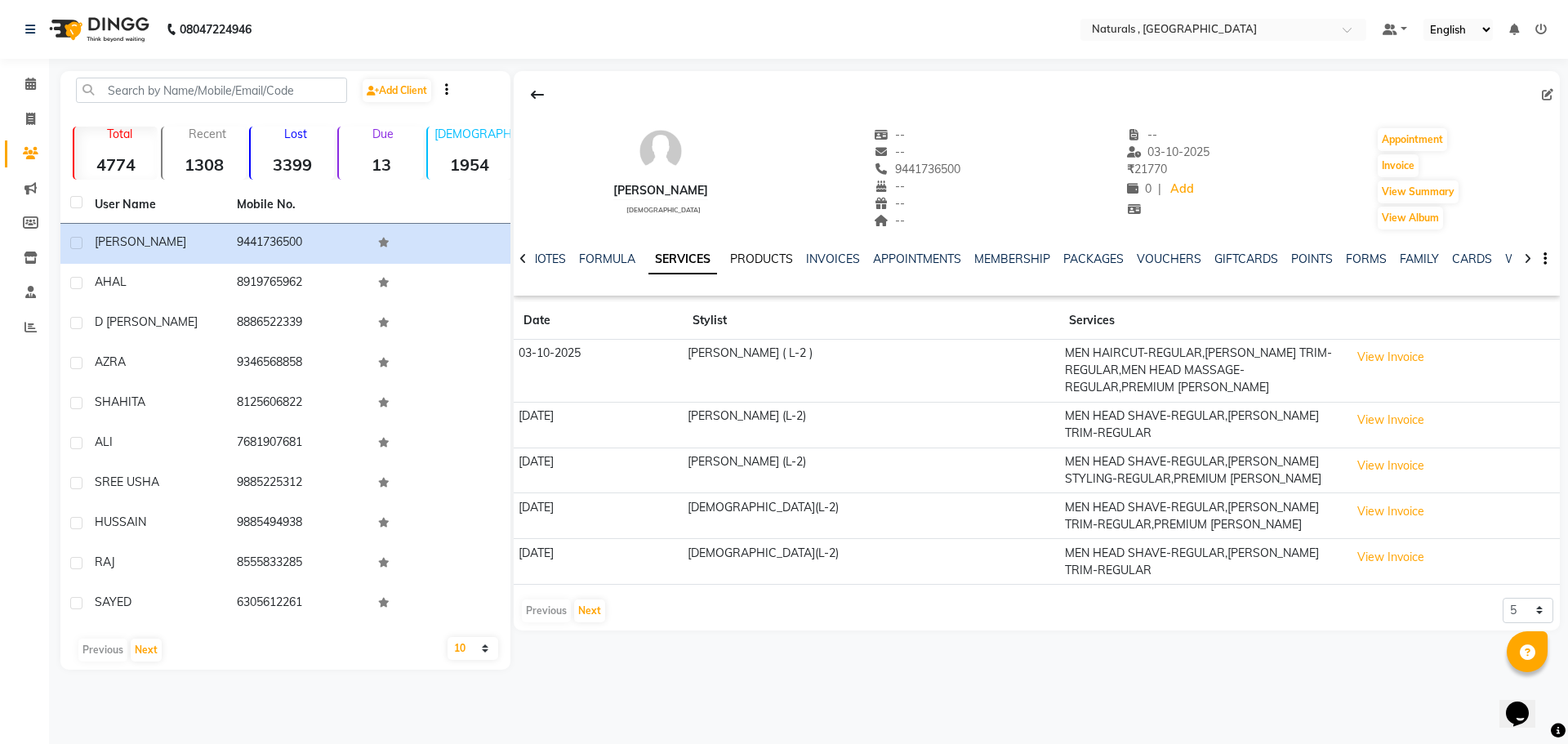
click at [777, 261] on link "PRODUCTS" at bounding box center [761, 259] width 63 height 15
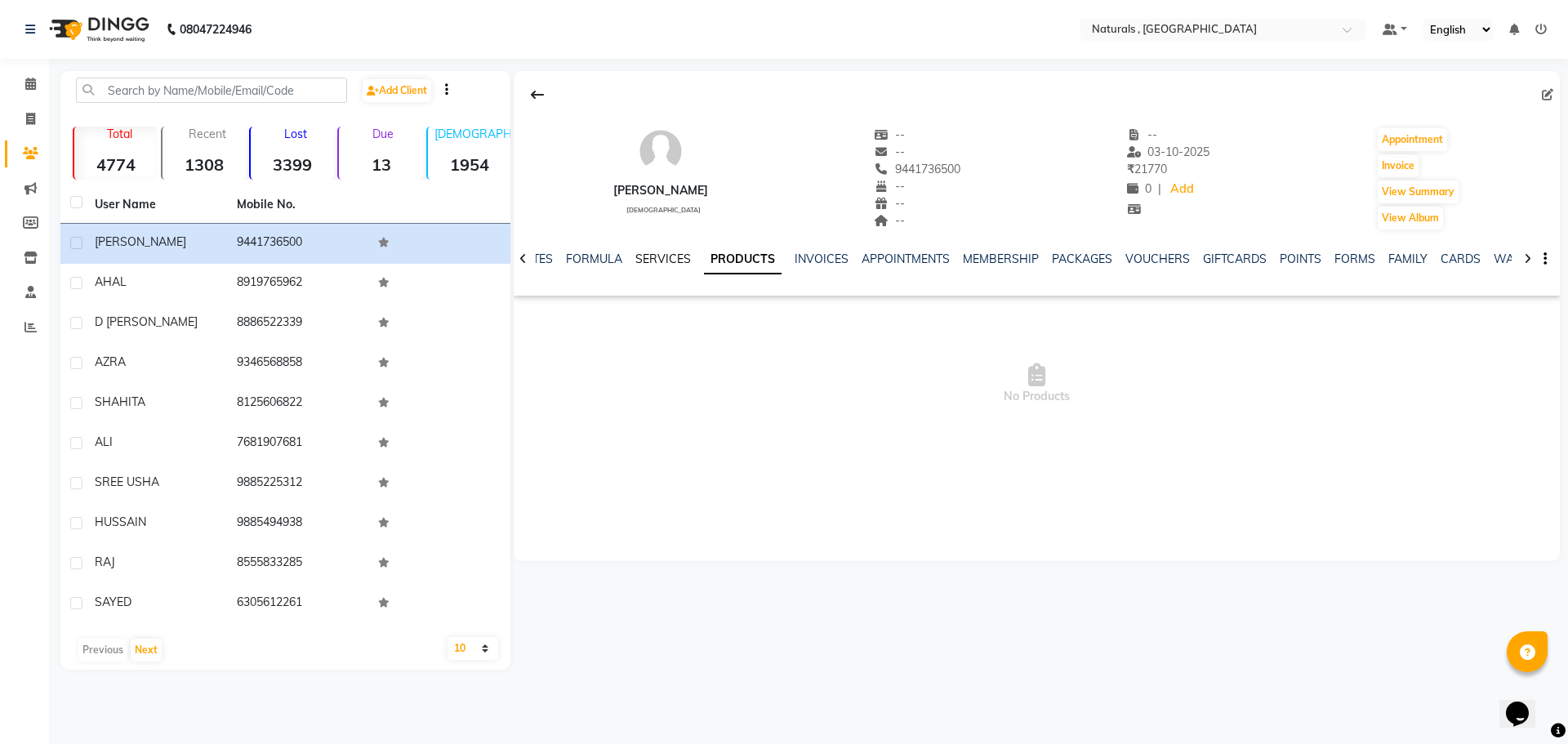
click at [644, 255] on link "SERVICES" at bounding box center [663, 259] width 55 height 15
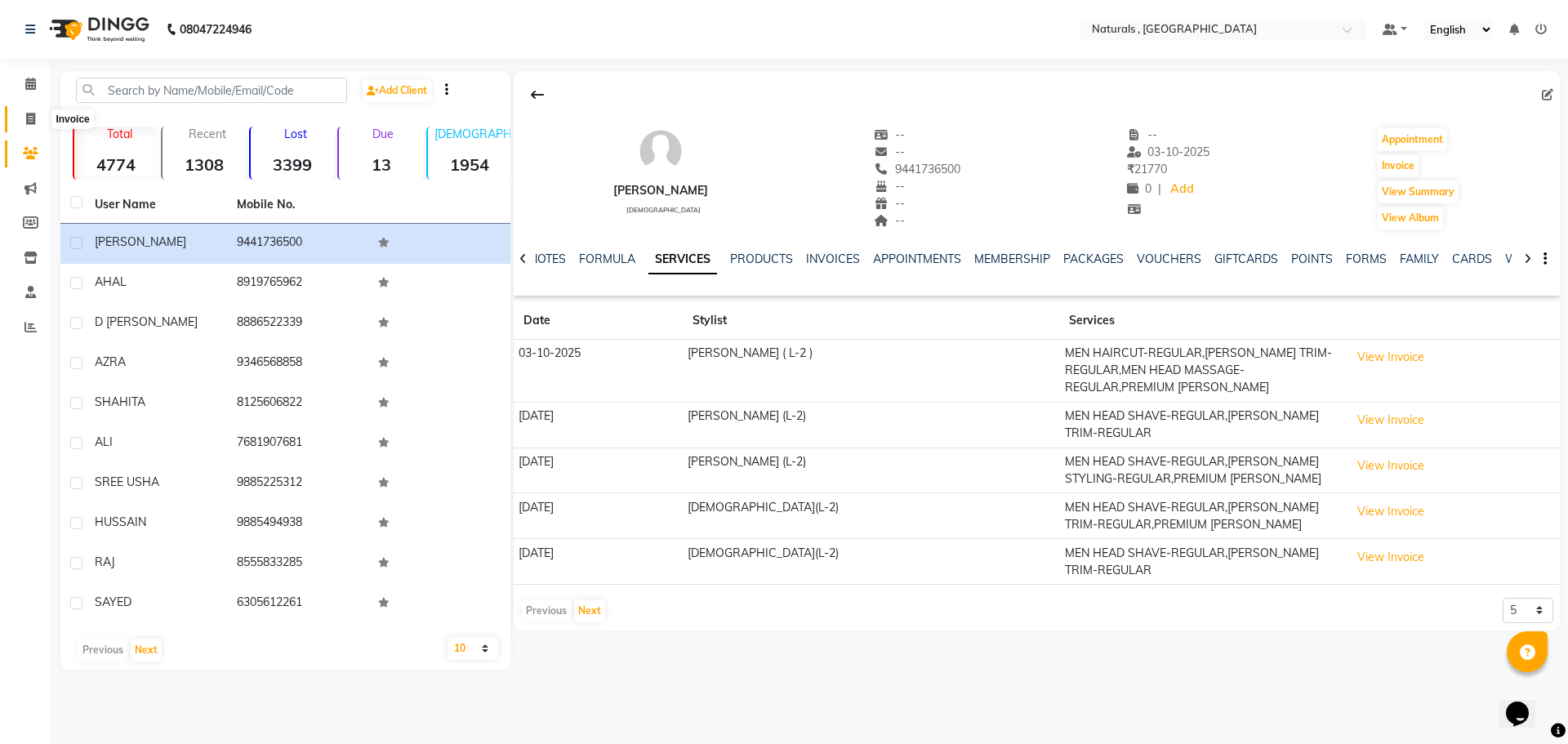
click at [29, 115] on icon at bounding box center [31, 119] width 9 height 12
select select "service"
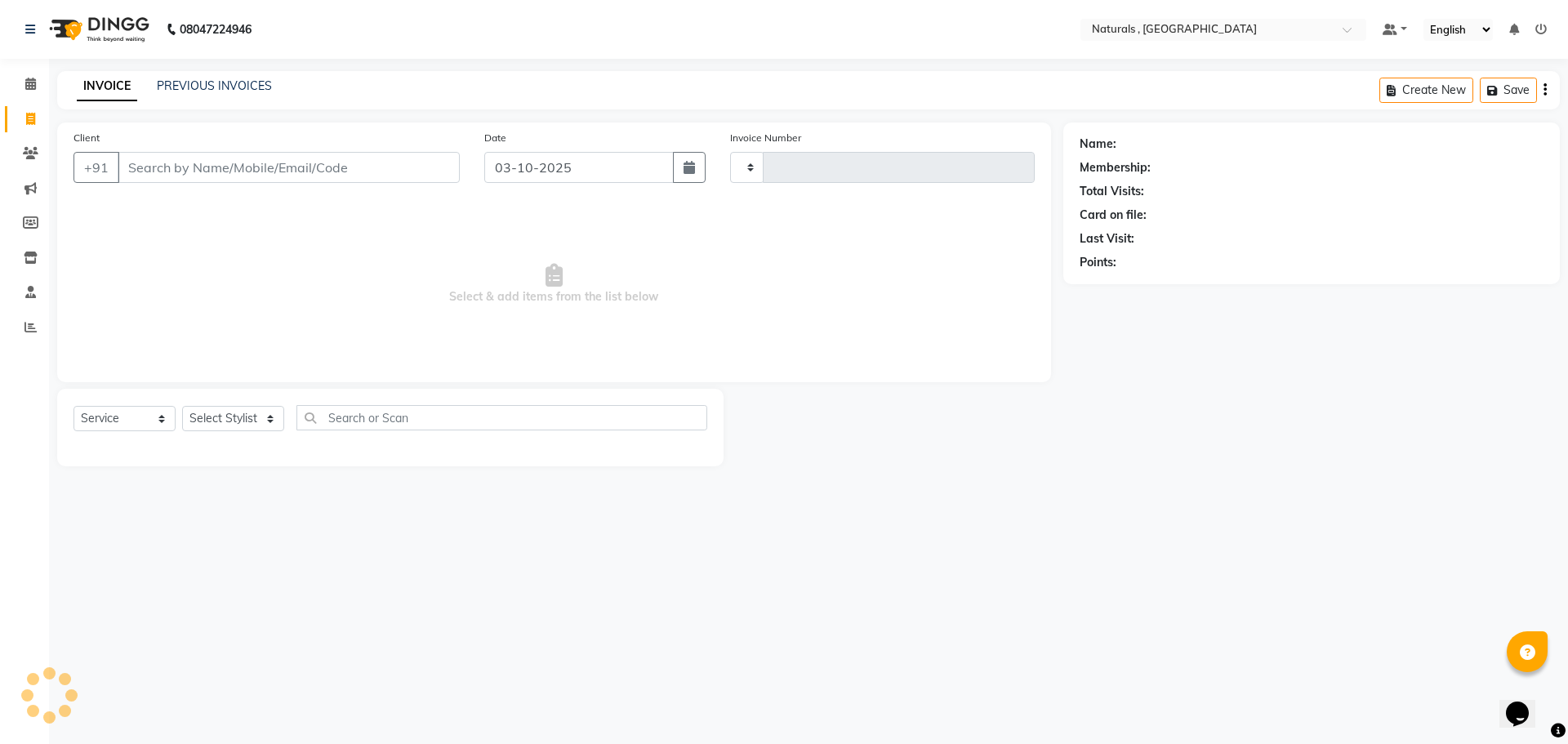
type input "4342"
select select "5818"
click at [233, 87] on link "PREVIOUS INVOICES" at bounding box center [214, 86] width 115 height 15
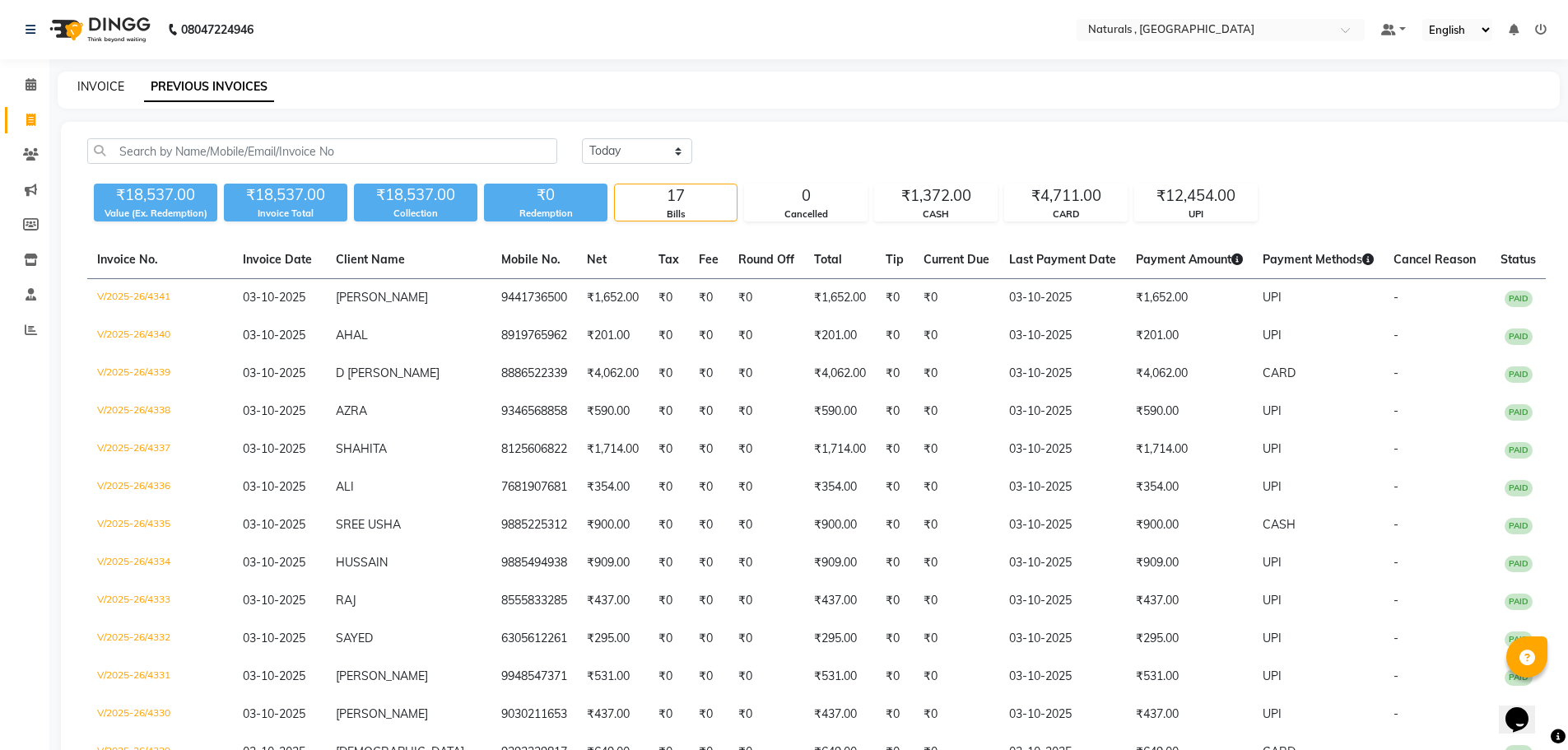
click at [103, 86] on link "INVOICE" at bounding box center [101, 87] width 47 height 15
select select "5818"
select select "service"
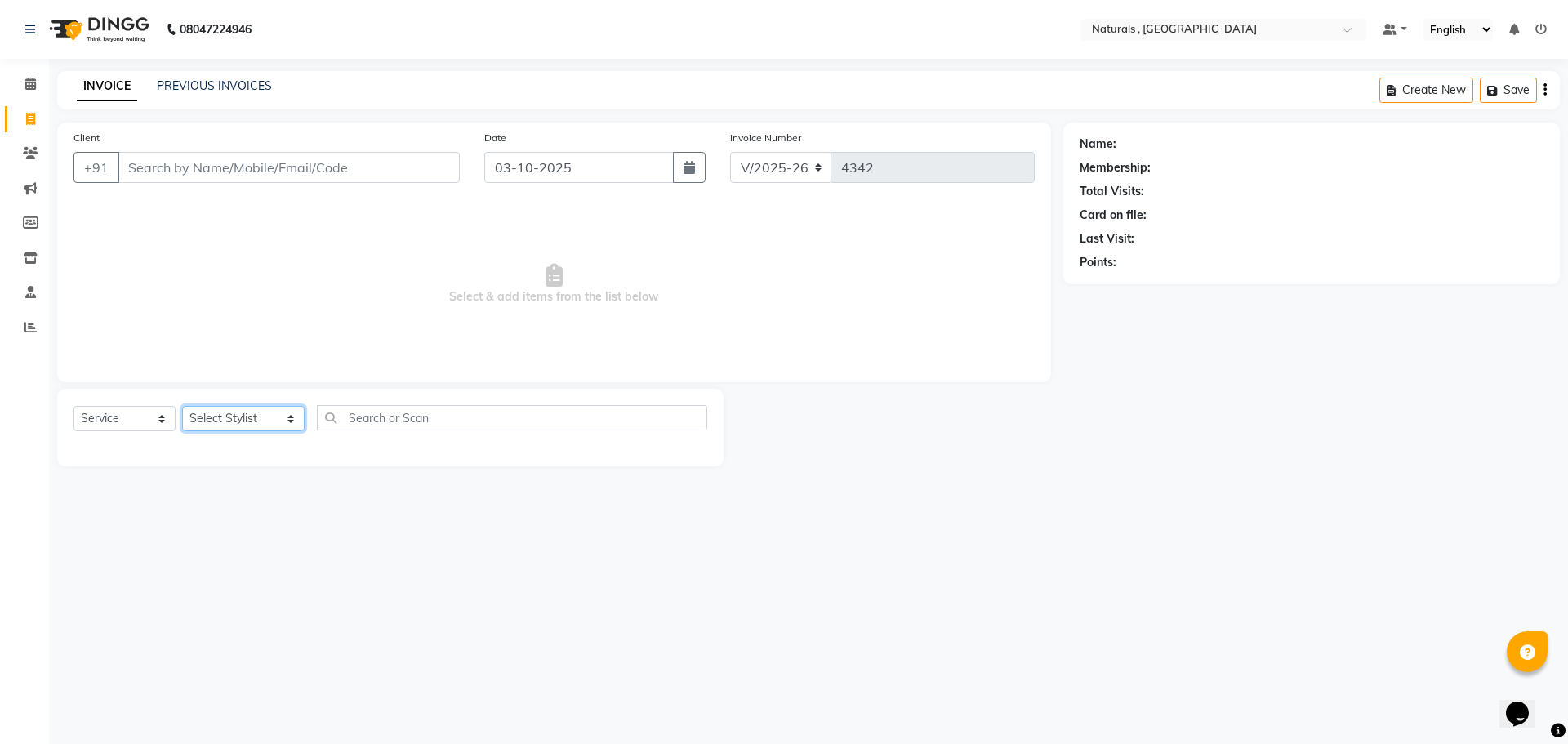
click at [260, 423] on select "Select Stylist ASFIYA (L-3) BHAGYA SHREE GM [PERSON_NAME] (L-2) [PERSON_NAME] (…" at bounding box center [243, 418] width 122 height 25
select select "78703"
click at [182, 406] on select "Select Stylist ASFIYA (L-3) BHAGYA SHREE GM [PERSON_NAME] (L-2) [PERSON_NAME] (…" at bounding box center [243, 418] width 122 height 25
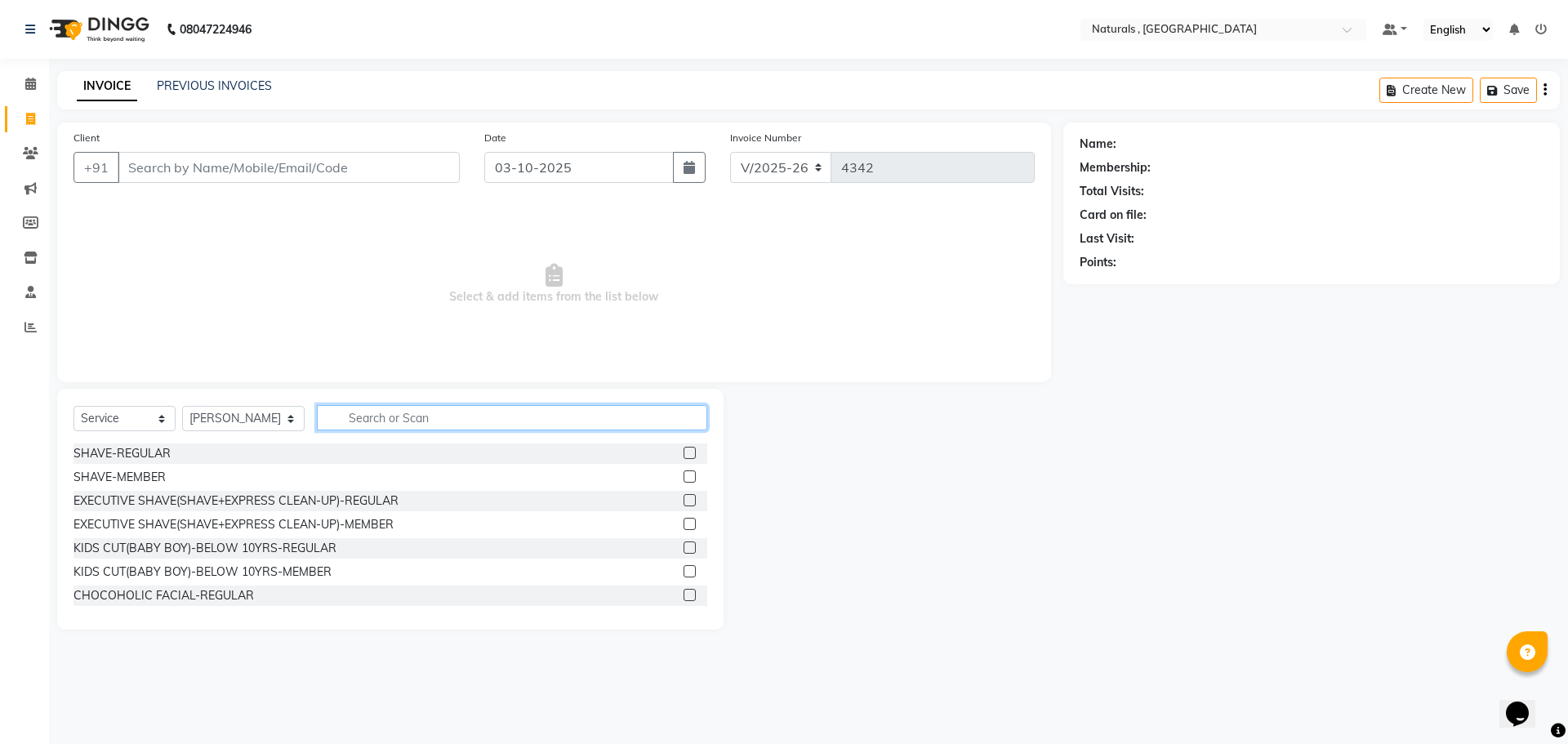
click at [392, 417] on input "text" at bounding box center [512, 417] width 392 height 25
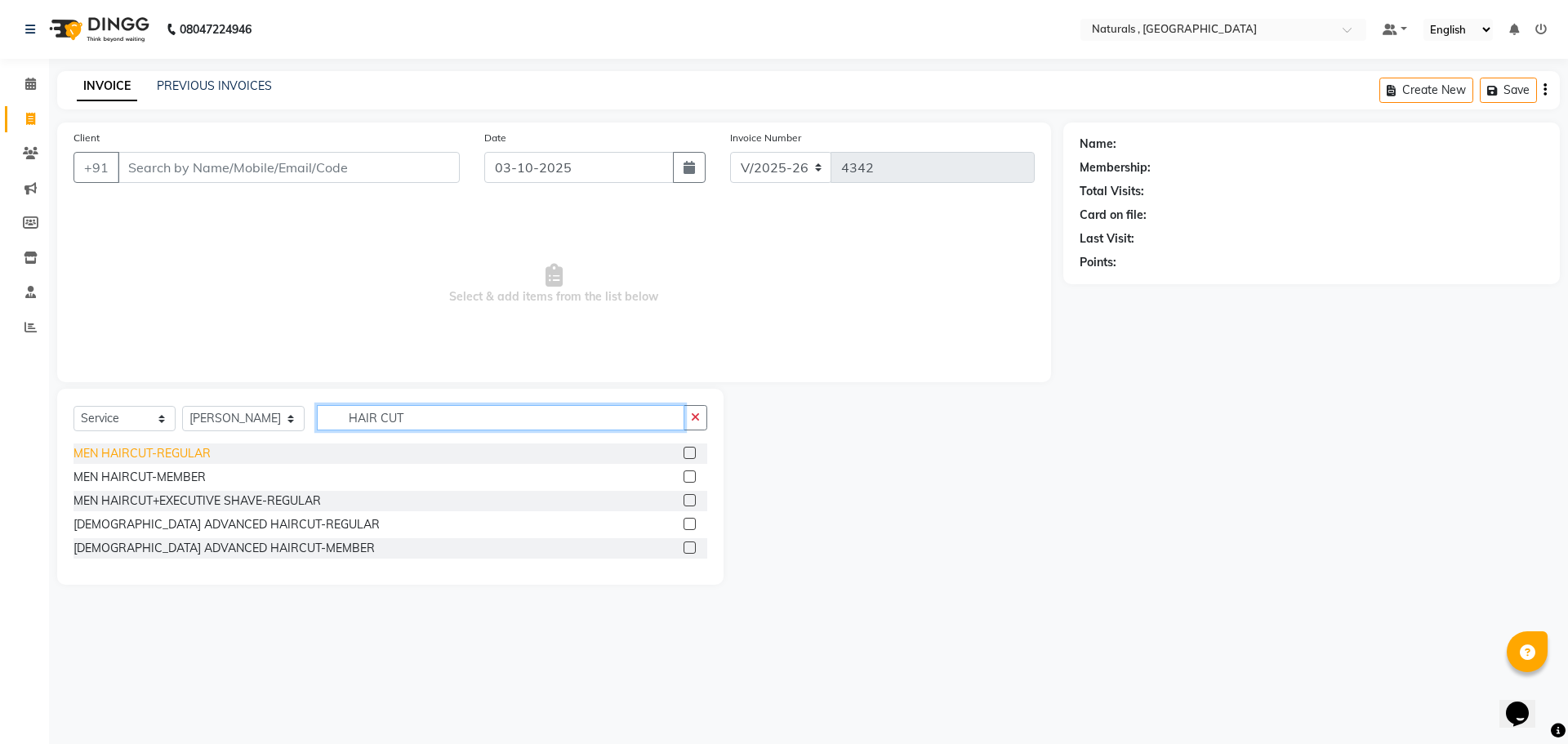
type input "HAIR CUT"
click at [134, 456] on div "MEN HAIRCUT-REGULAR" at bounding box center [142, 453] width 137 height 17
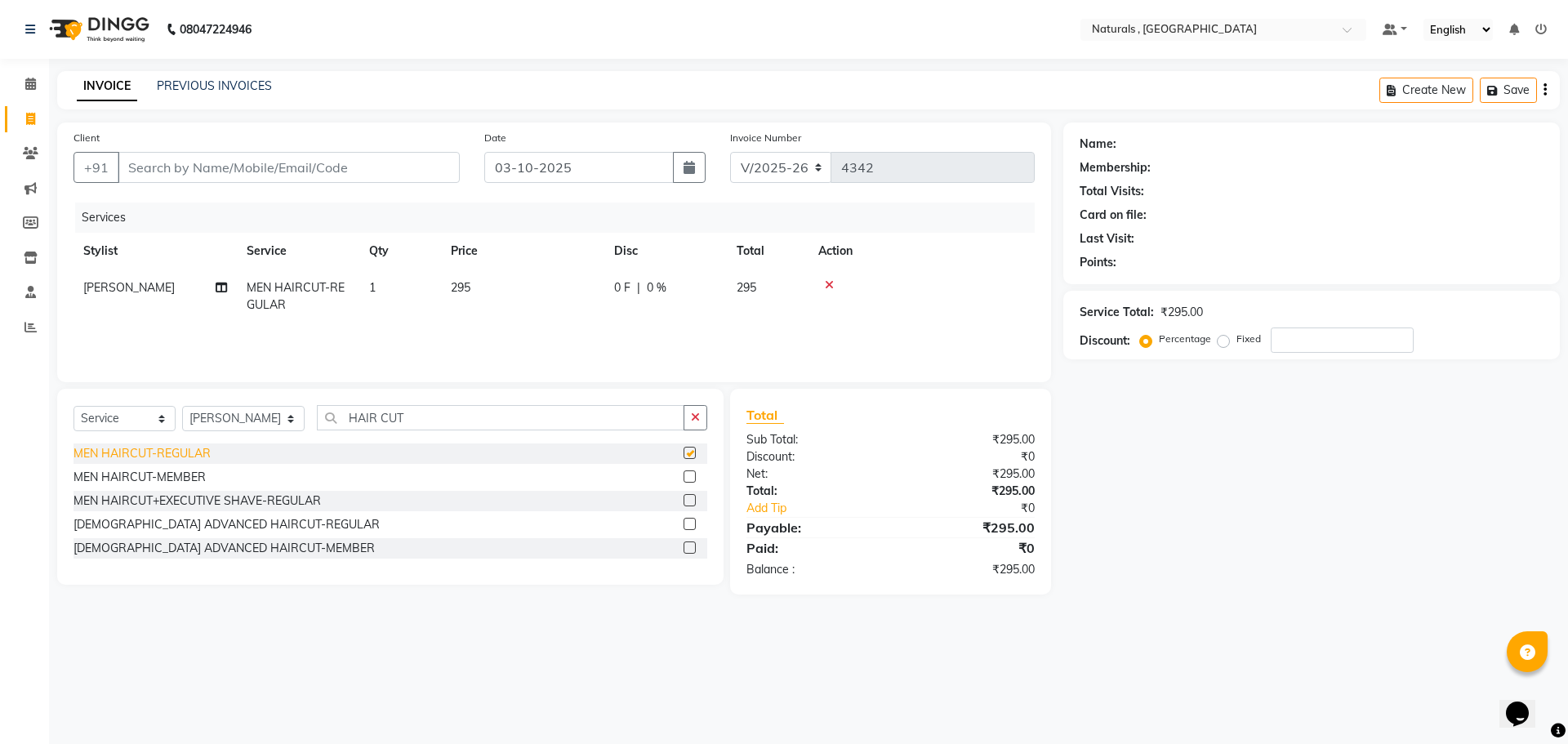
checkbox input "false"
click at [219, 160] on input "Client" at bounding box center [289, 167] width 342 height 31
type input "8"
type input "0"
type input "8019515801"
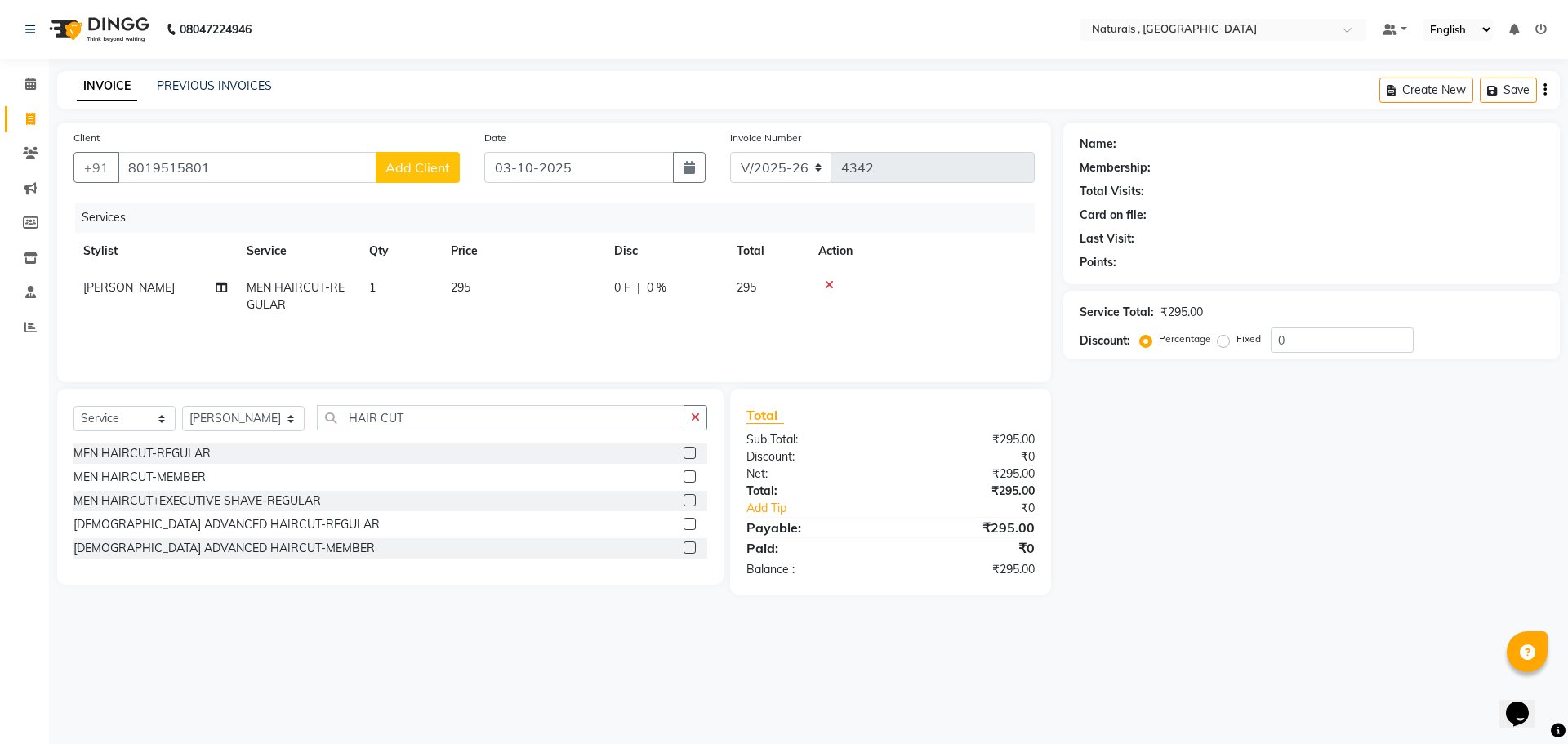
click at [436, 165] on span "Add Client" at bounding box center [417, 166] width 64 height 16
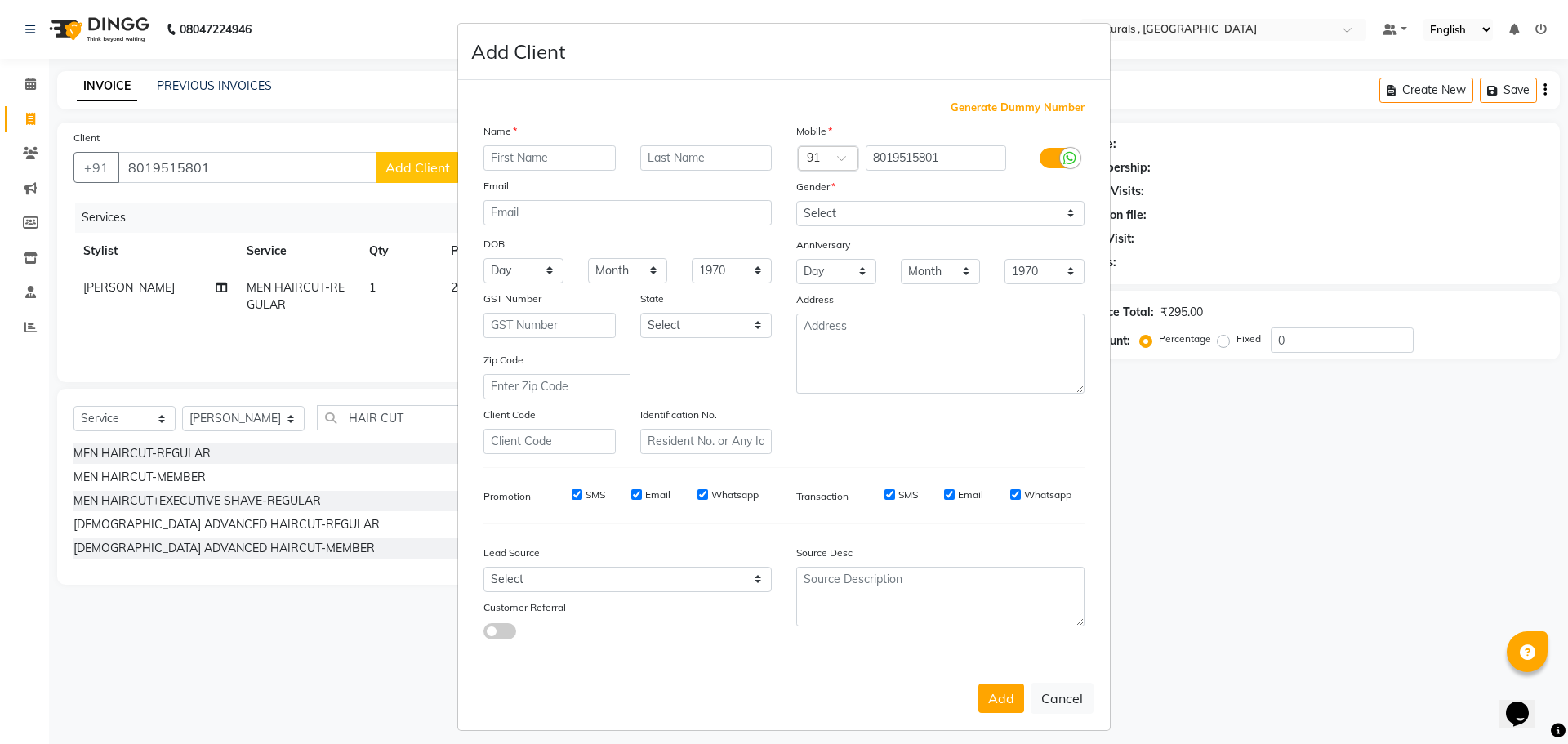
click at [498, 160] on input "text" at bounding box center [549, 158] width 133 height 25
type input "NIVEDHITHA"
click at [921, 220] on select "Select [DEMOGRAPHIC_DATA] [DEMOGRAPHIC_DATA] Other Prefer Not To Say" at bounding box center [940, 213] width 288 height 25
select select "[DEMOGRAPHIC_DATA]"
click at [796, 201] on select "Select [DEMOGRAPHIC_DATA] [DEMOGRAPHIC_DATA] Other Prefer Not To Say" at bounding box center [940, 213] width 288 height 25
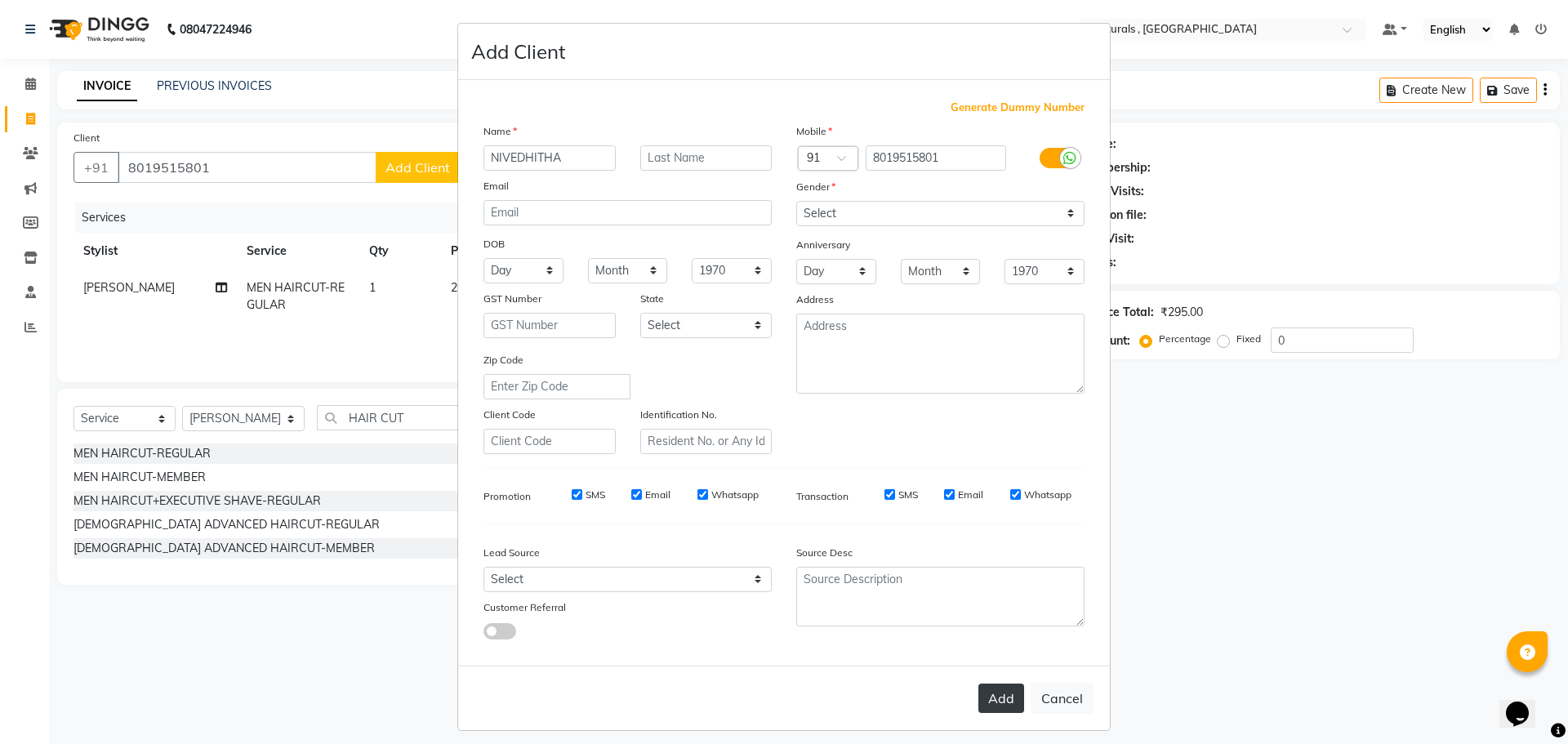
click at [1008, 698] on button "Add" at bounding box center [1001, 697] width 46 height 29
select select
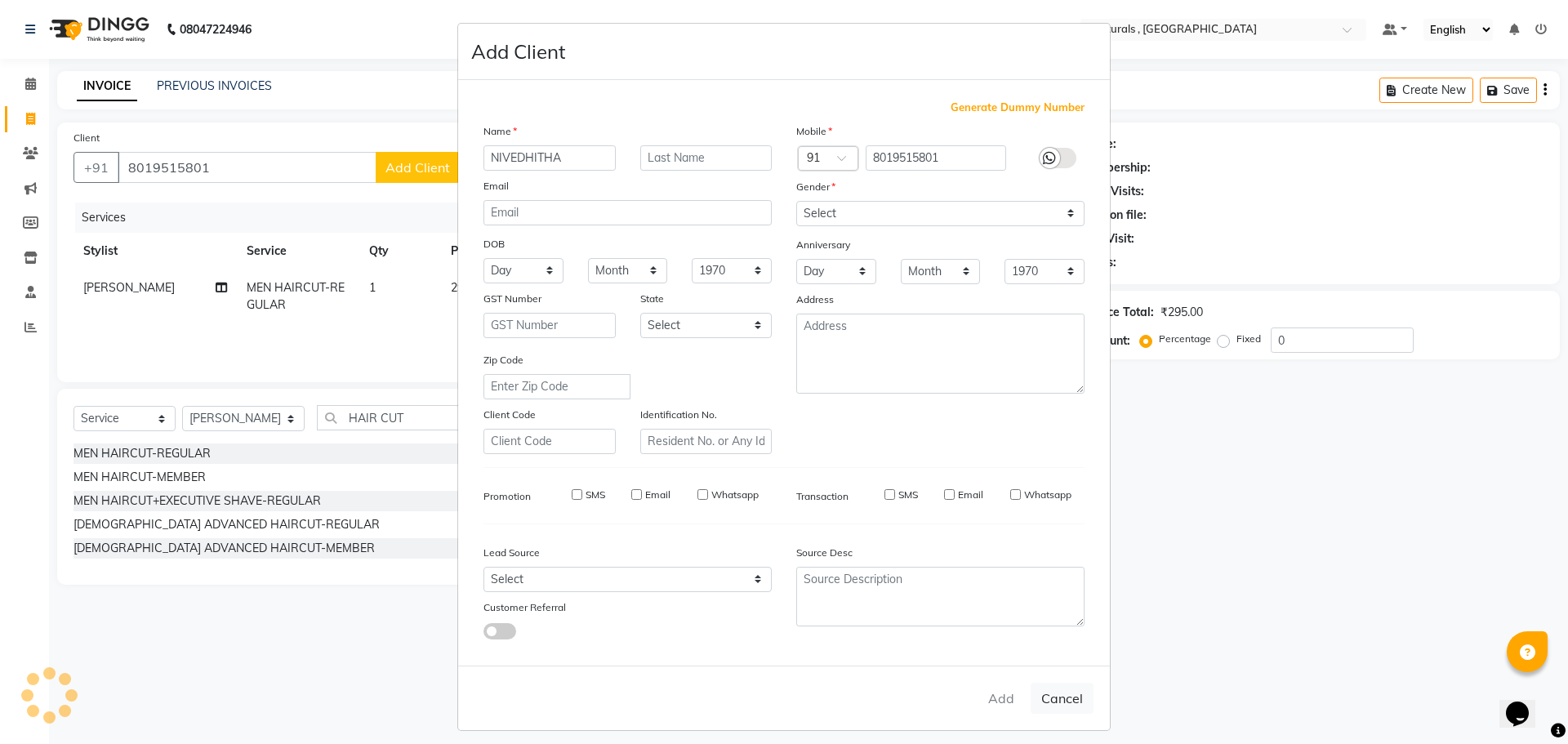
select select
checkbox input "false"
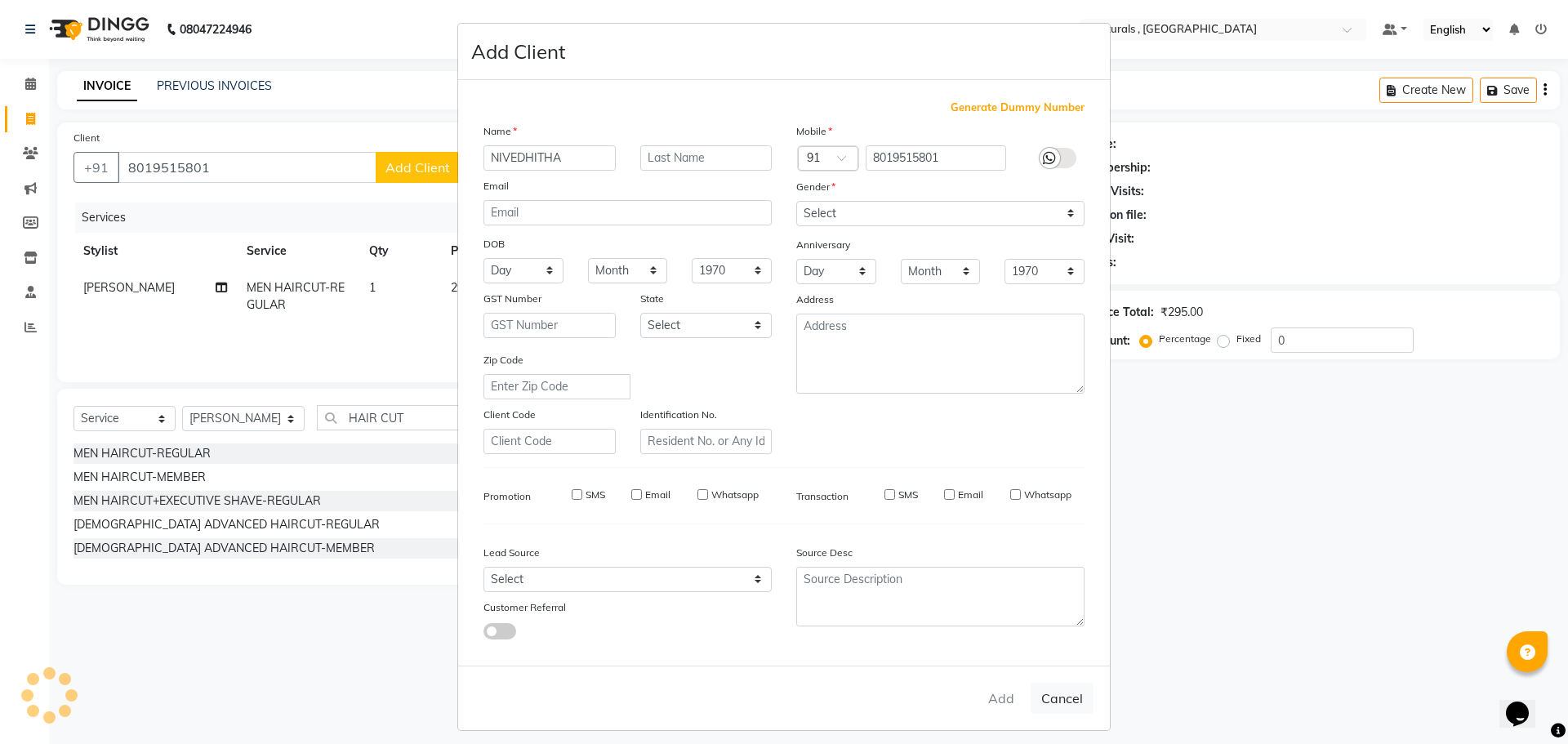
checkbox input "false"
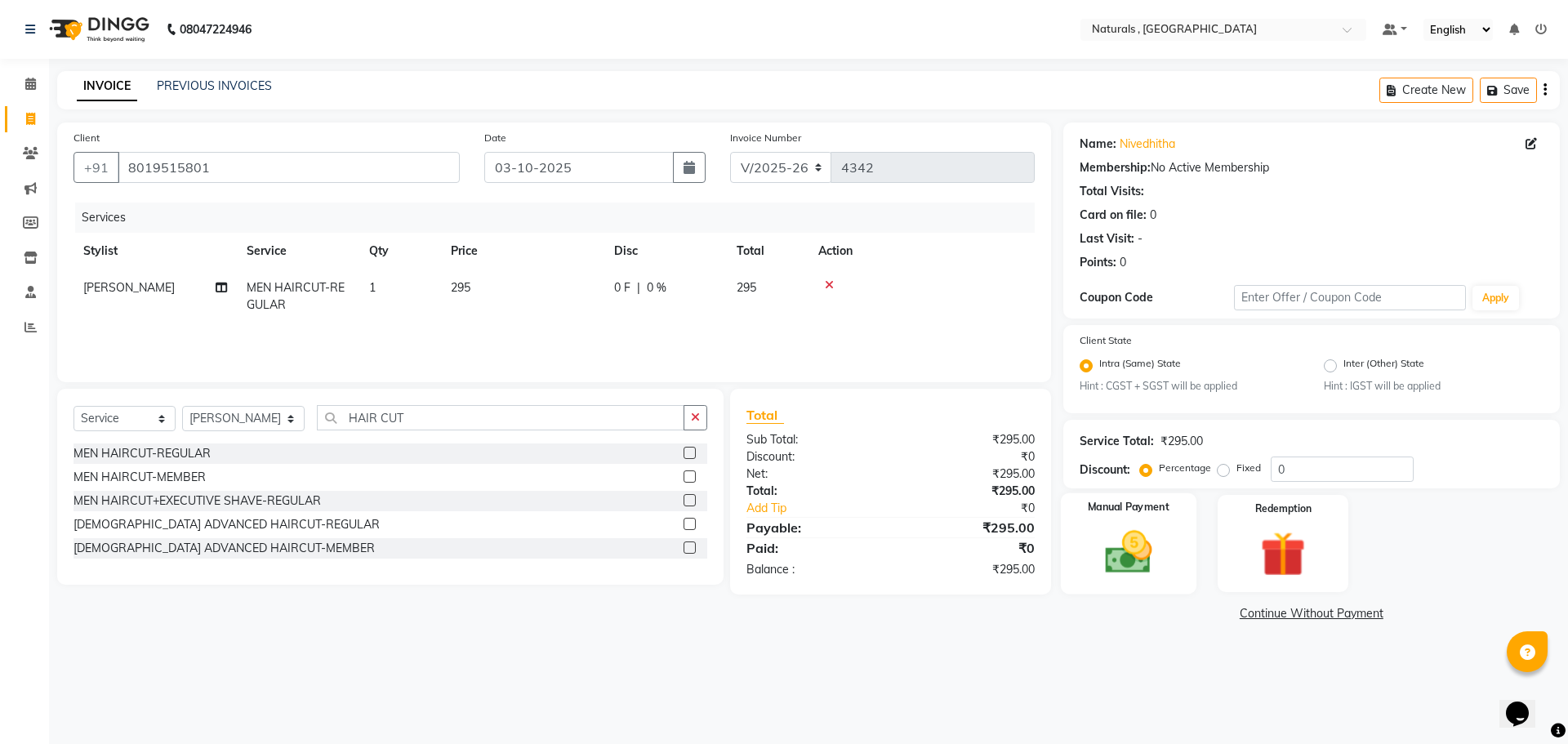
click at [1162, 560] on img at bounding box center [1127, 553] width 76 height 54
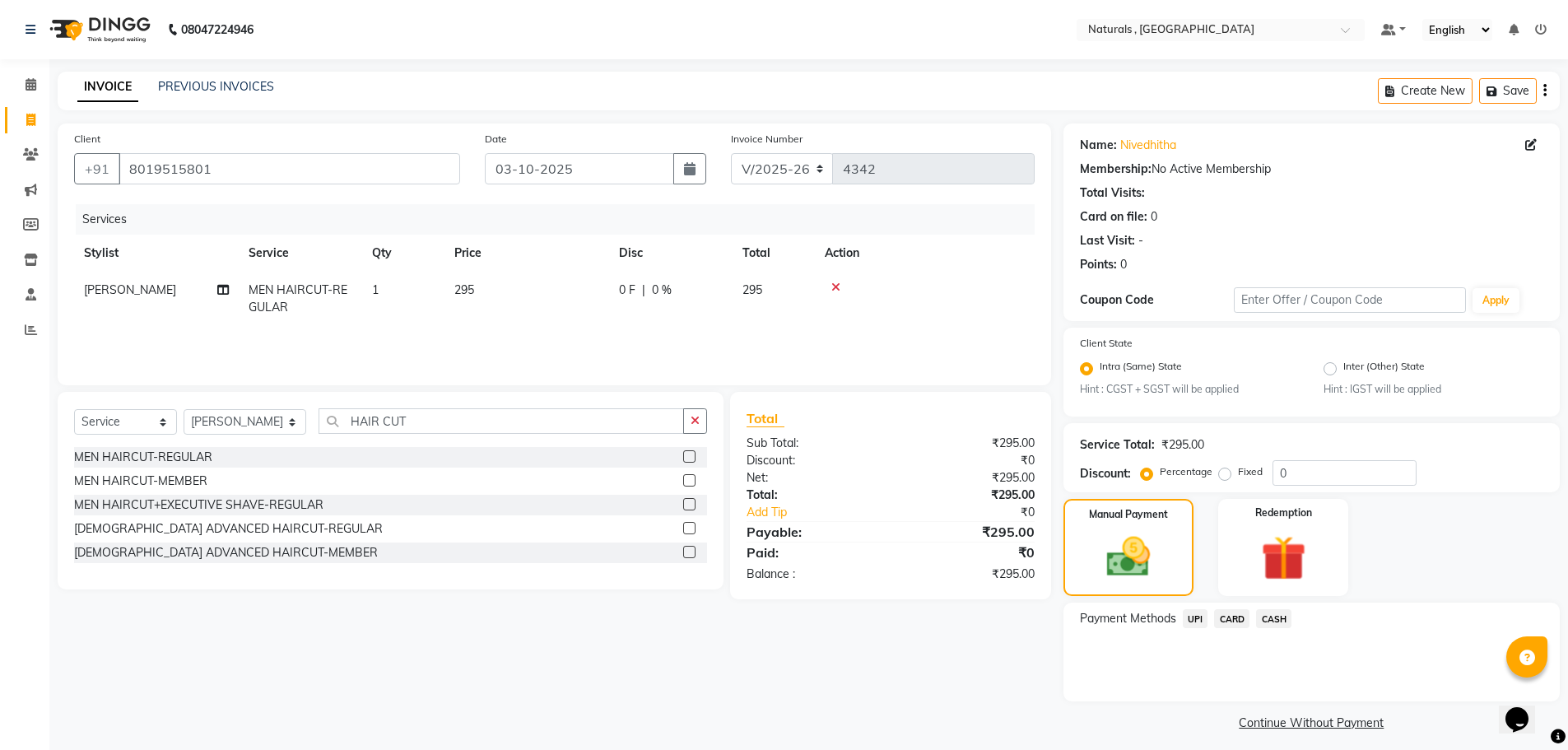
click at [1197, 612] on span "UPI" at bounding box center [1196, 619] width 25 height 19
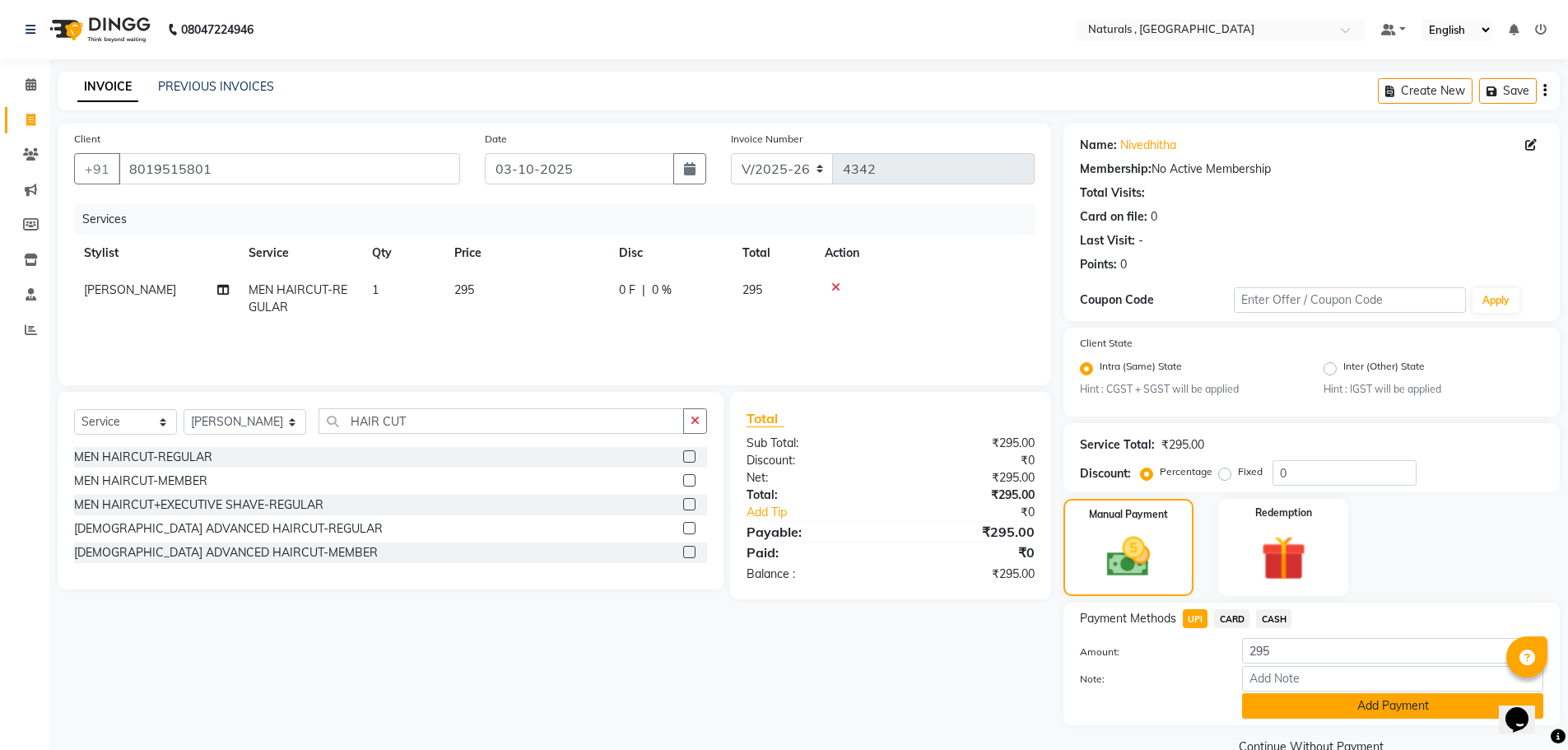
click at [1300, 709] on button "Add Payment" at bounding box center [1393, 706] width 302 height 25
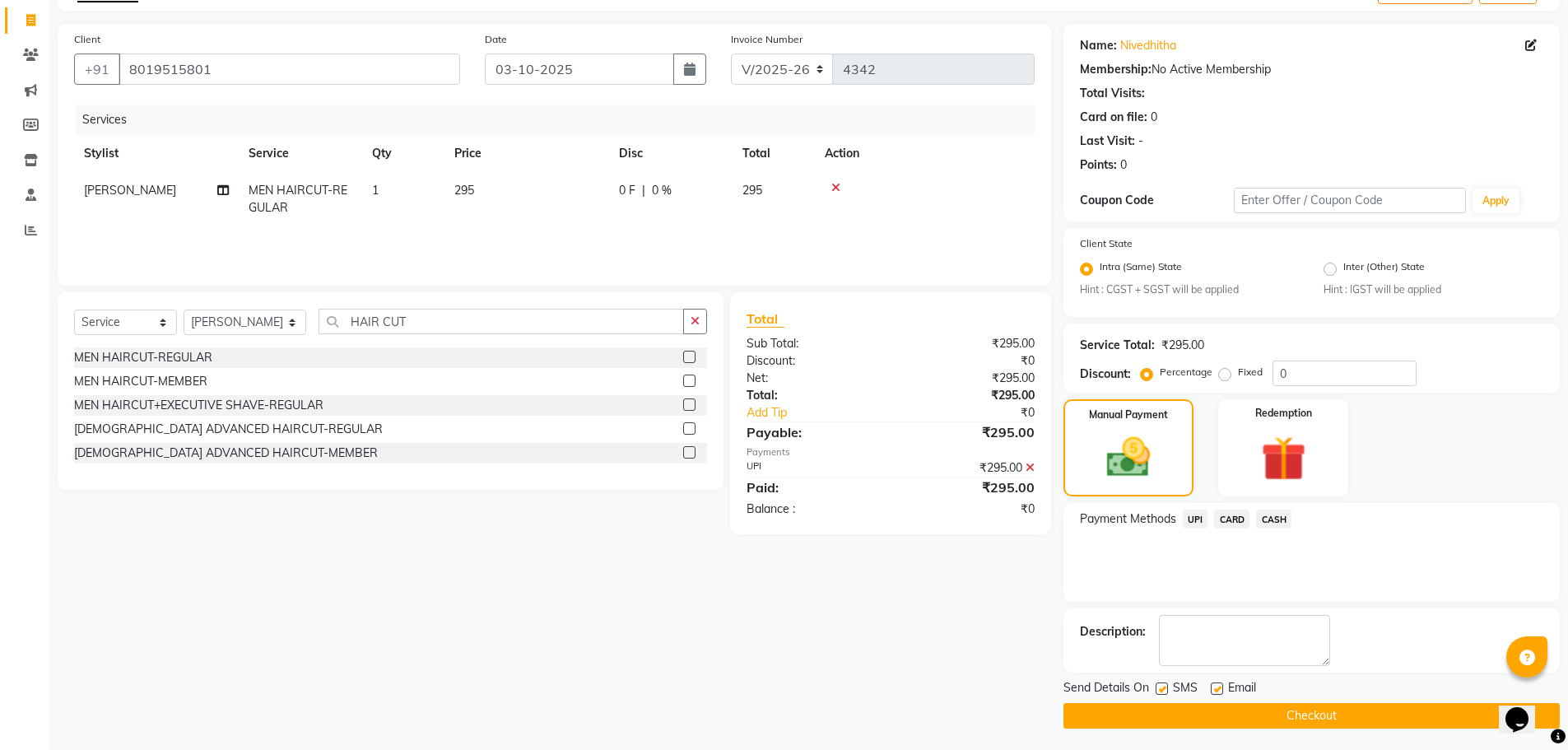
scroll to position [103, 0]
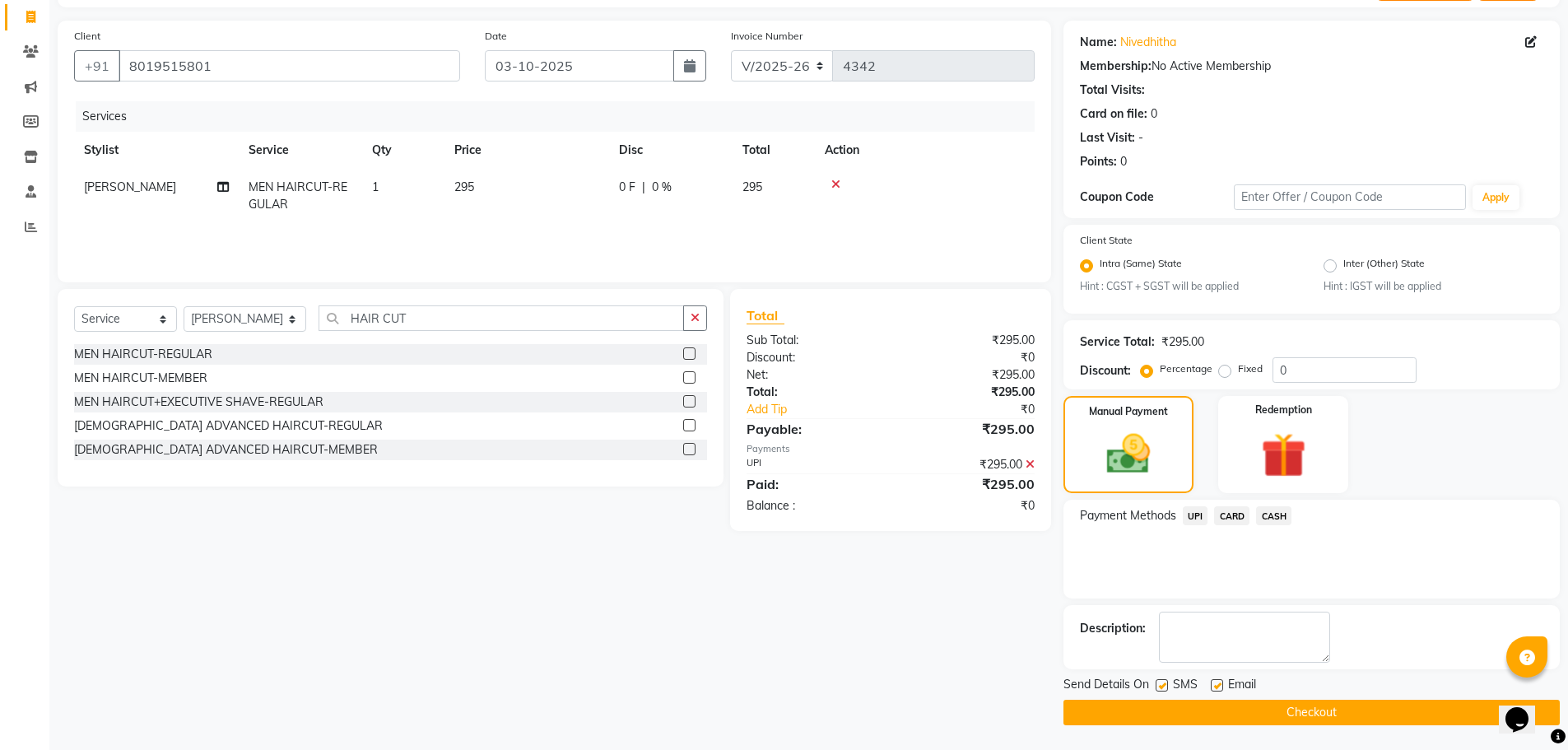
click at [1300, 709] on button "Checkout" at bounding box center [1312, 712] width 497 height 25
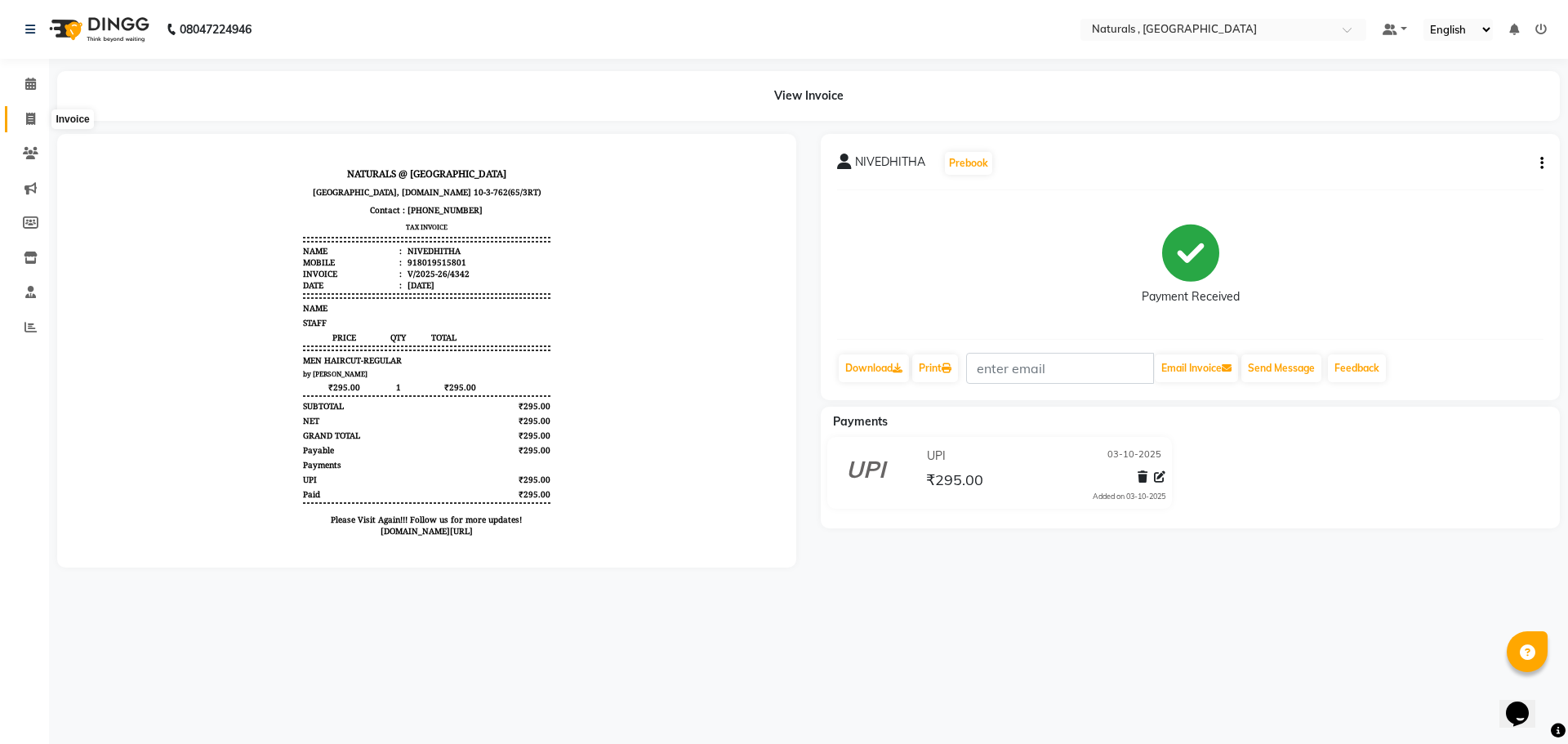
click at [26, 118] on icon at bounding box center [31, 119] width 9 height 12
select select "service"
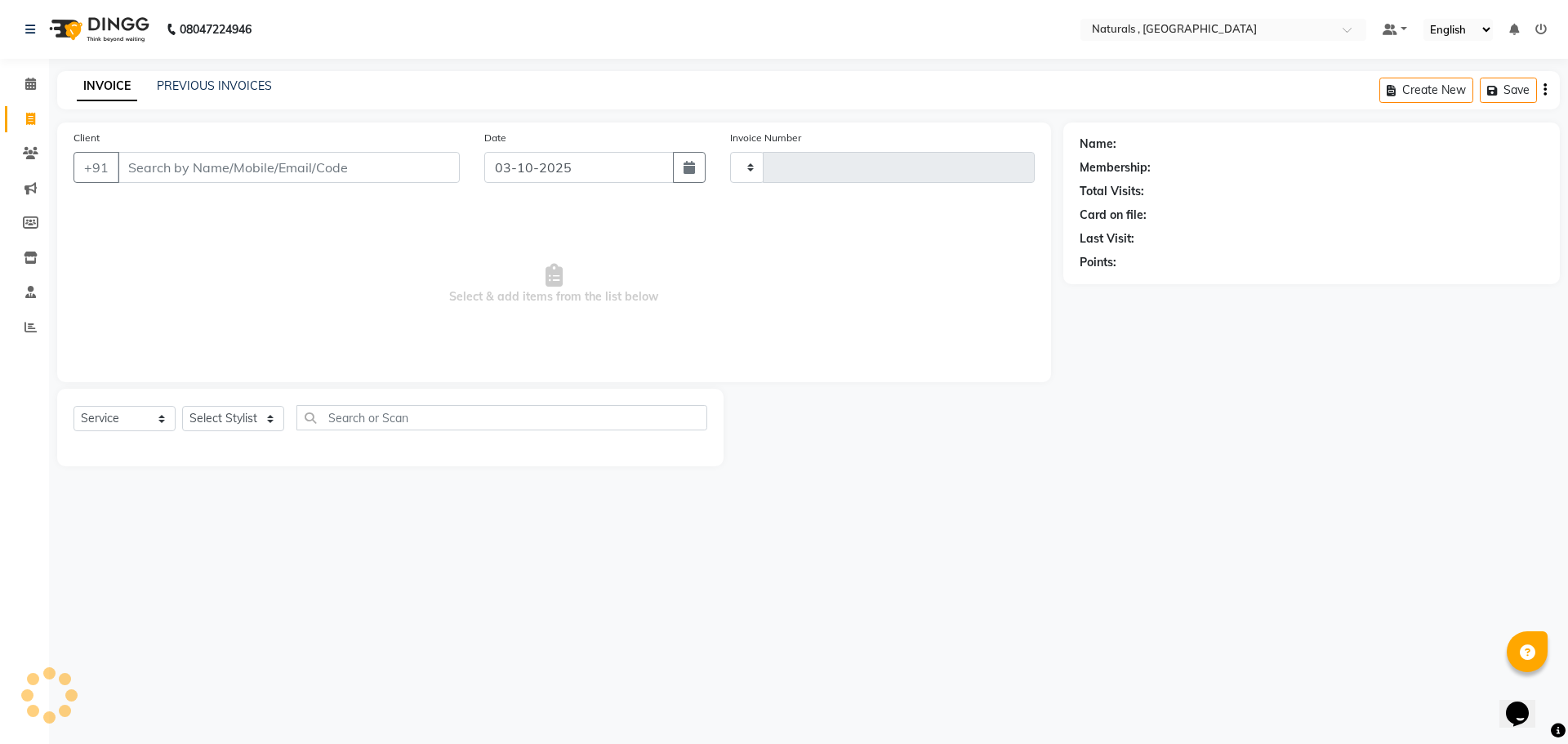
type input "4343"
select select "5818"
click at [213, 89] on link "PREVIOUS INVOICES" at bounding box center [214, 86] width 115 height 15
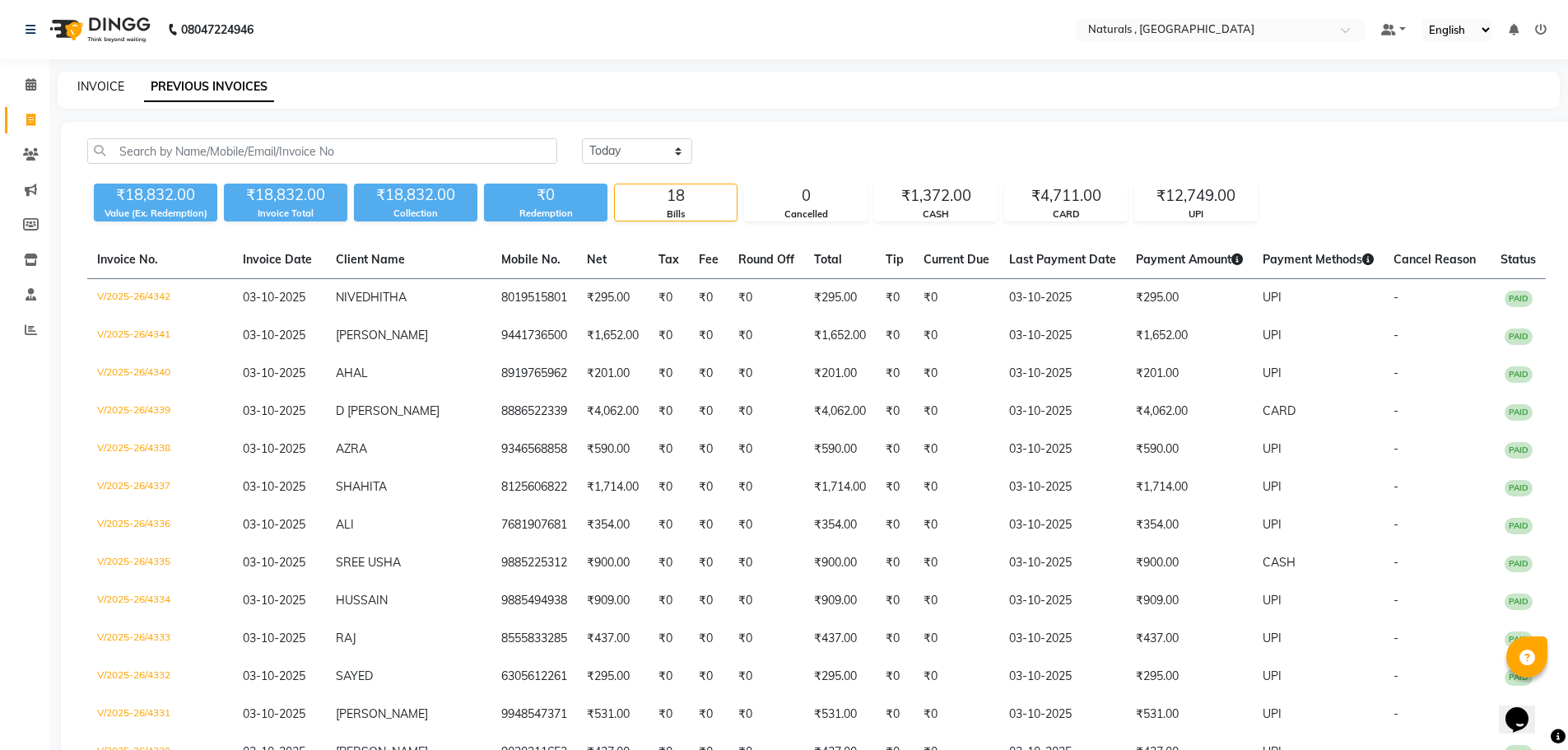
click at [106, 83] on link "INVOICE" at bounding box center [101, 87] width 47 height 15
select select "service"
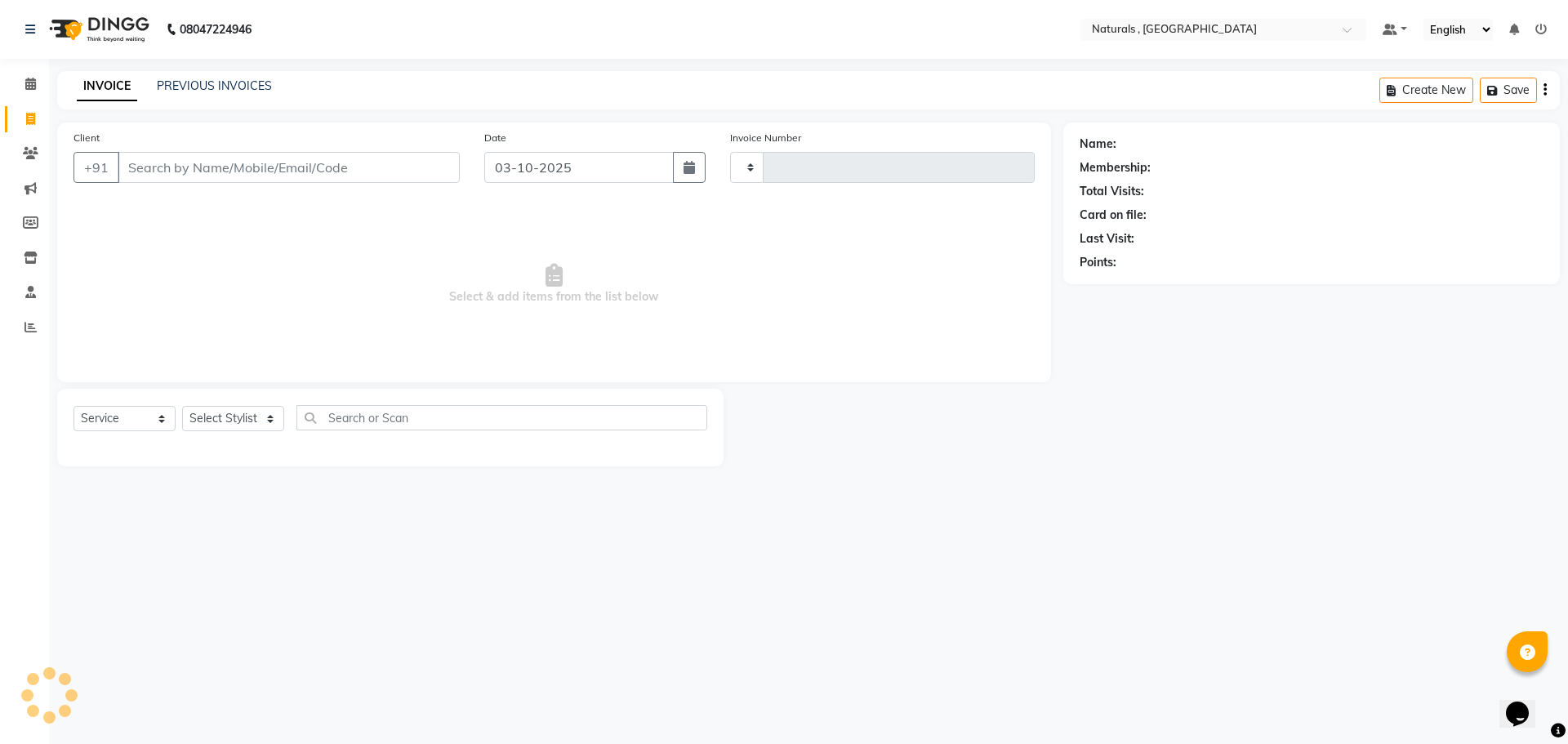
type input "4343"
select select "5818"
click at [288, 163] on input "Client" at bounding box center [289, 167] width 342 height 31
click at [274, 266] on span "Select & add items from the list below" at bounding box center [554, 284] width 961 height 164
click at [262, 168] on input "Client" at bounding box center [289, 167] width 342 height 31
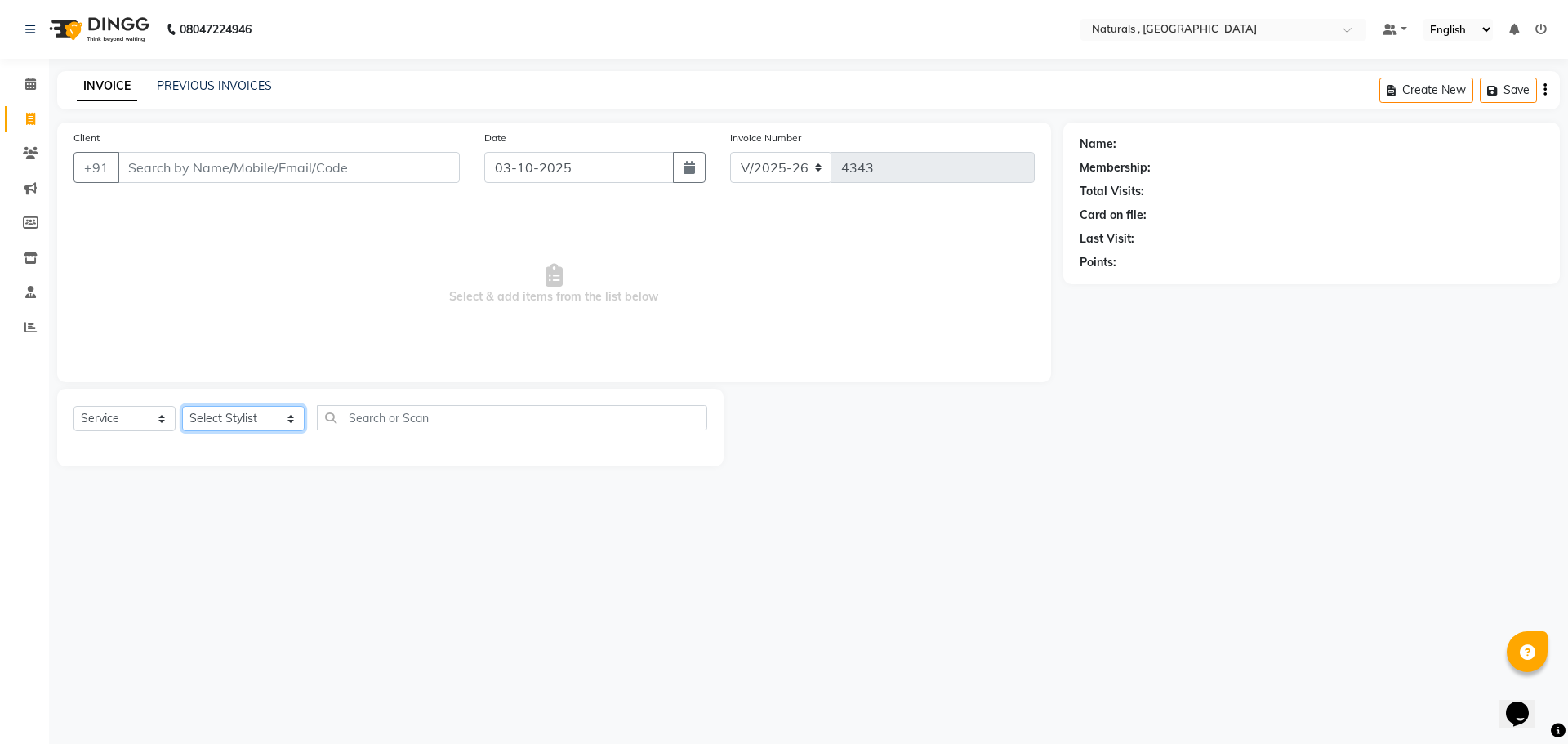
click at [268, 414] on select "Select Stylist ASFIYA (L-3) BHAGYA SHREE GM [PERSON_NAME] (L-2) [PERSON_NAME] (…" at bounding box center [243, 418] width 122 height 25
select select "57907"
click at [182, 406] on select "Select Stylist ASFIYA (L-3) BHAGYA SHREE GM [PERSON_NAME] (L-2) [PERSON_NAME] (…" at bounding box center [243, 418] width 122 height 25
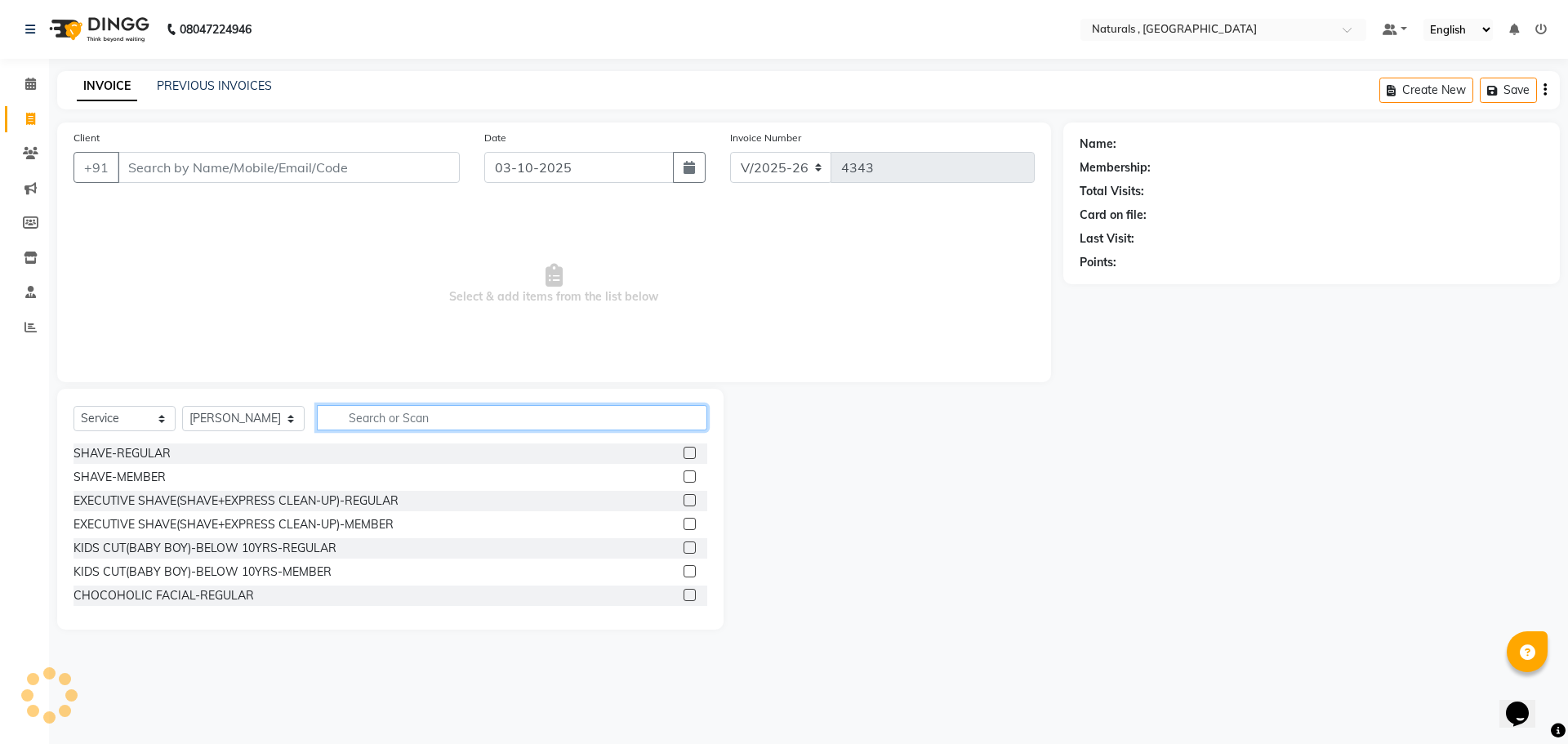
click at [401, 411] on input "text" at bounding box center [512, 417] width 392 height 25
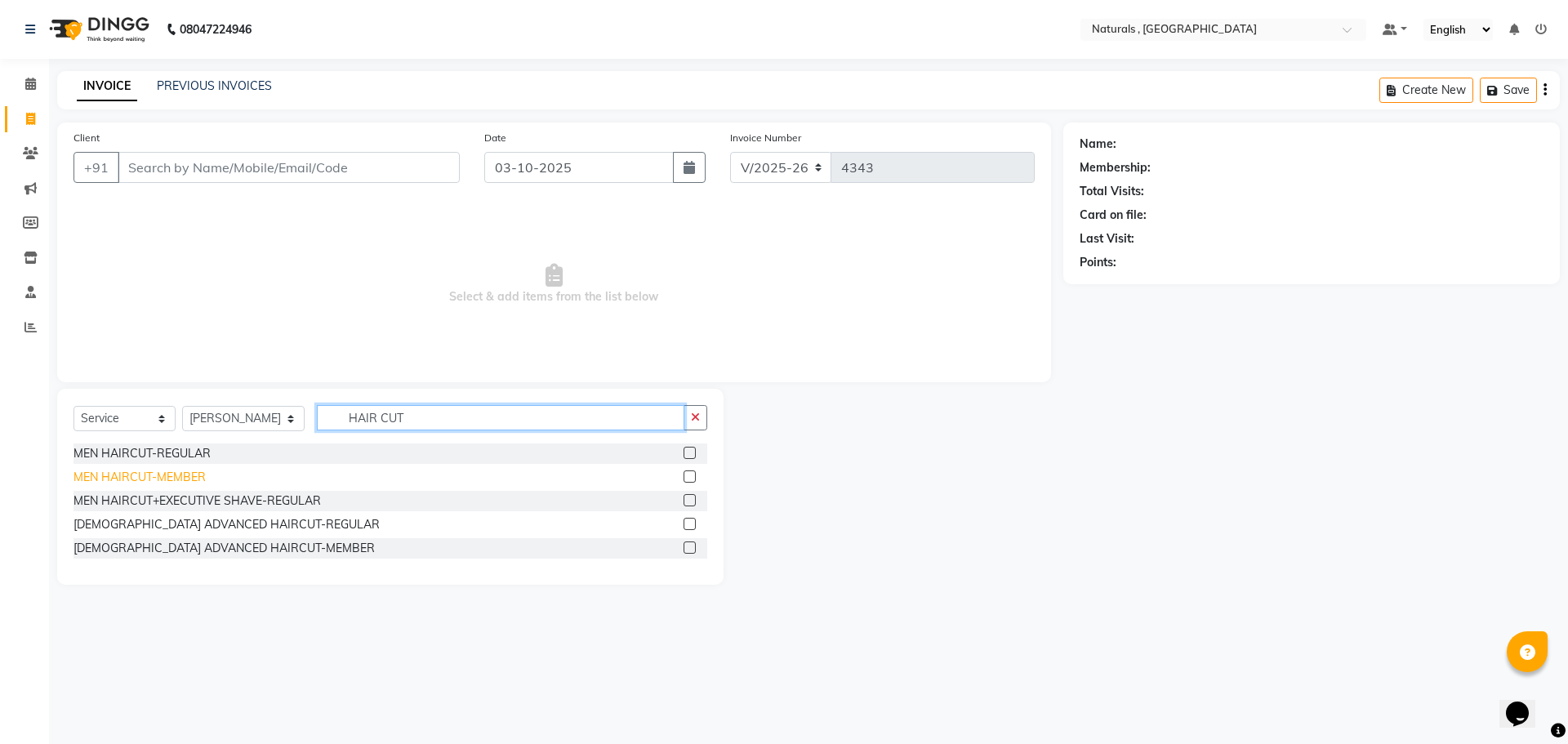
type input "HAIR CUT"
click at [159, 479] on div "MEN HAIRCUT-MEMBER" at bounding box center [140, 478] width 133 height 17
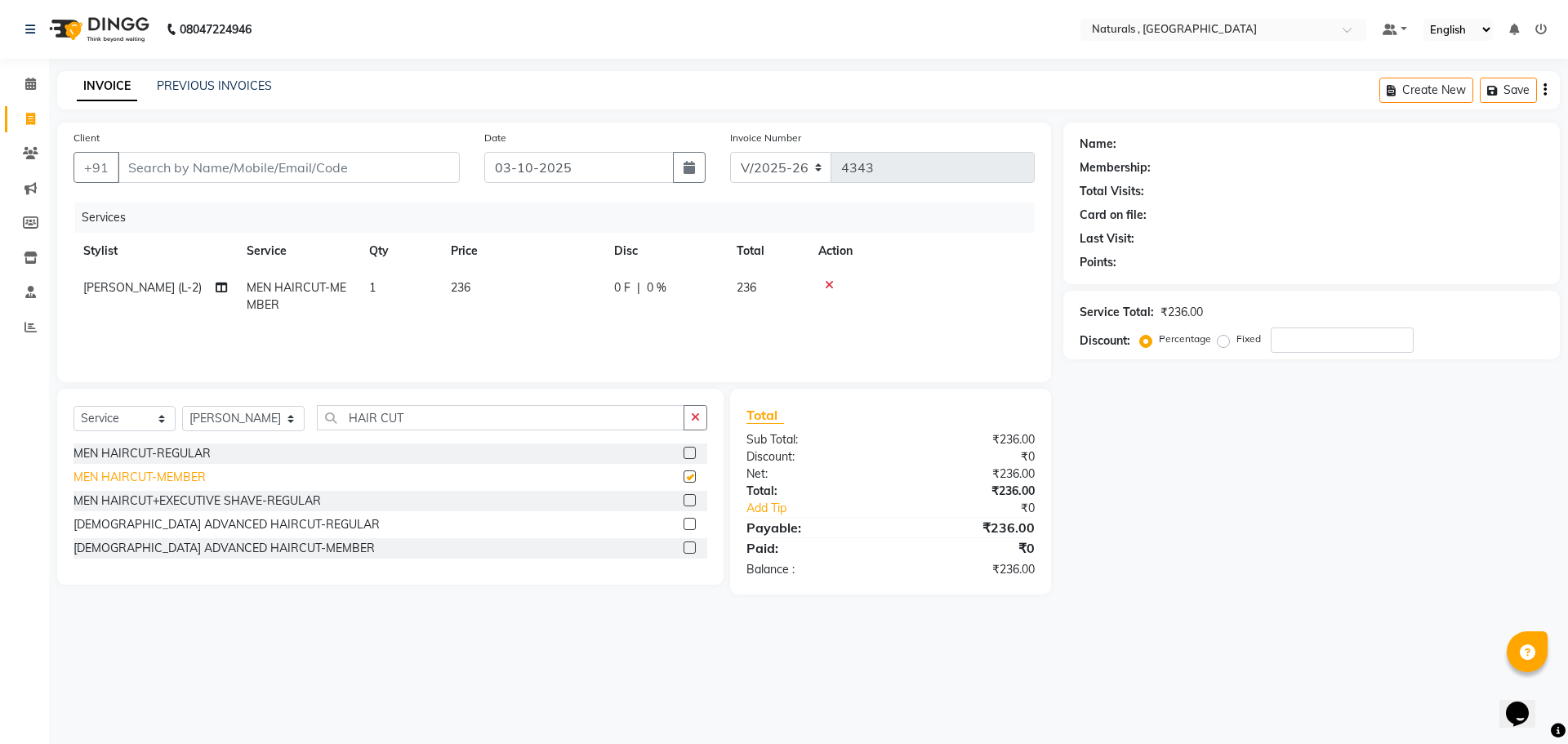
checkbox input "false"
click at [323, 178] on input "Client" at bounding box center [289, 167] width 342 height 31
type input "M"
type input "0"
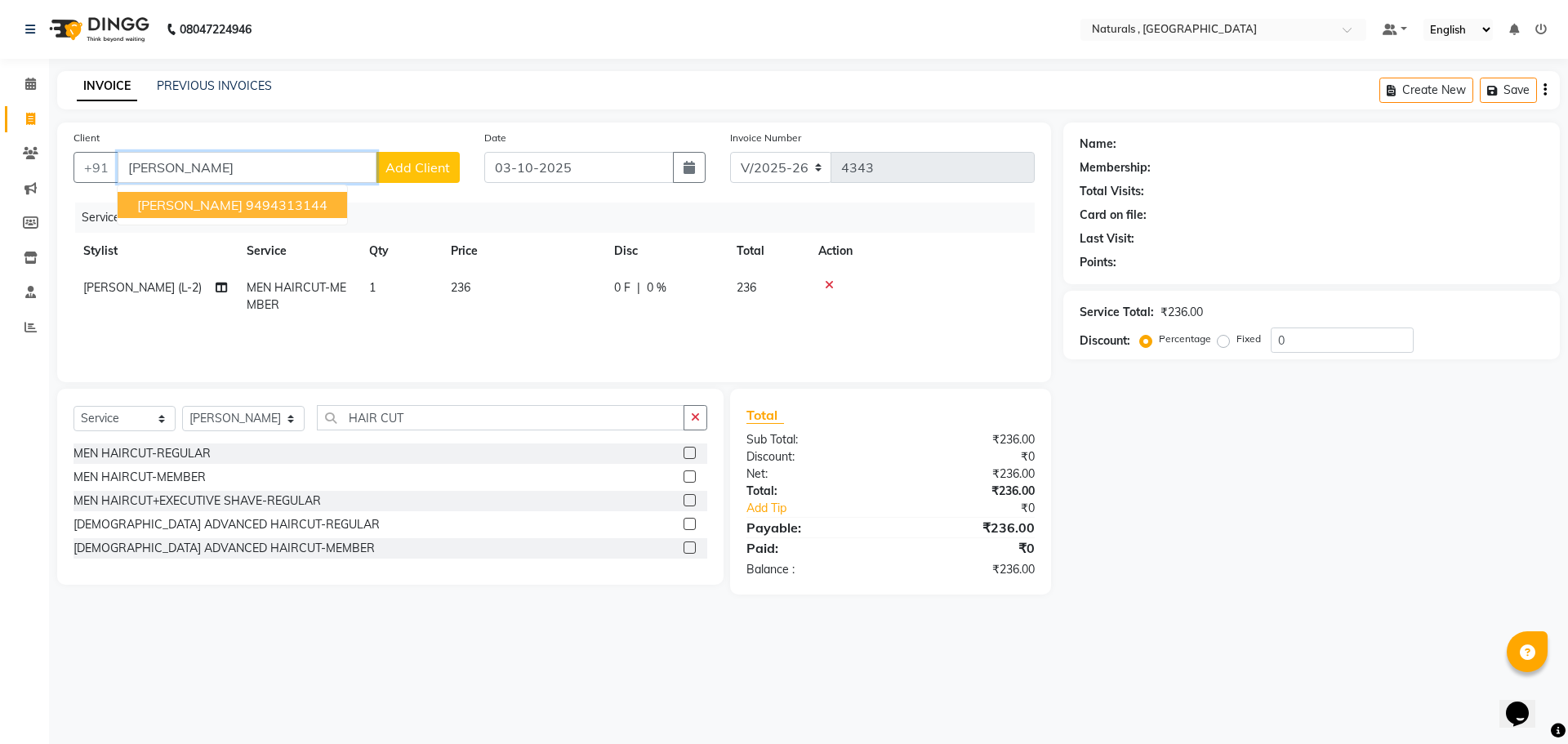
click at [267, 210] on ngb-highlight "9494313144" at bounding box center [286, 205] width 81 height 16
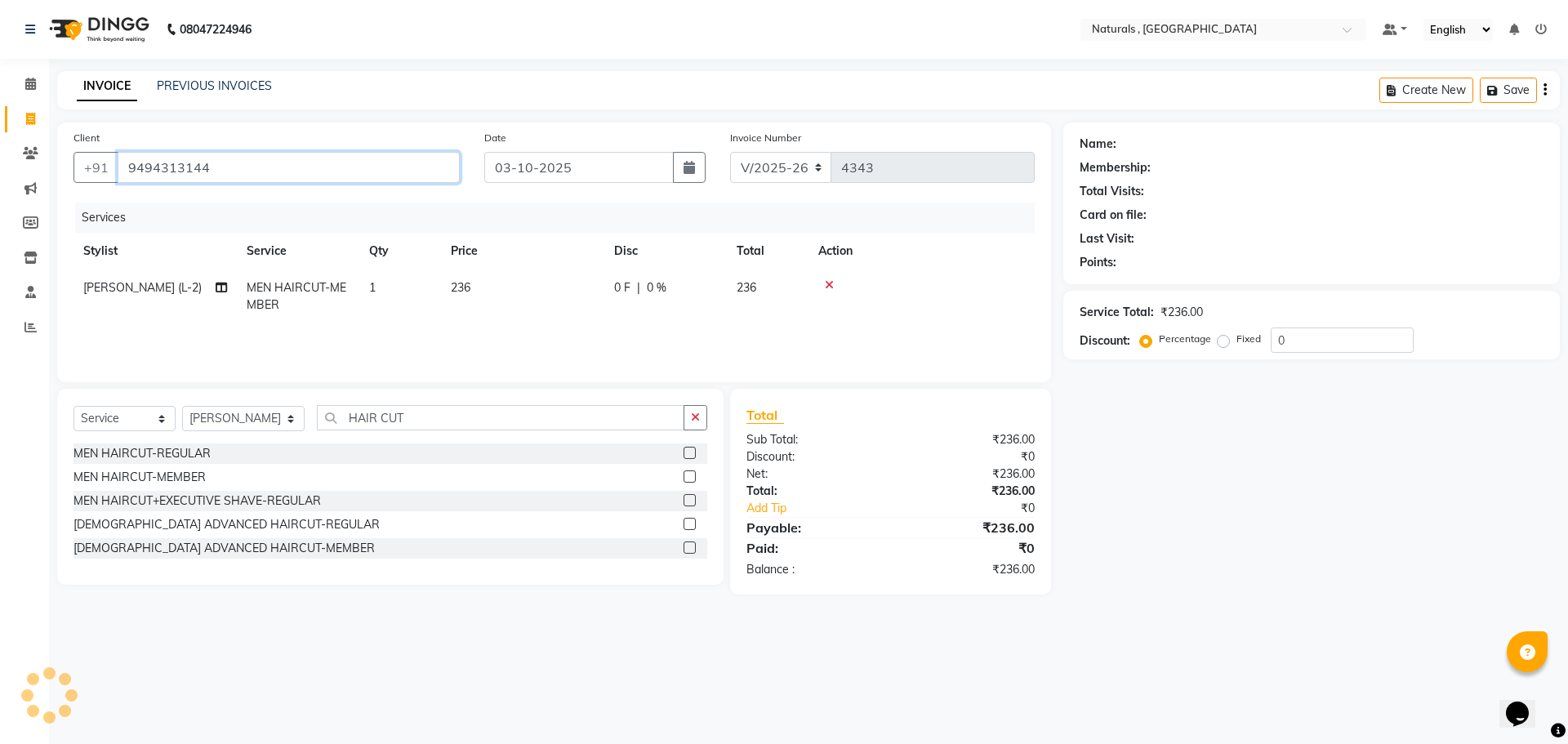
type input "9494313144"
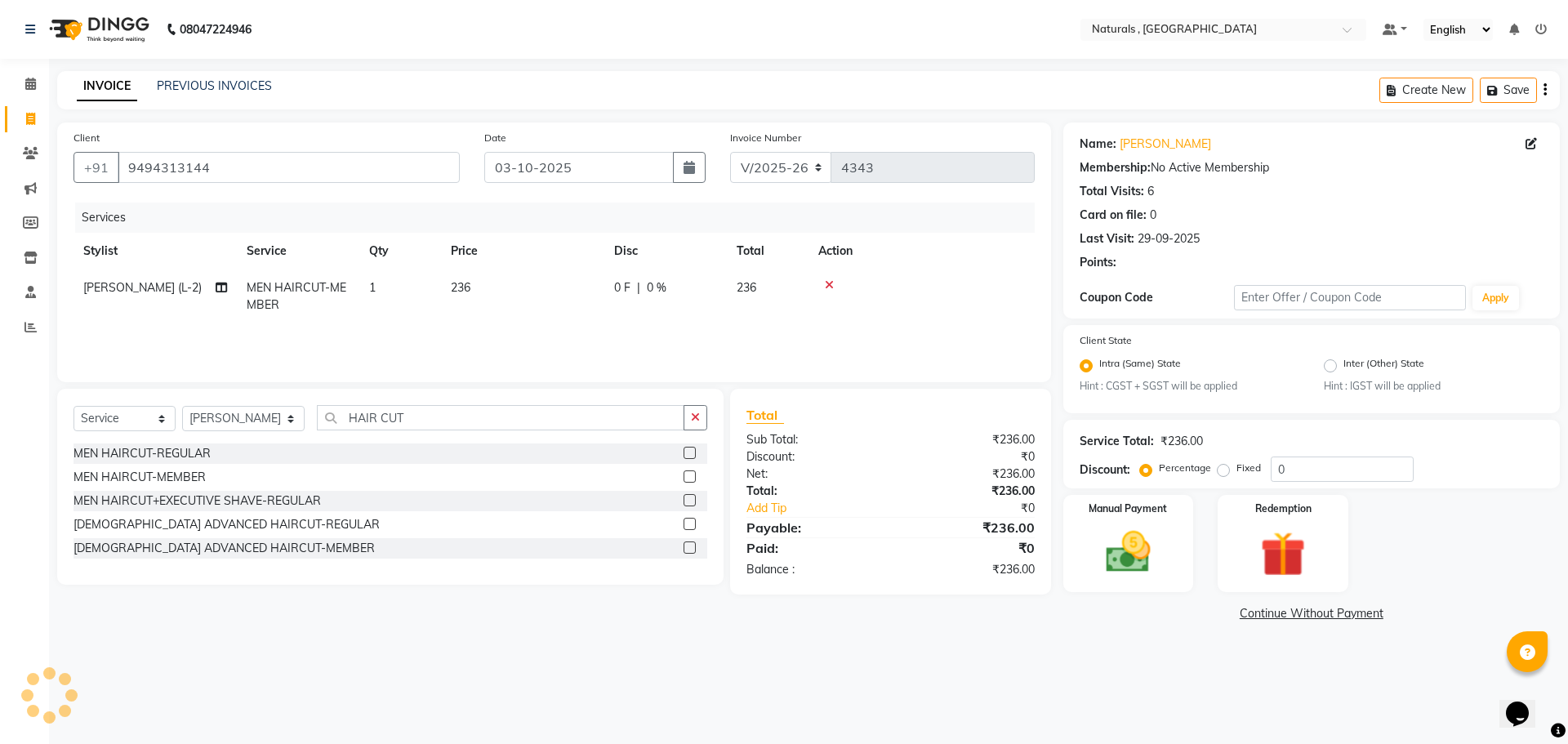
click at [1130, 609] on link "Continue Without Payment" at bounding box center [1311, 613] width 490 height 17
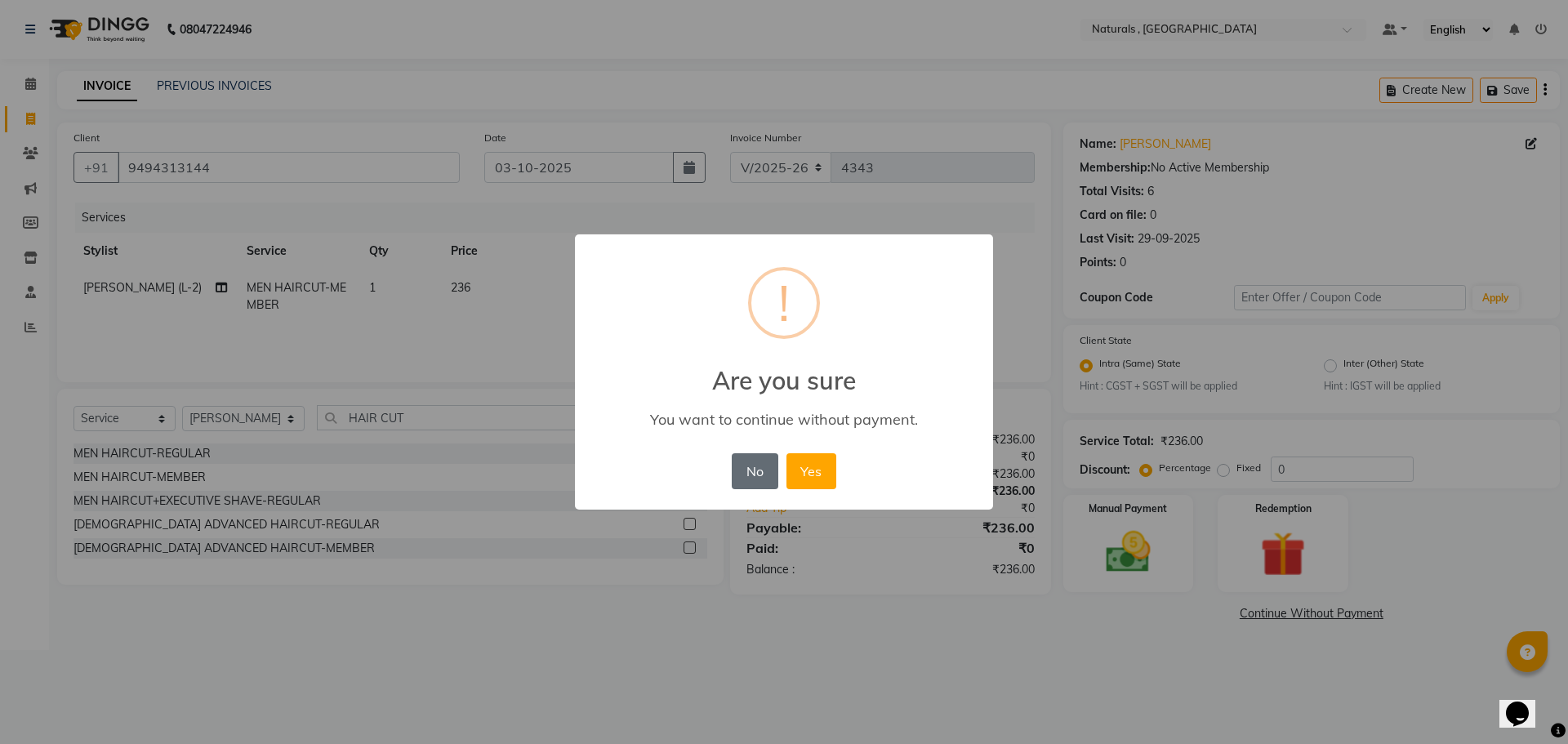
click at [760, 476] on button "No" at bounding box center [754, 471] width 46 height 36
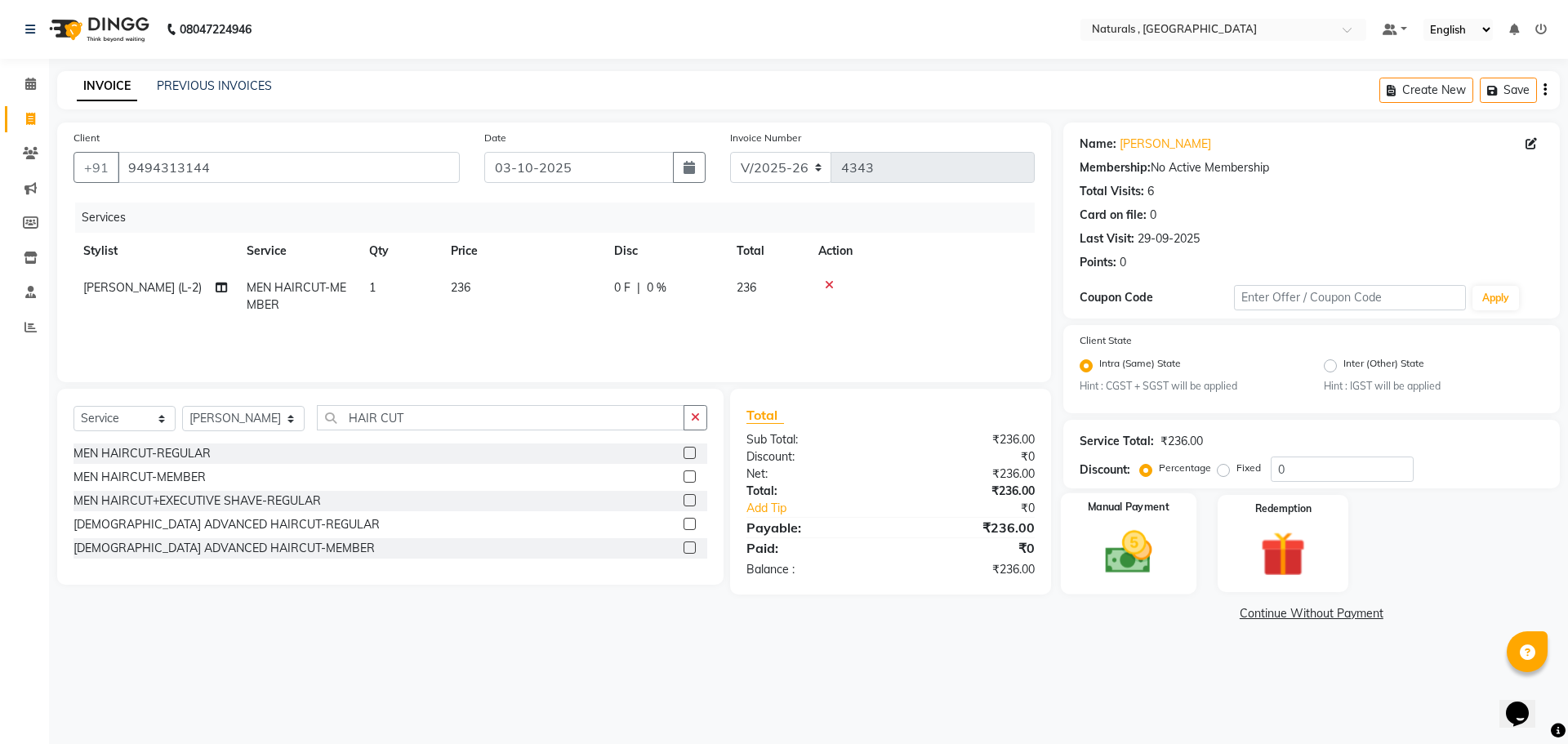
click at [1122, 539] on img at bounding box center [1127, 553] width 76 height 54
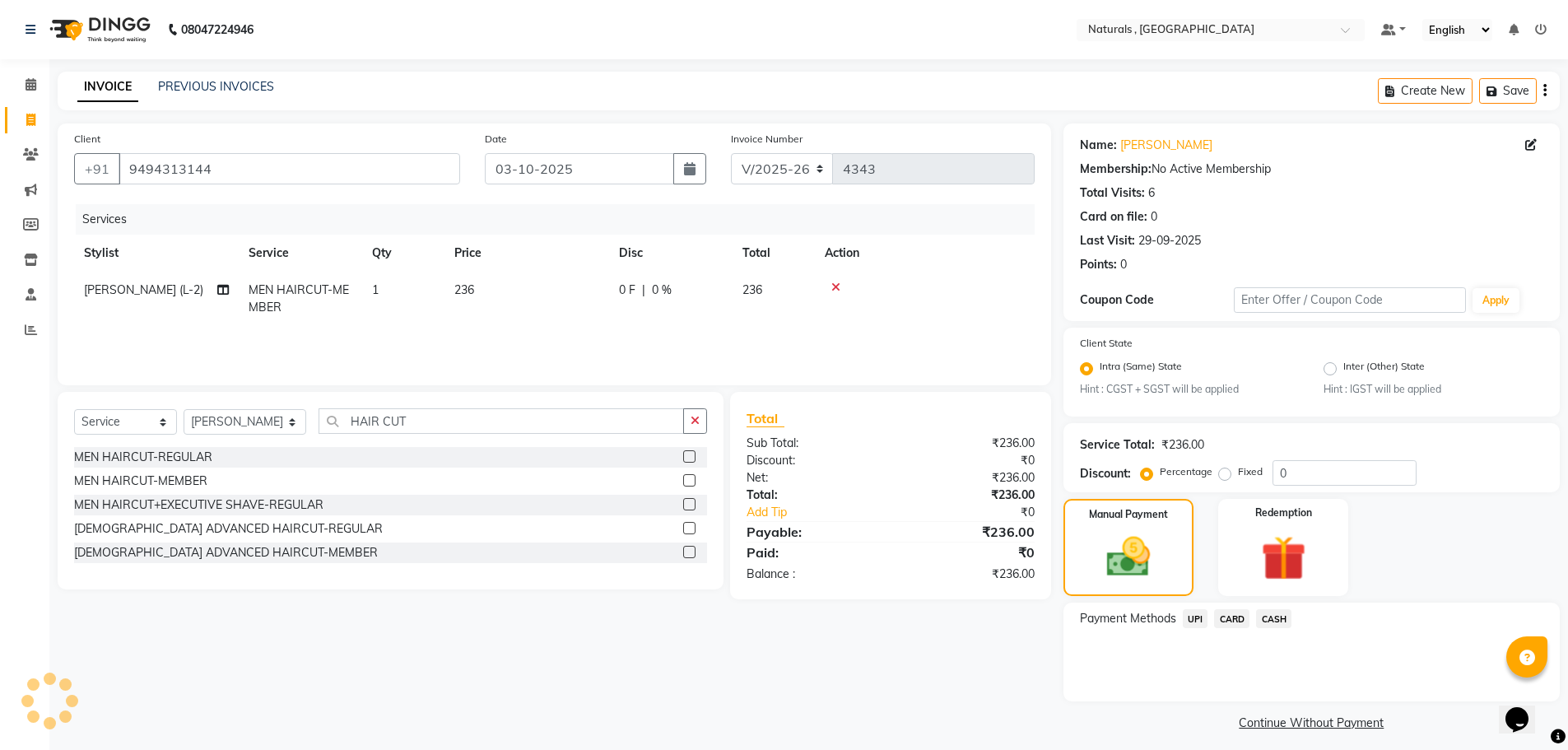
click at [1202, 616] on span "UPI" at bounding box center [1196, 619] width 25 height 19
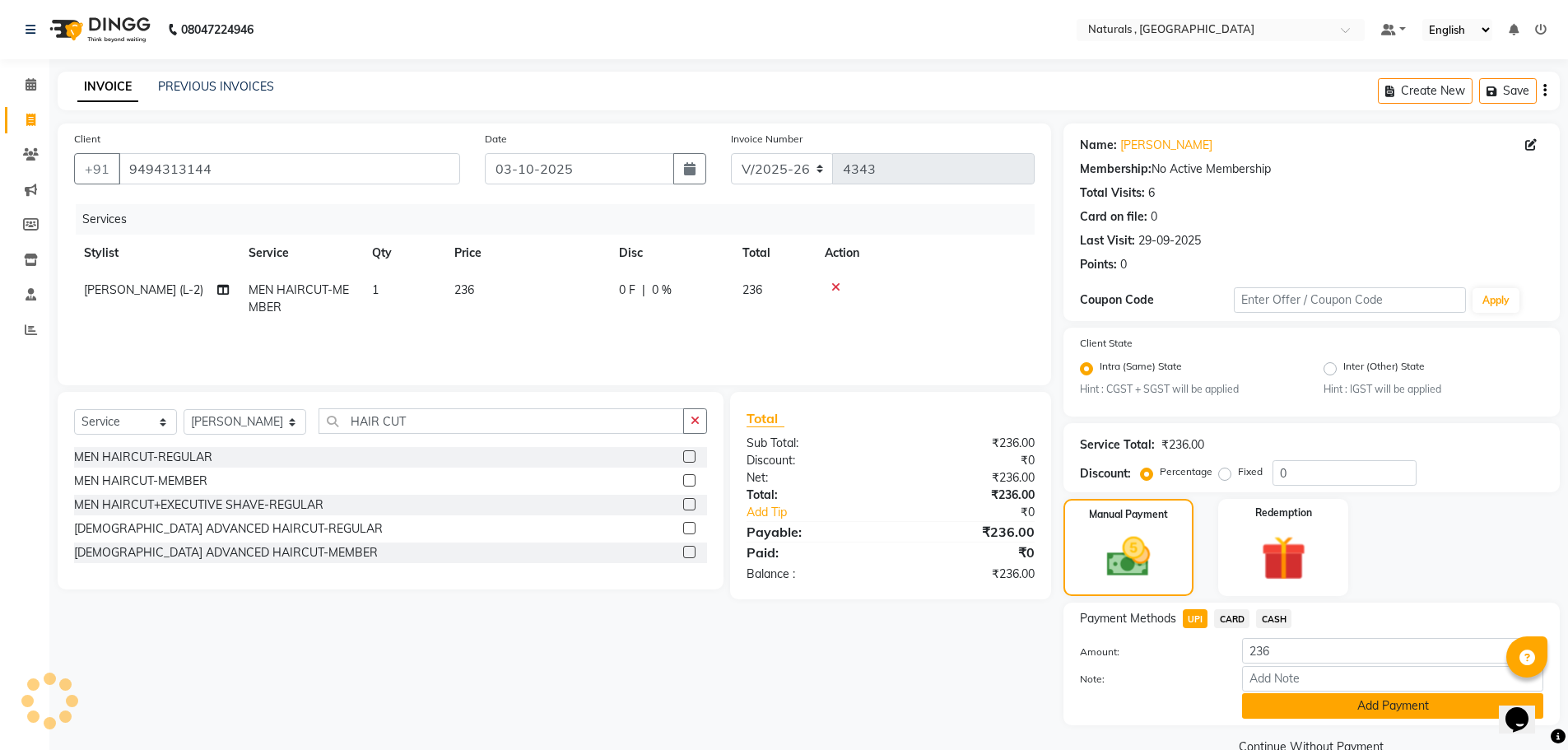
click at [1291, 704] on button "Add Payment" at bounding box center [1393, 706] width 302 height 25
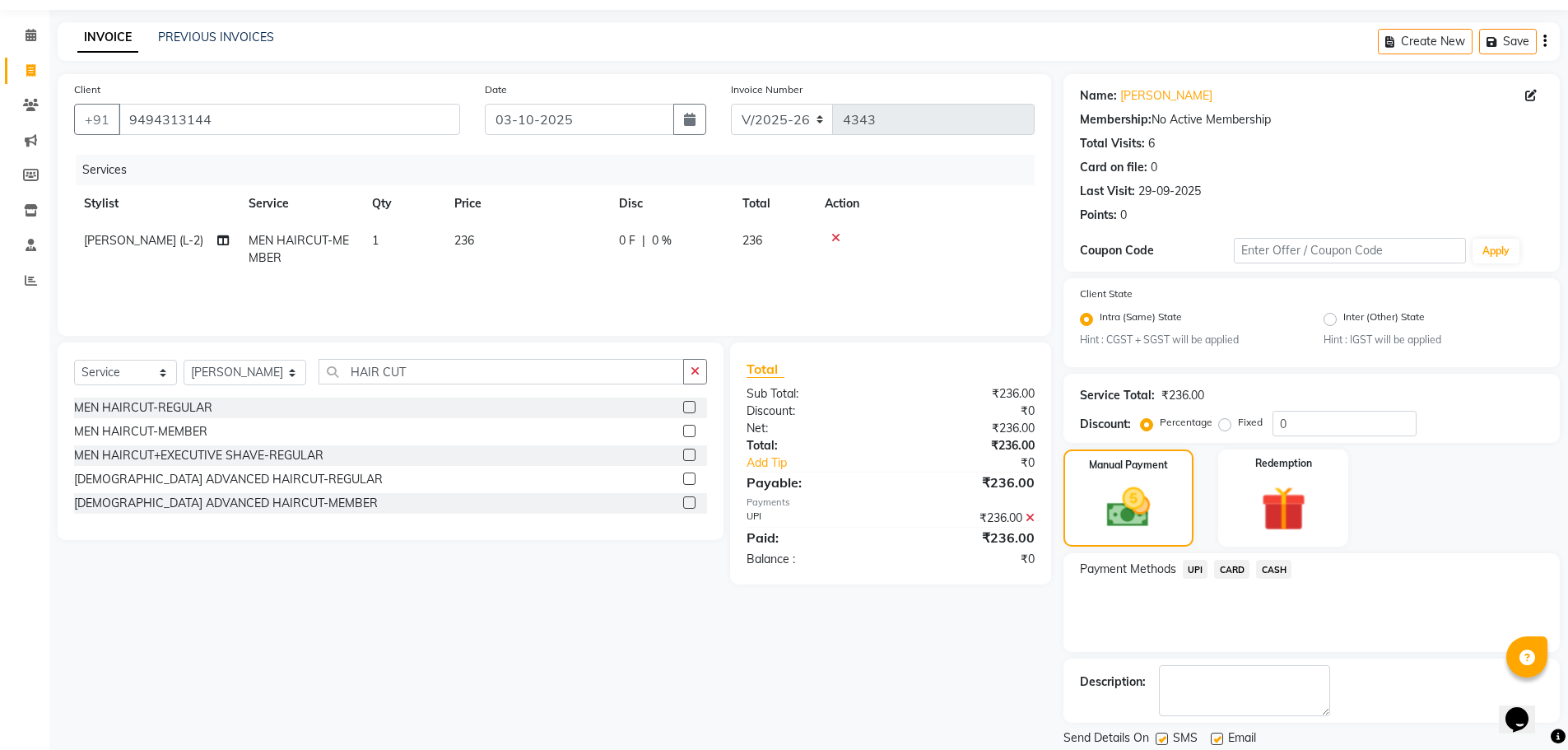
scroll to position [103, 0]
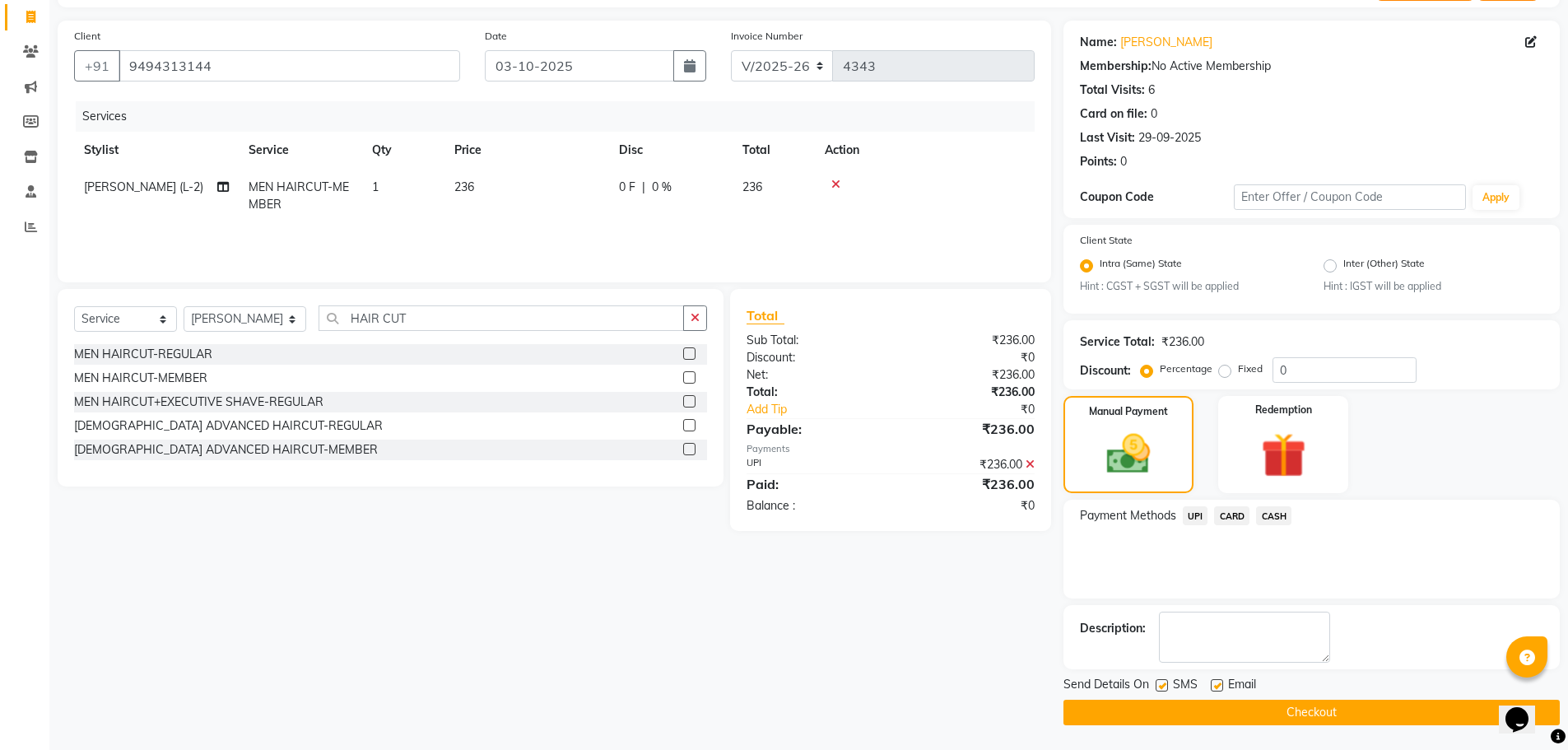
click at [1291, 704] on button "Checkout" at bounding box center [1312, 712] width 497 height 25
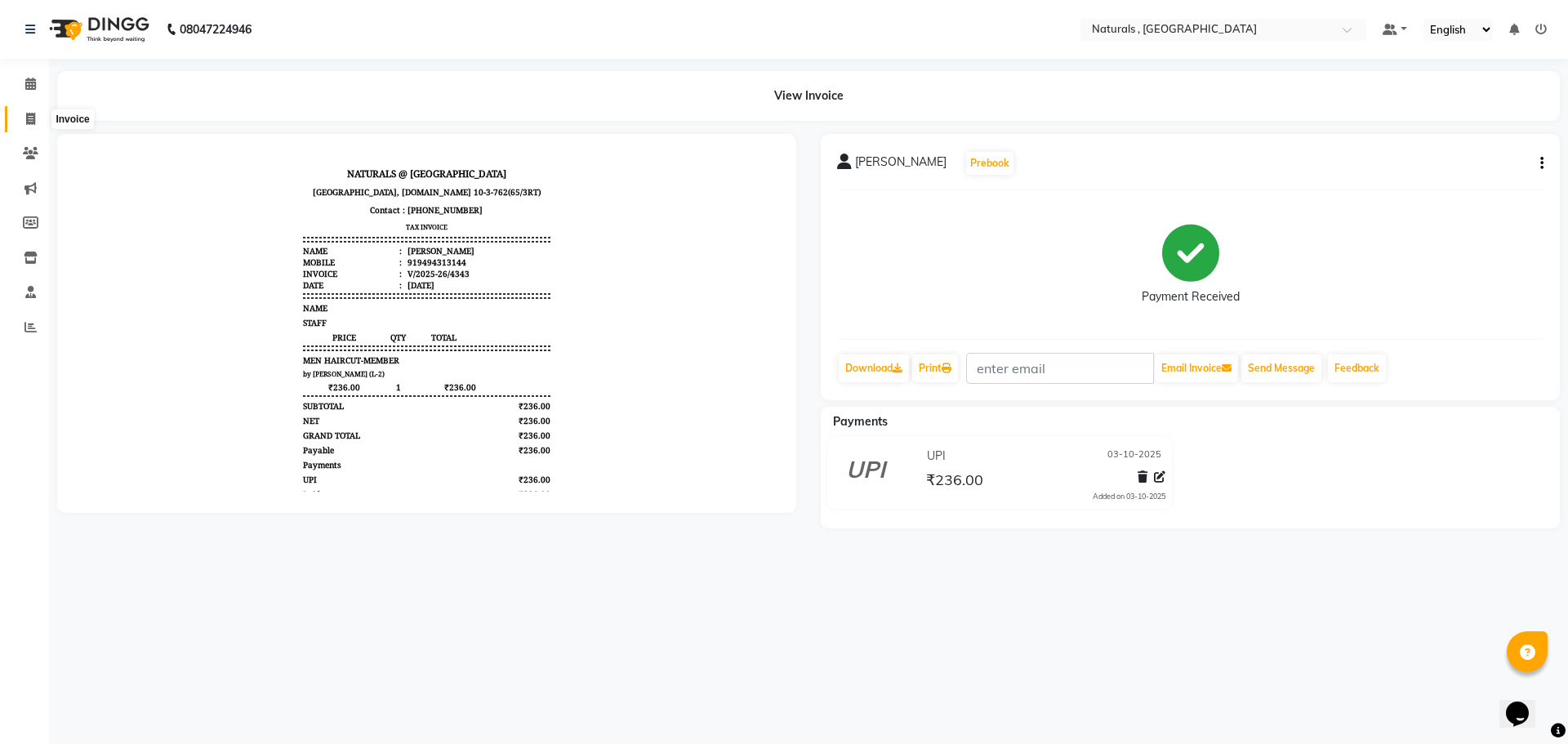
click at [23, 119] on span at bounding box center [30, 120] width 29 height 19
select select "service"
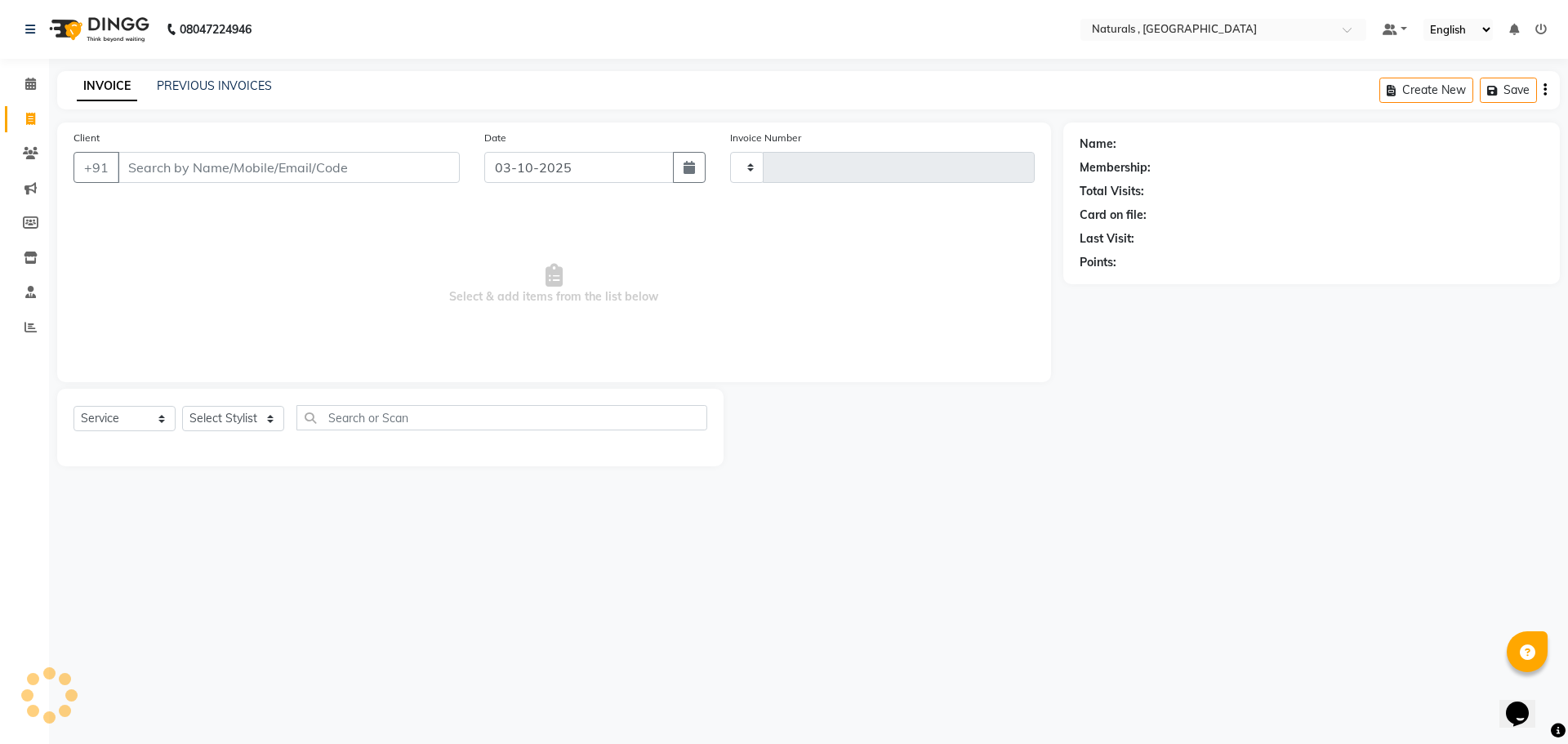
type input "4344"
select select "5818"
click at [235, 88] on link "PREVIOUS INVOICES" at bounding box center [214, 86] width 115 height 15
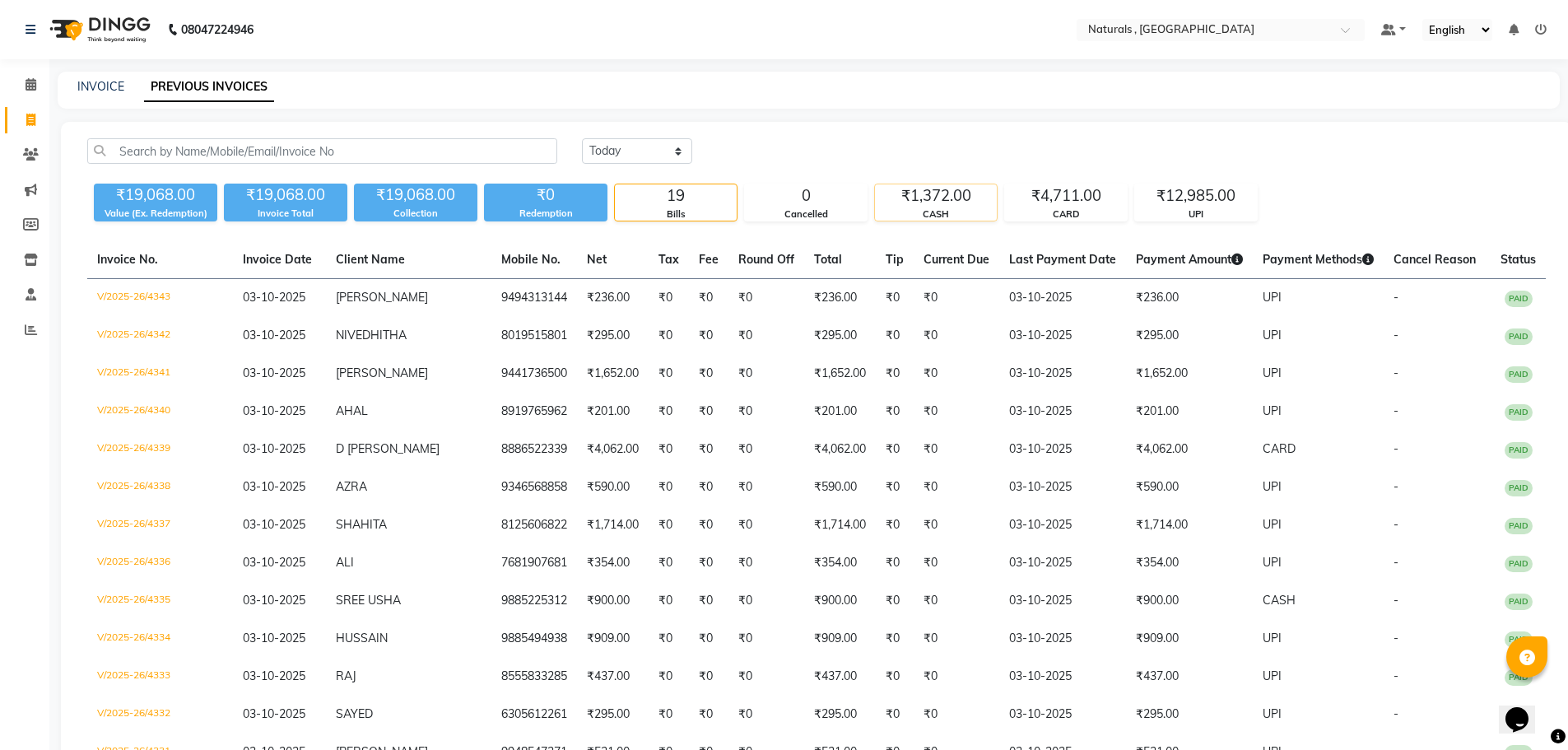
click at [925, 204] on div "₹1,372.00" at bounding box center [936, 196] width 122 height 23
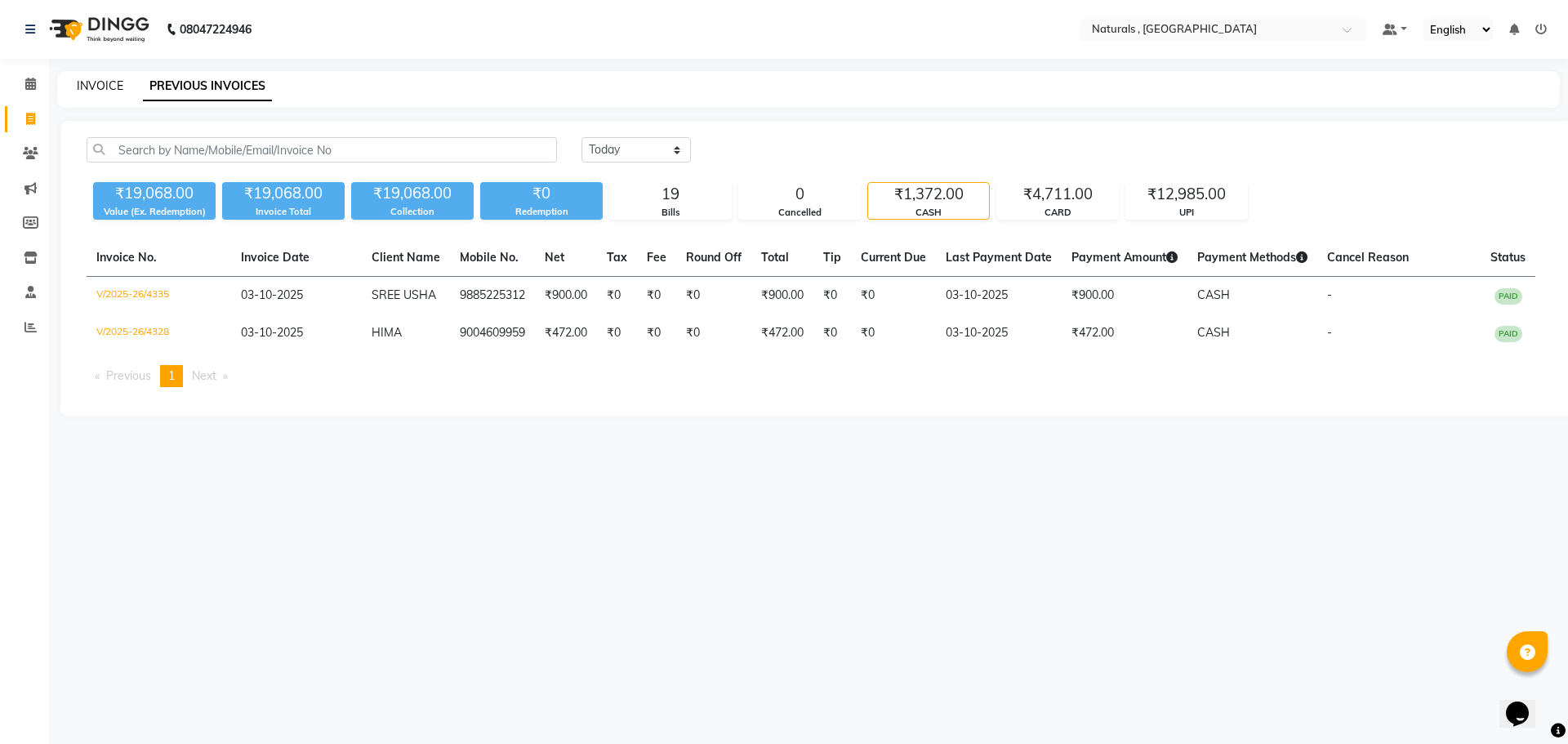
click at [92, 82] on link "INVOICE" at bounding box center [100, 86] width 47 height 15
select select "service"
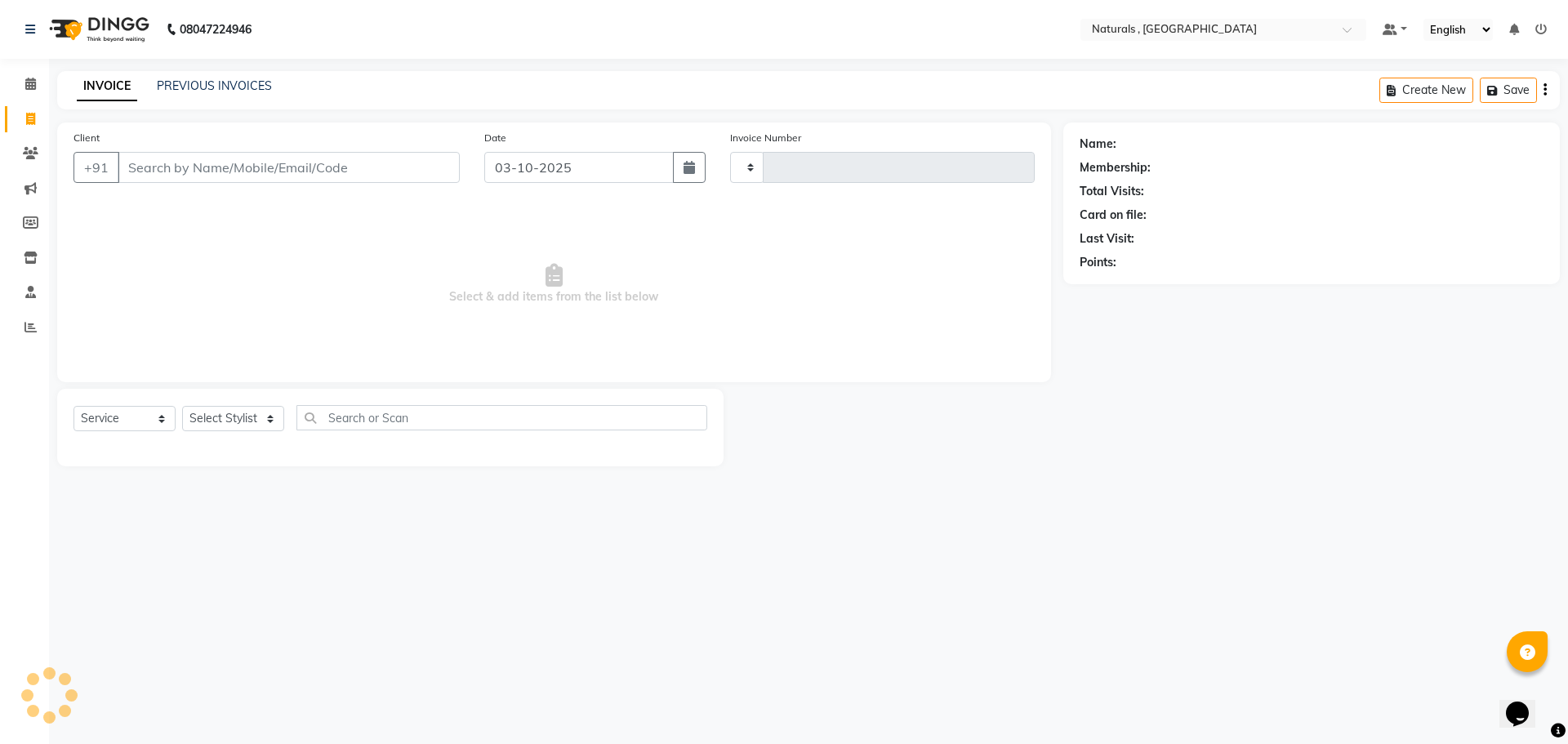
type input "4344"
select select "5818"
